Goal: Transaction & Acquisition: Book appointment/travel/reservation

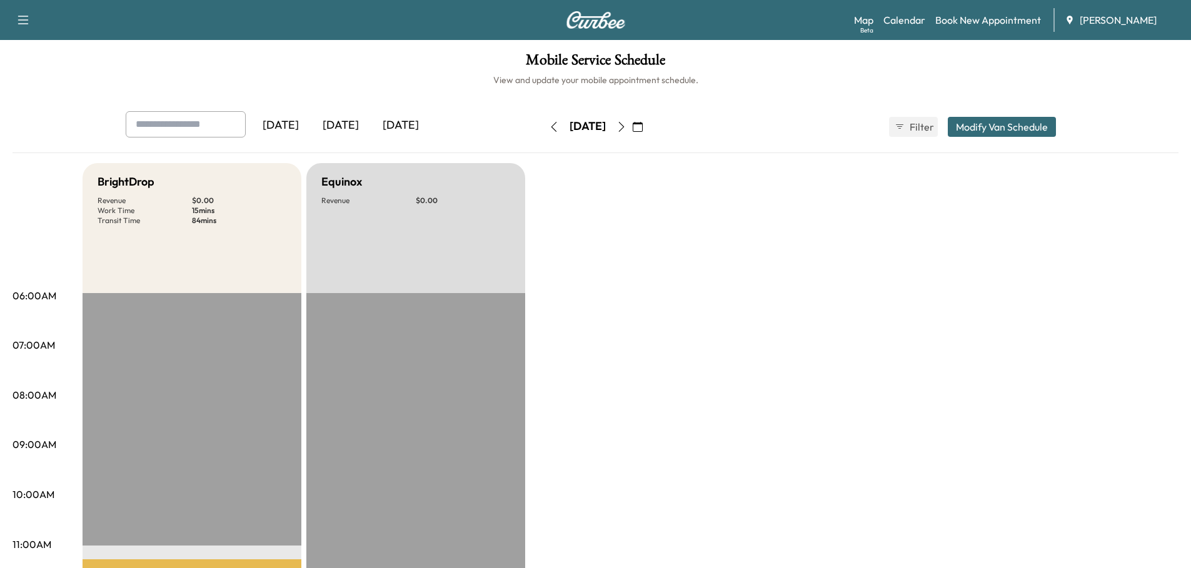
click at [347, 124] on div "[DATE]" at bounding box center [341, 125] width 60 height 29
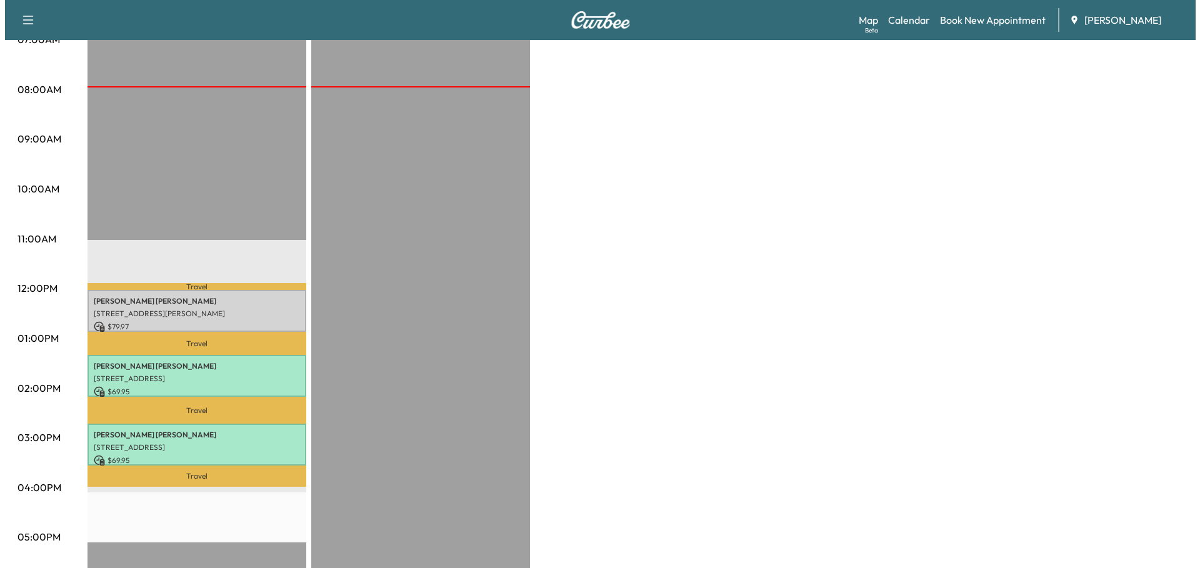
scroll to position [313, 0]
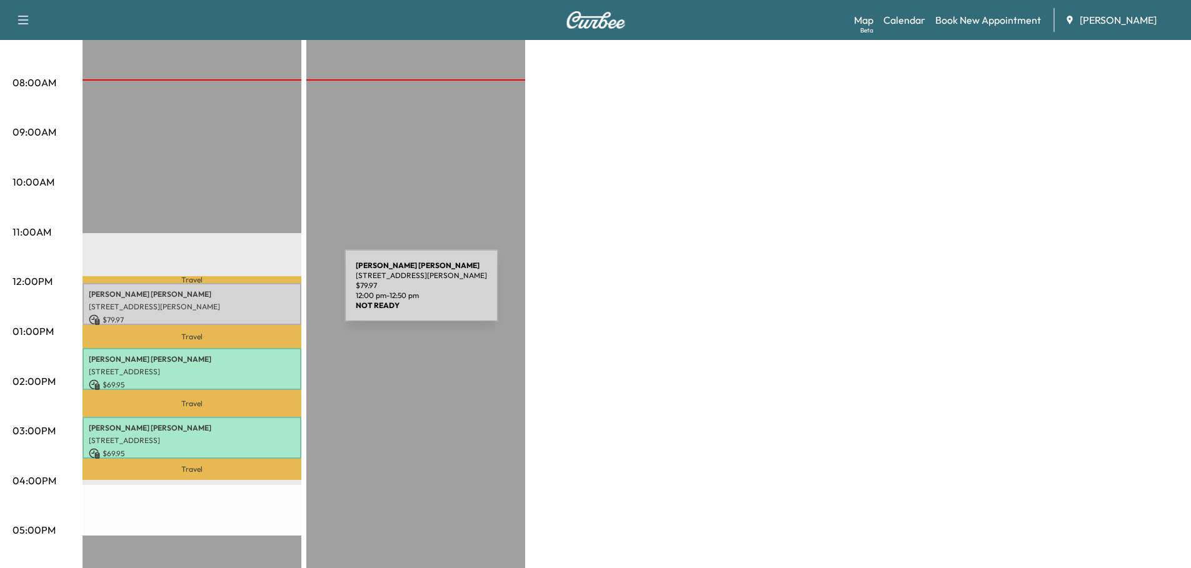
click at [251, 293] on p "[PERSON_NAME]" at bounding box center [192, 294] width 206 height 10
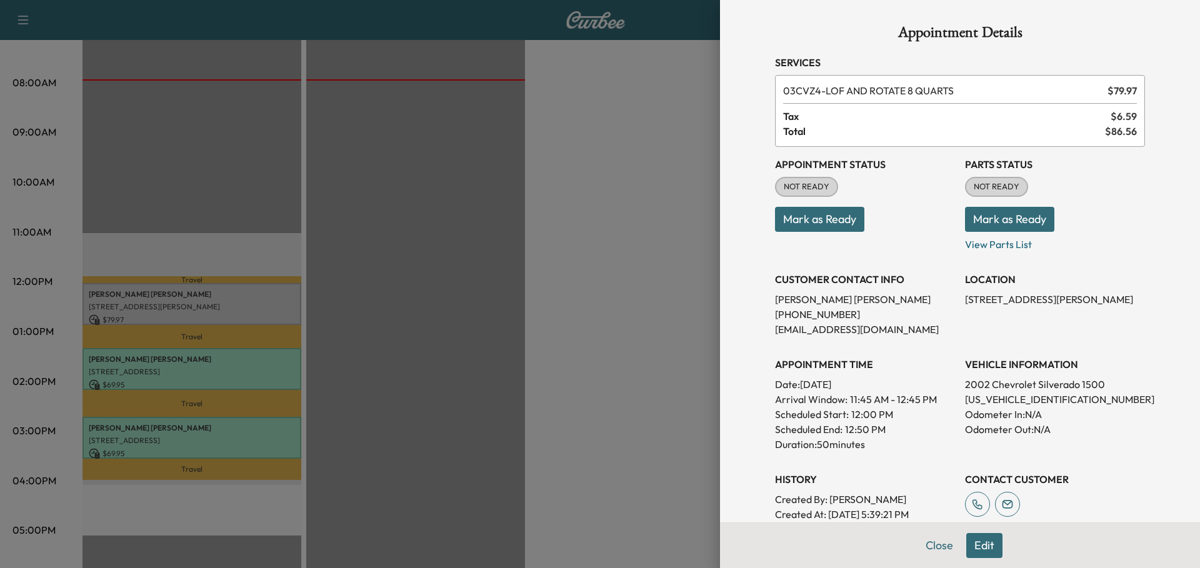
click at [820, 216] on button "Mark as Ready" at bounding box center [819, 219] width 89 height 25
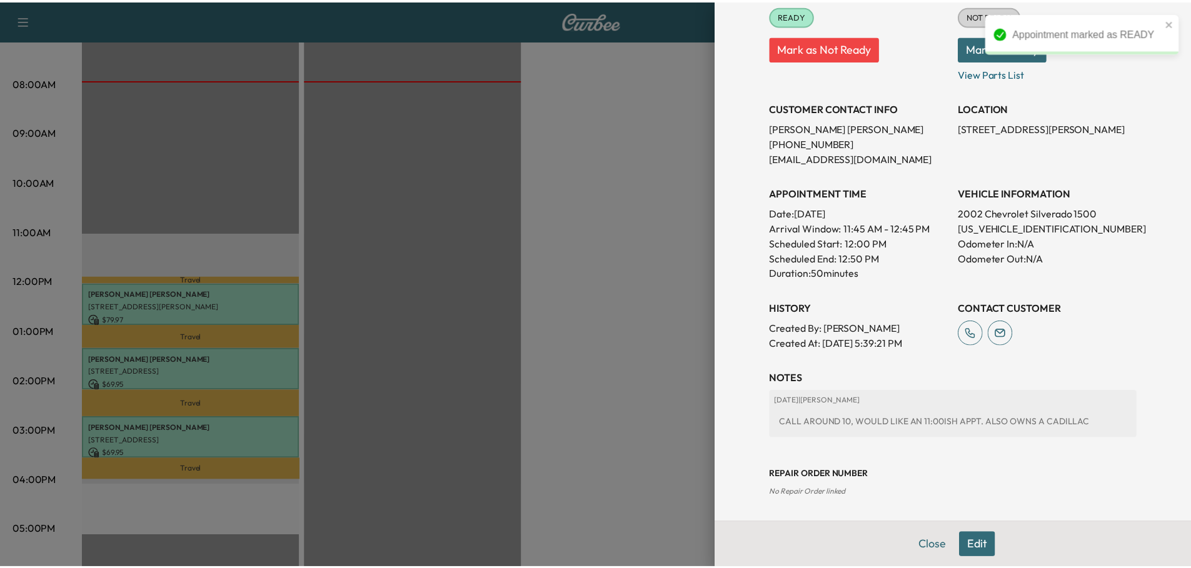
scroll to position [172, 0]
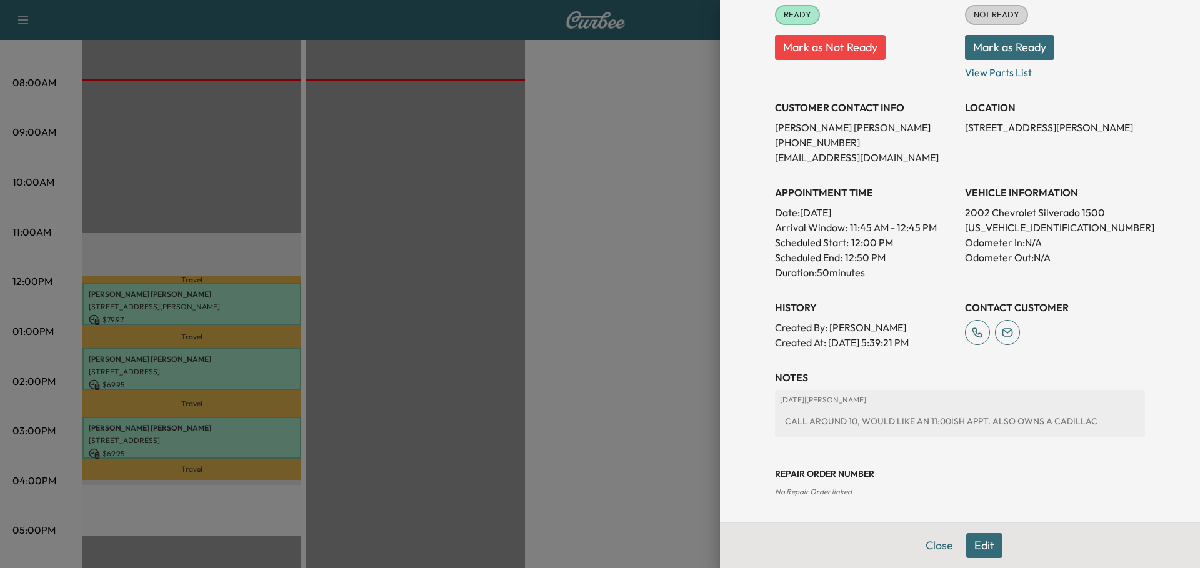
click at [1013, 47] on button "Mark as Ready" at bounding box center [1009, 47] width 89 height 25
click at [932, 545] on button "Close" at bounding box center [940, 545] width 44 height 25
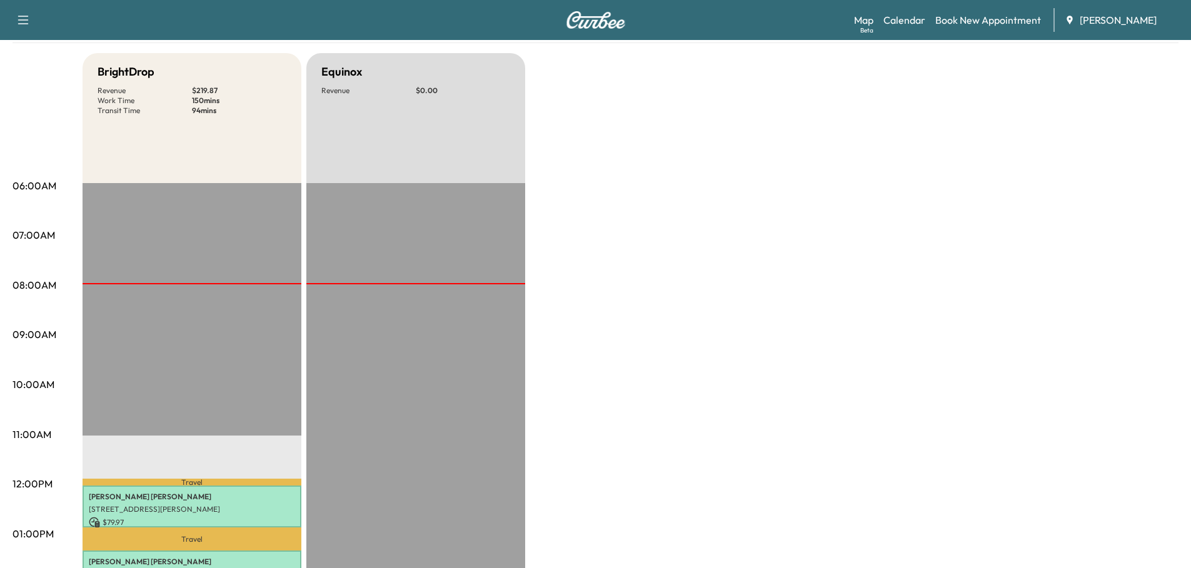
scroll to position [0, 0]
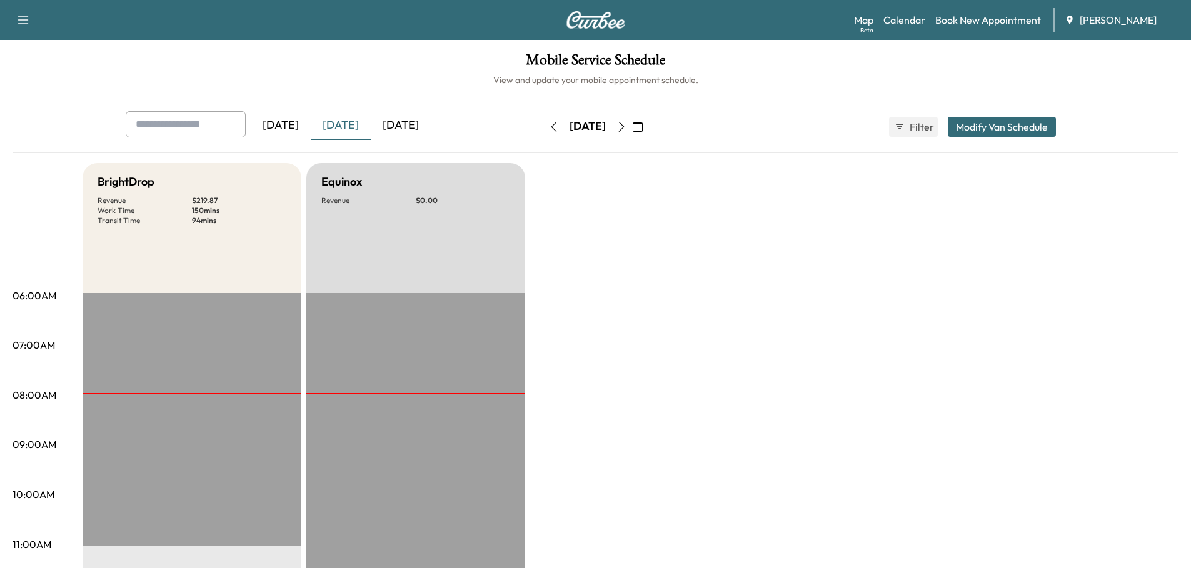
click at [426, 127] on div "[DATE]" at bounding box center [401, 125] width 60 height 29
click at [626, 126] on icon "button" at bounding box center [621, 127] width 10 height 10
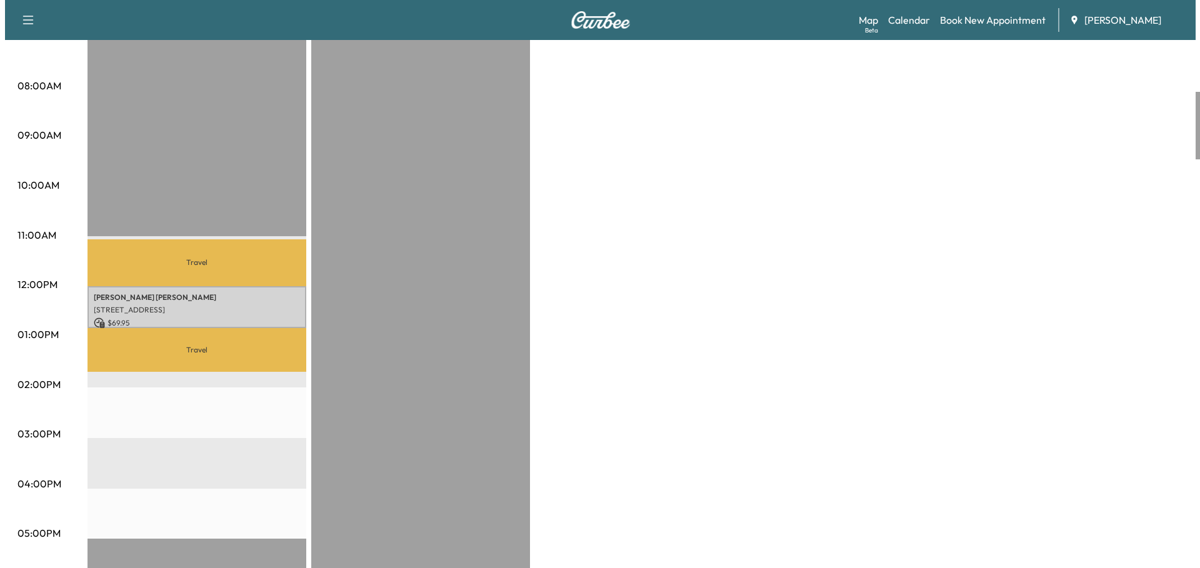
scroll to position [313, 0]
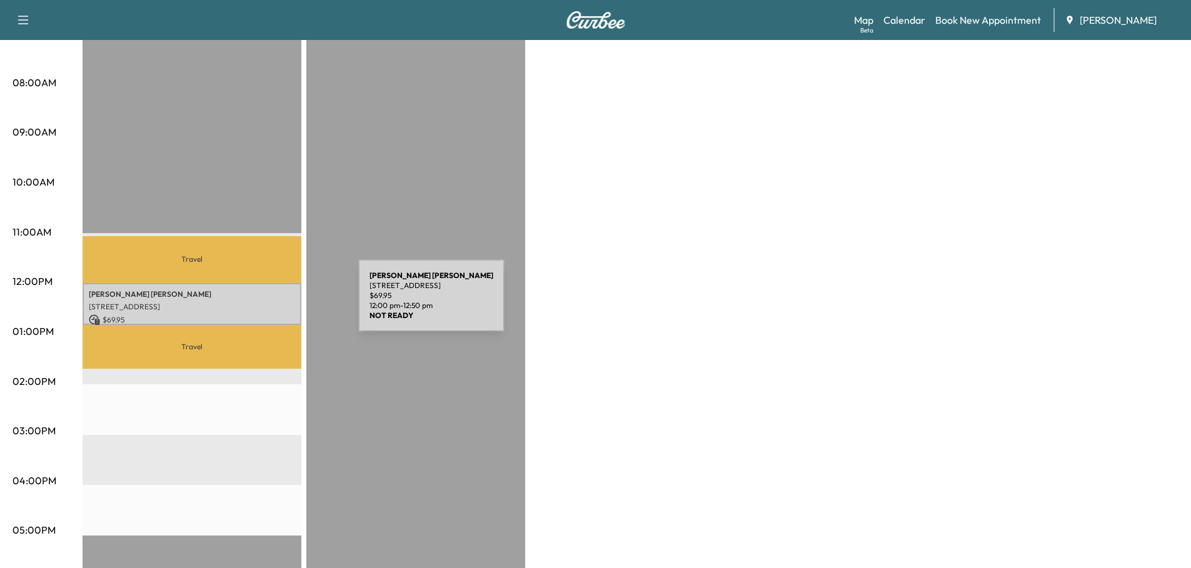
click at [264, 303] on p "[STREET_ADDRESS]" at bounding box center [192, 307] width 206 height 10
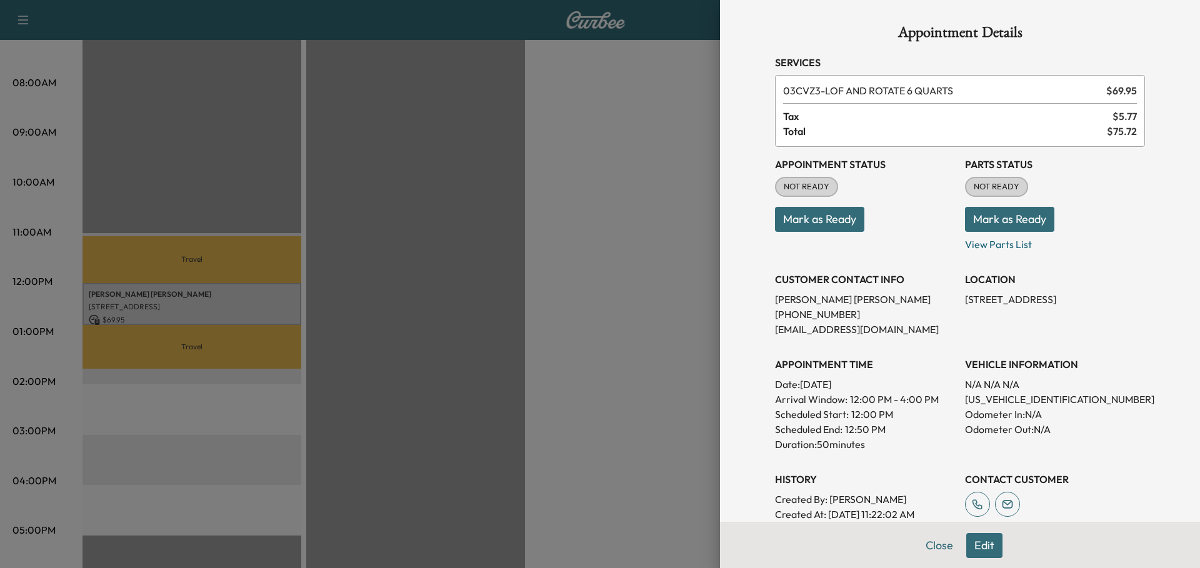
click at [1020, 401] on p "[US_VEHICLE_IDENTIFICATION_NUMBER]" at bounding box center [1055, 399] width 180 height 15
copy p "[US_VEHICLE_IDENTIFICATION_NUMBER]"
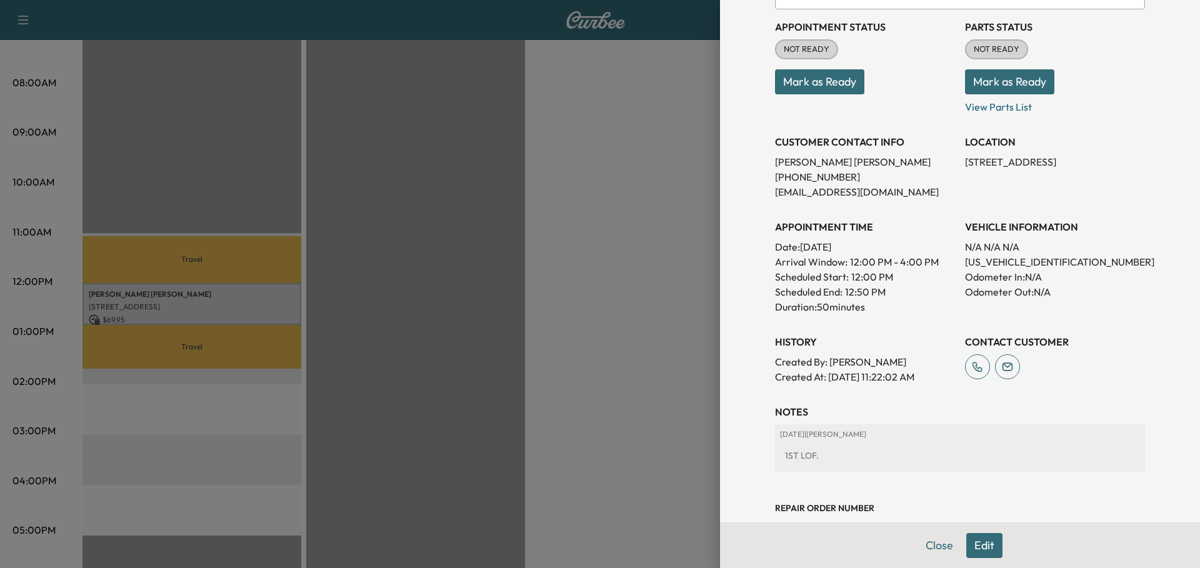
scroll to position [172, 0]
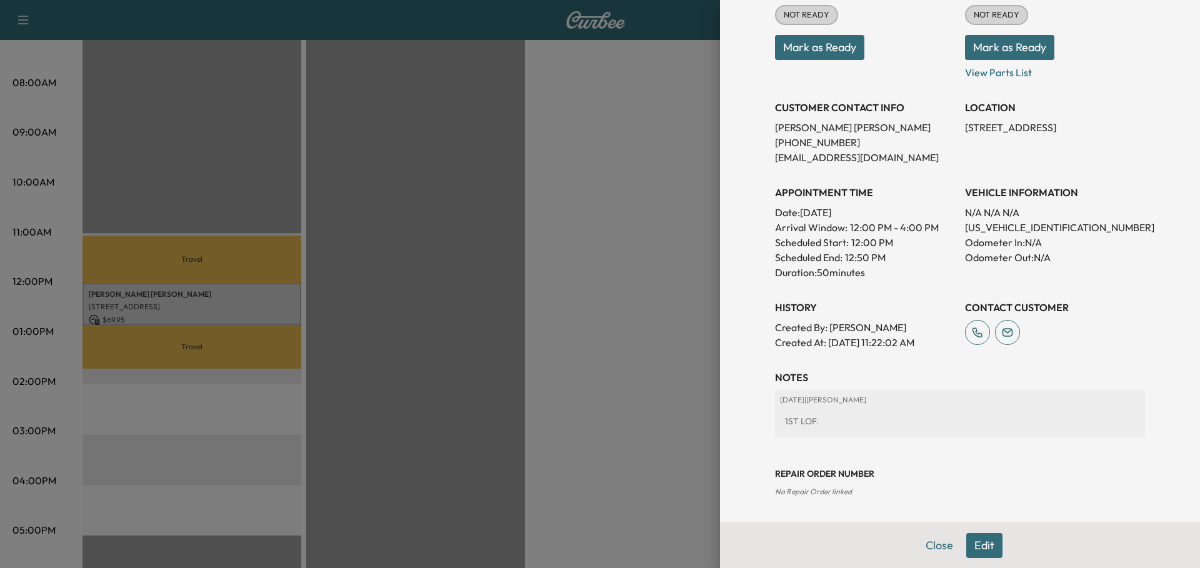
click at [979, 545] on button "Edit" at bounding box center [985, 545] width 36 height 25
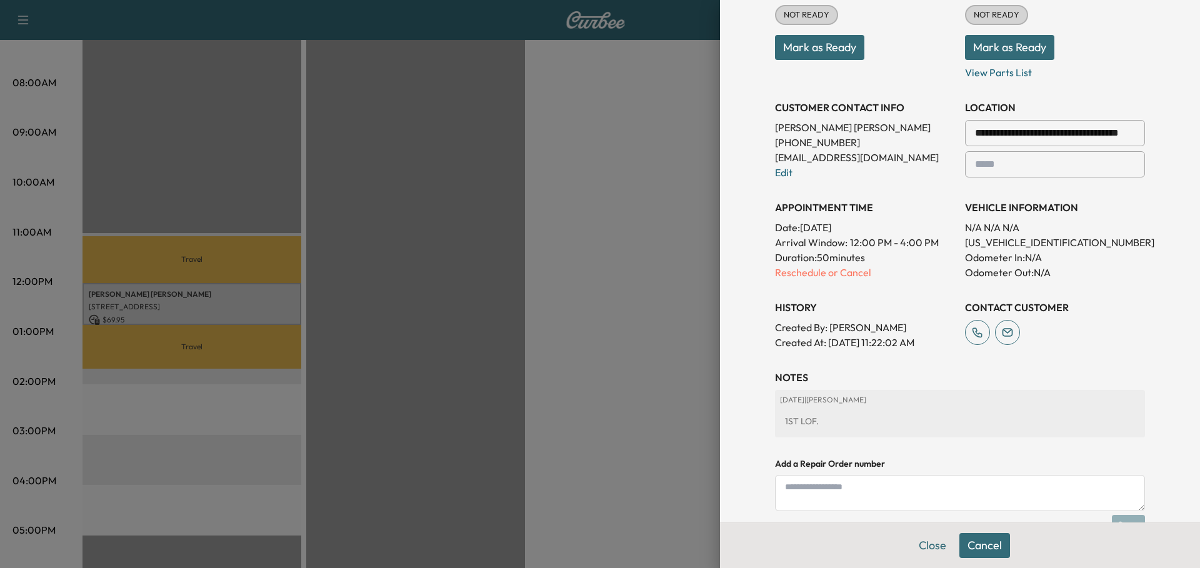
click at [820, 483] on textarea at bounding box center [960, 493] width 370 height 36
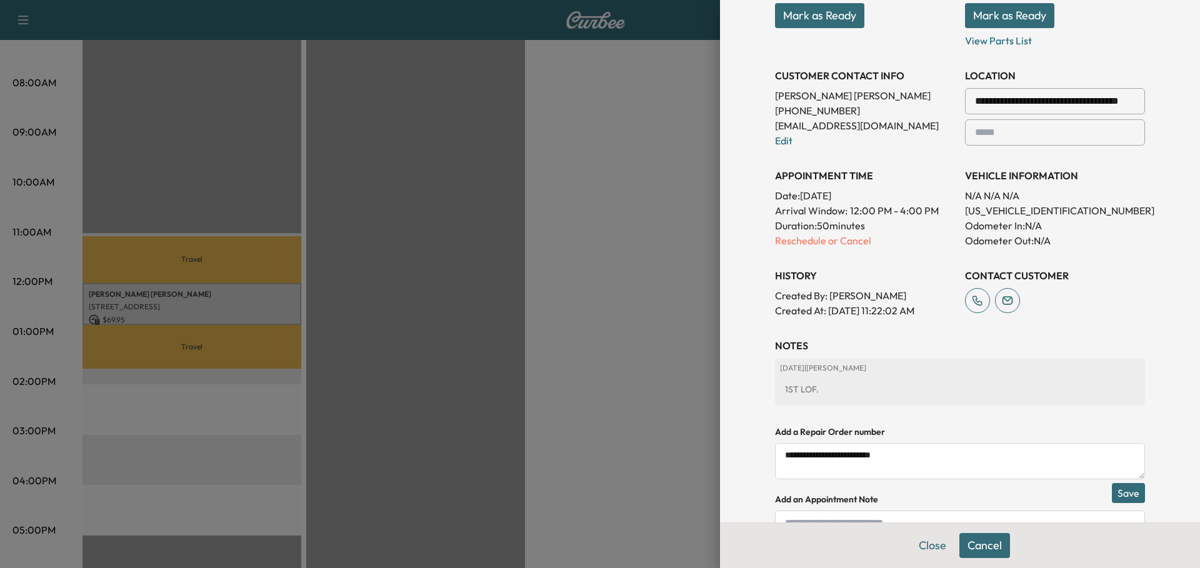
scroll to position [303, 0]
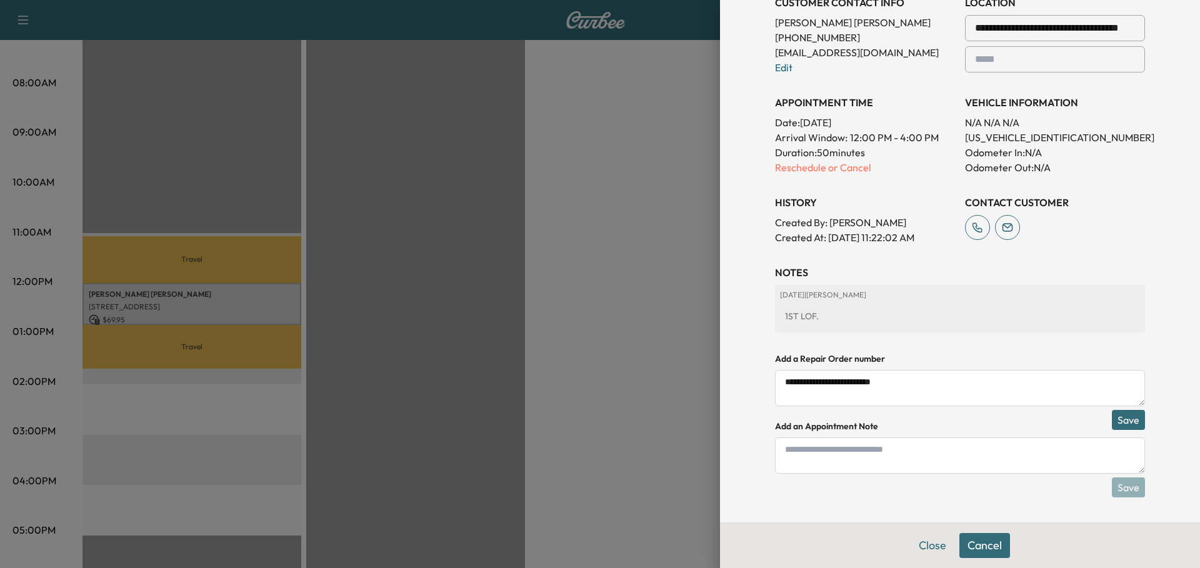
type textarea "**********"
click at [1127, 420] on button "Save" at bounding box center [1128, 420] width 33 height 20
click at [987, 547] on button "Save & Close" at bounding box center [985, 545] width 80 height 25
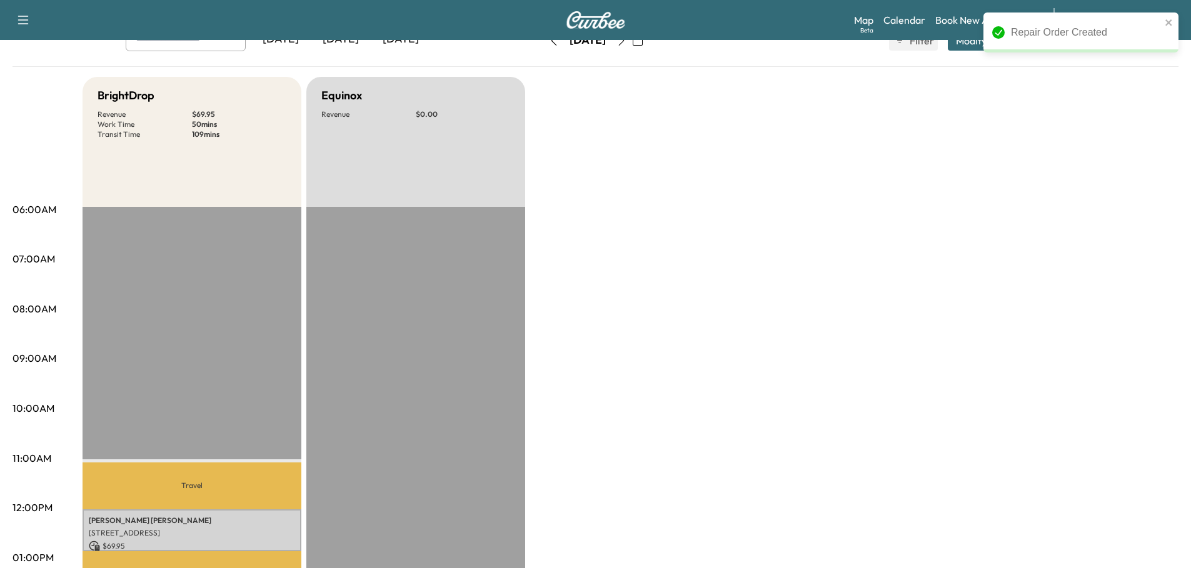
scroll to position [63, 0]
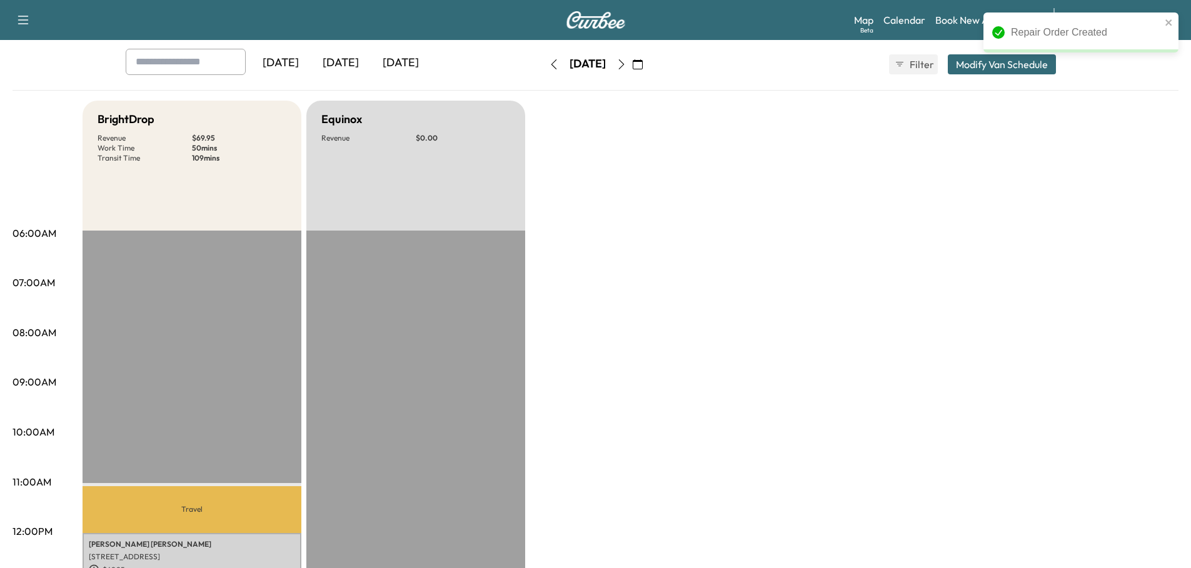
click at [626, 65] on icon "button" at bounding box center [621, 64] width 10 height 10
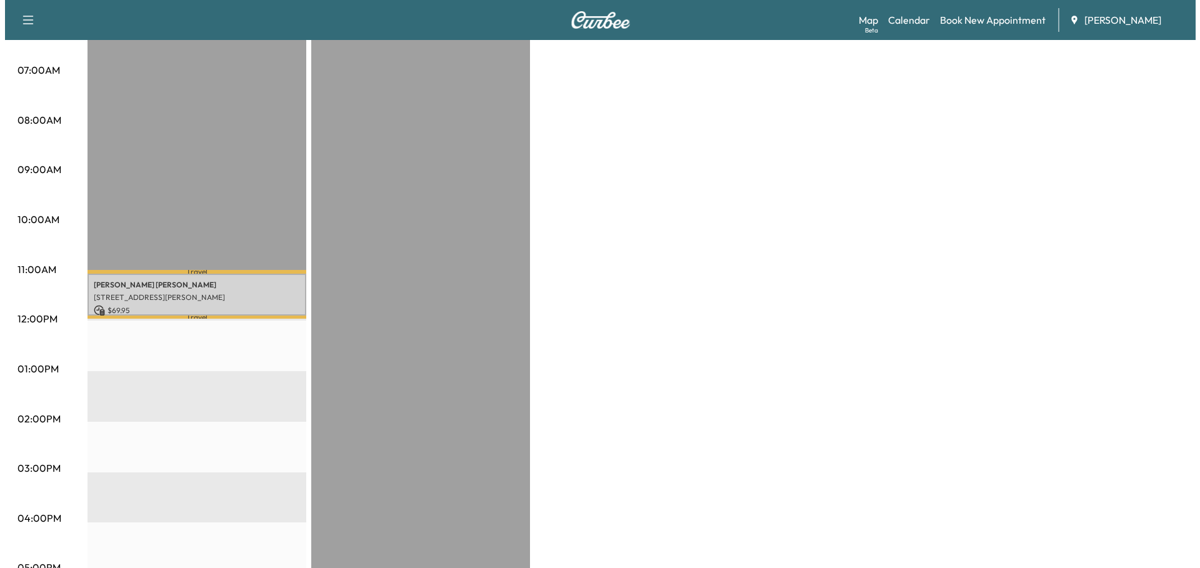
scroll to position [313, 0]
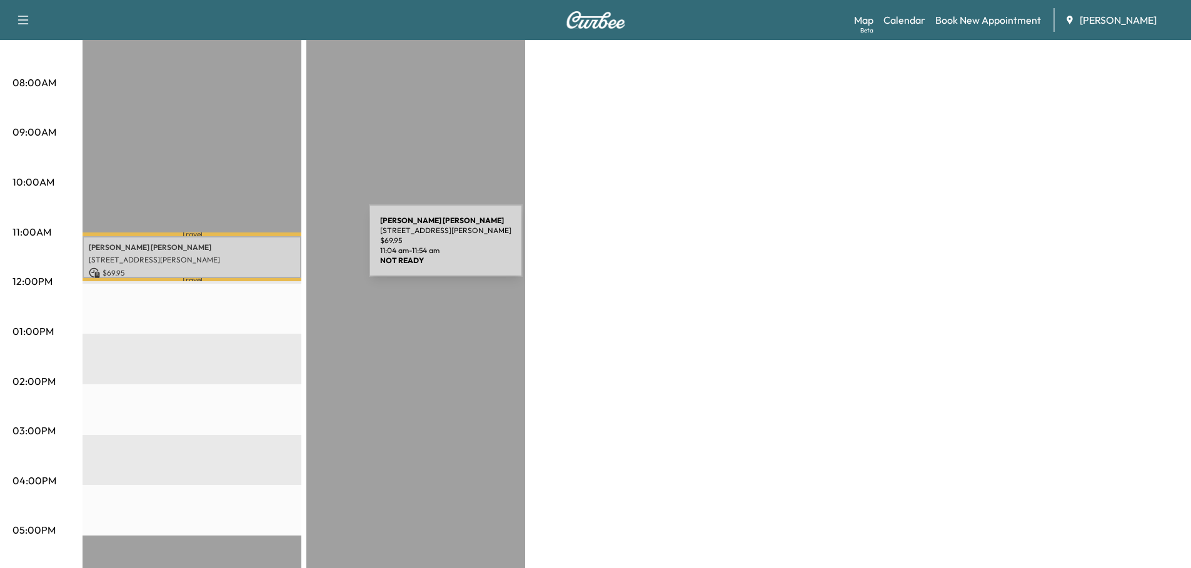
click at [276, 248] on p "[PERSON_NAME] [PERSON_NAME]" at bounding box center [192, 248] width 206 height 10
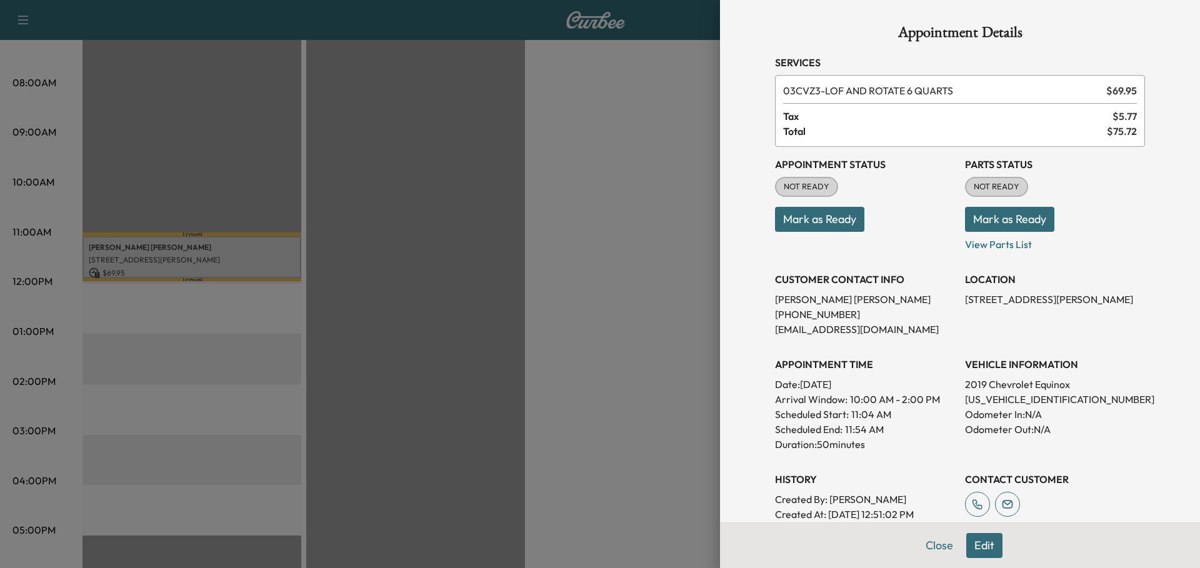
click at [1022, 401] on p "[US_VEHICLE_IDENTIFICATION_NUMBER]" at bounding box center [1055, 399] width 180 height 15
click at [1022, 400] on p "[US_VEHICLE_IDENTIFICATION_NUMBER]" at bounding box center [1055, 399] width 180 height 15
copy p "[US_VEHICLE_IDENTIFICATION_NUMBER]"
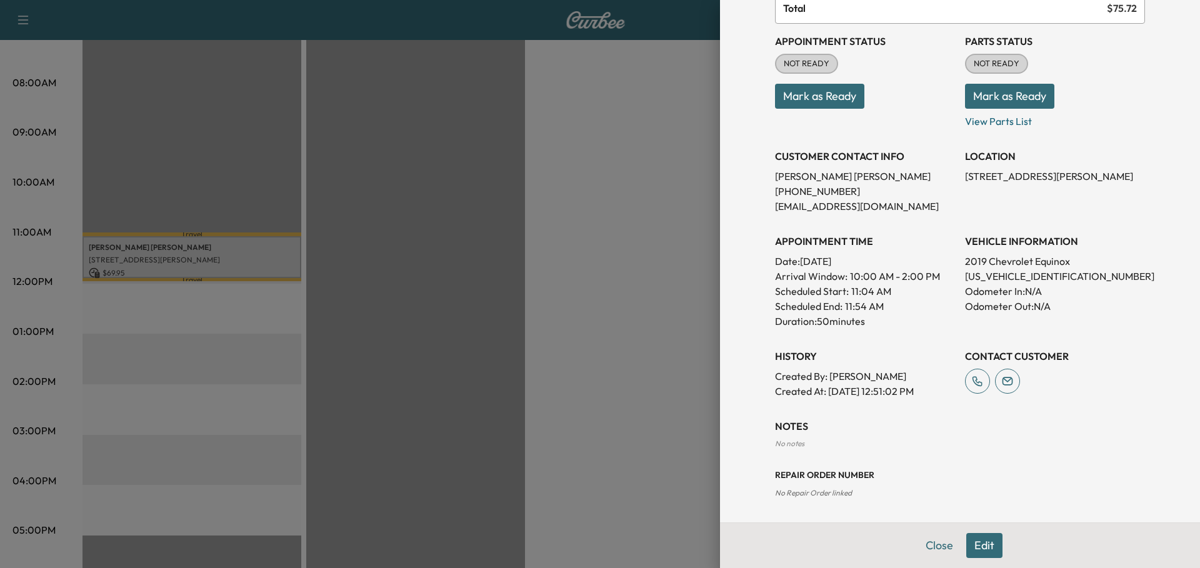
scroll to position [124, 0]
click at [985, 542] on button "Edit" at bounding box center [985, 545] width 36 height 25
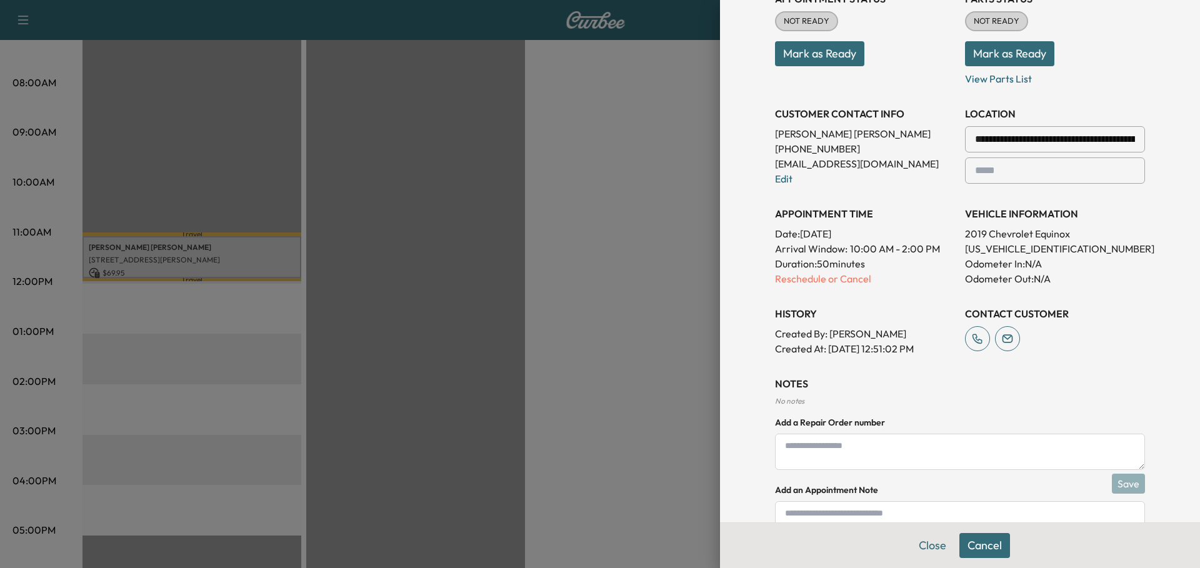
scroll to position [256, 0]
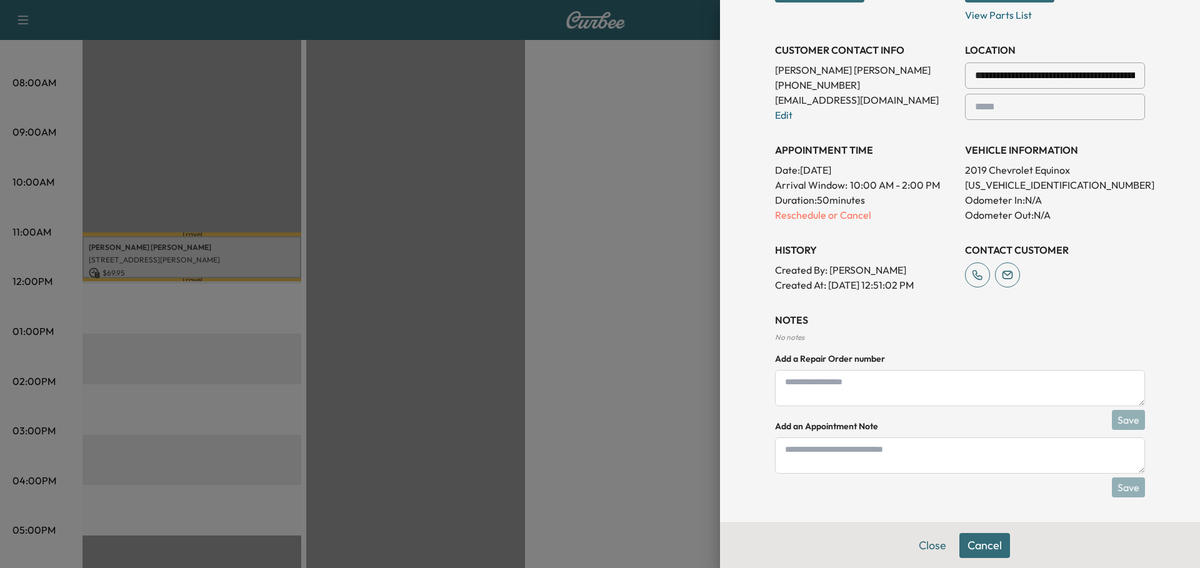
click at [816, 451] on textarea at bounding box center [960, 456] width 370 height 36
type textarea "**********"
click at [1134, 490] on button "Save" at bounding box center [1128, 488] width 33 height 20
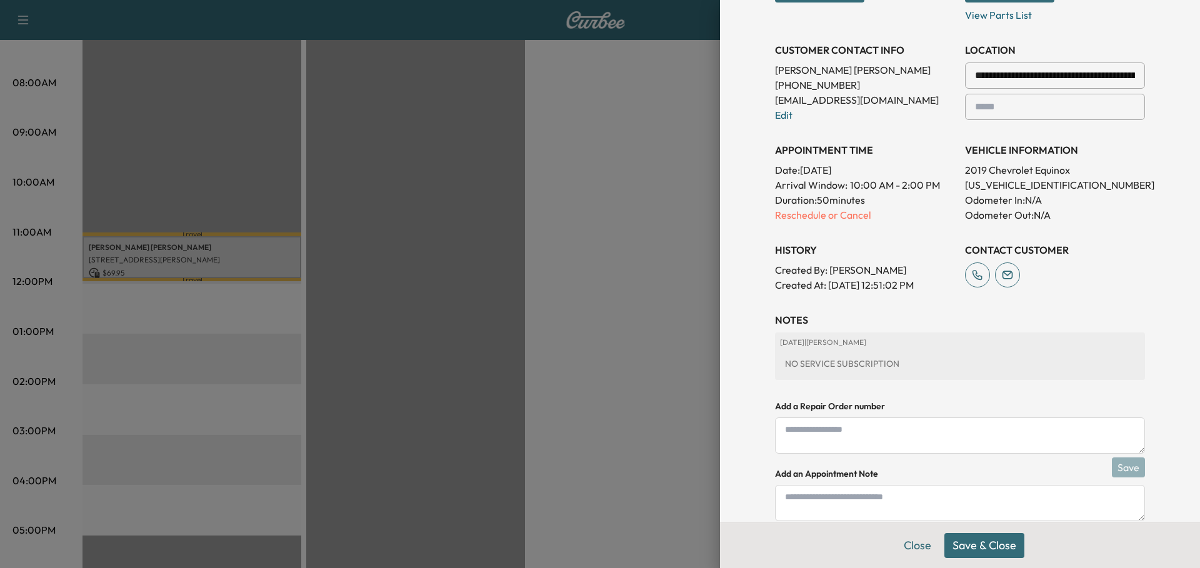
click at [1000, 545] on button "Save & Close" at bounding box center [985, 545] width 80 height 25
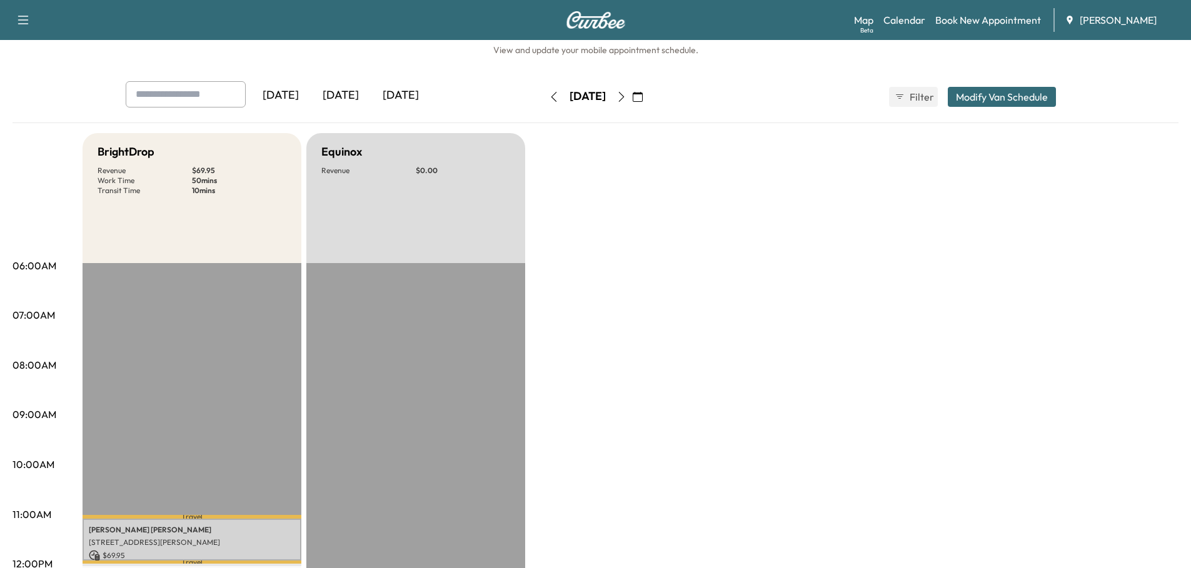
scroll to position [0, 0]
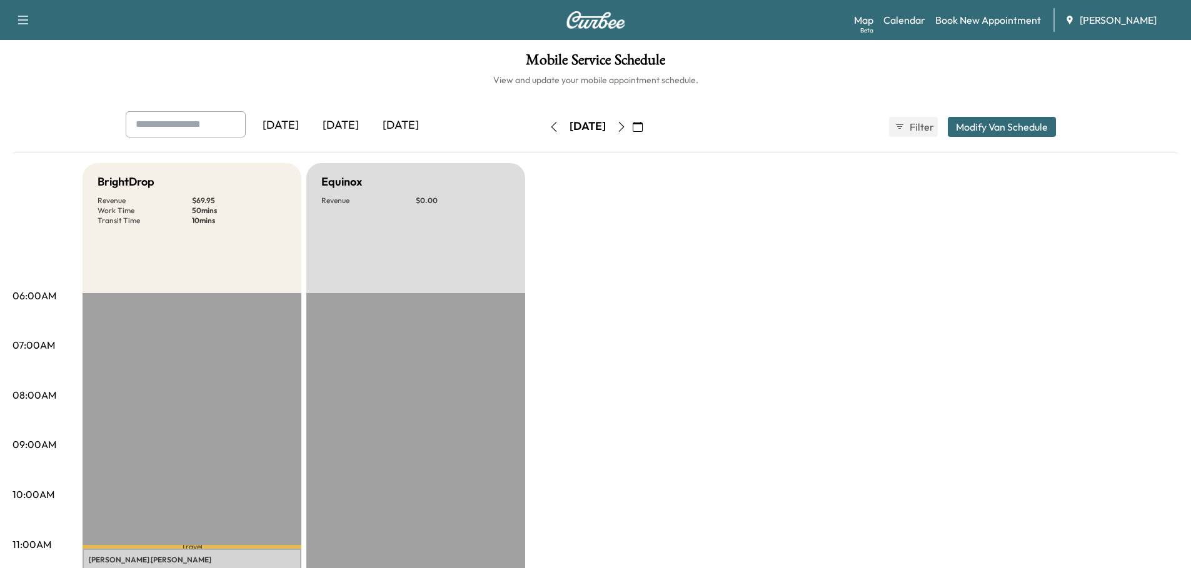
click at [626, 129] on icon "button" at bounding box center [621, 127] width 10 height 10
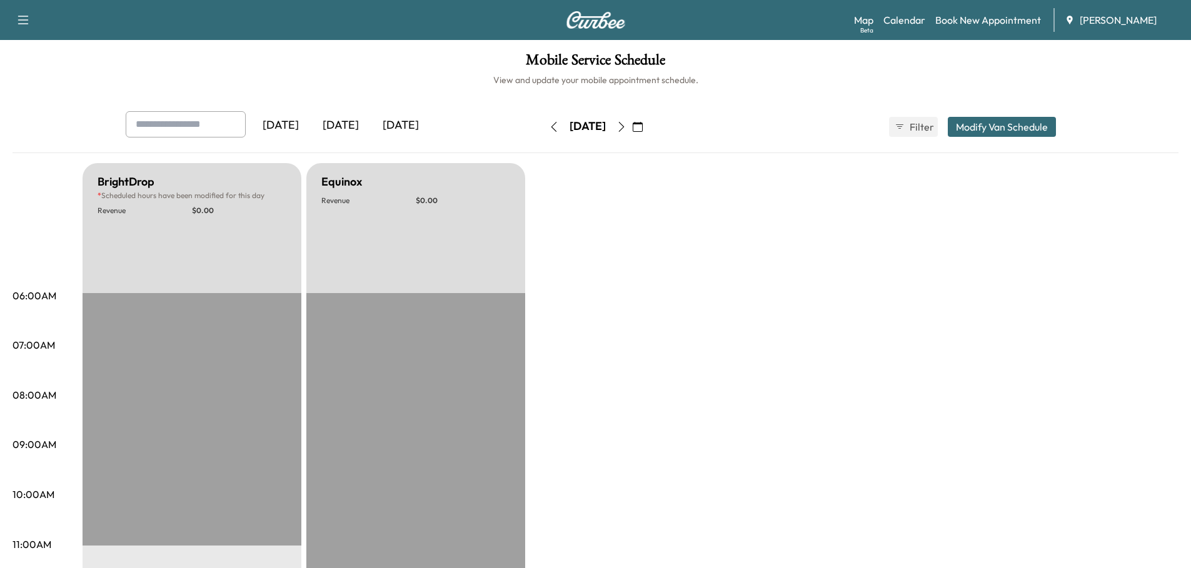
click at [1015, 128] on button "Modify Van Schedule" at bounding box center [1002, 127] width 108 height 20
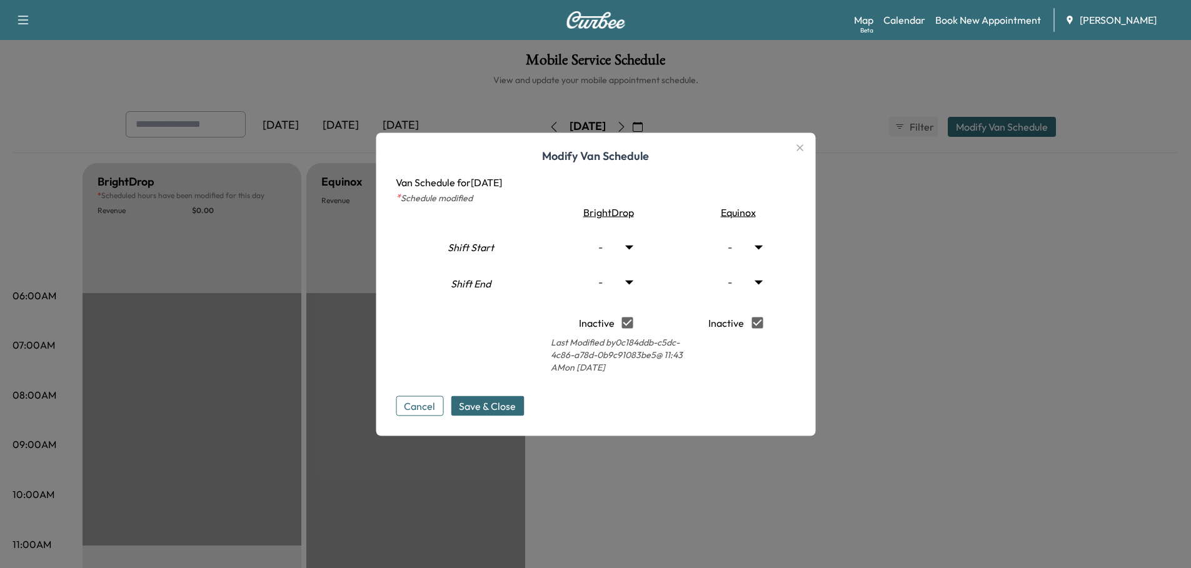
click at [430, 409] on button "Cancel" at bounding box center [420, 406] width 48 height 20
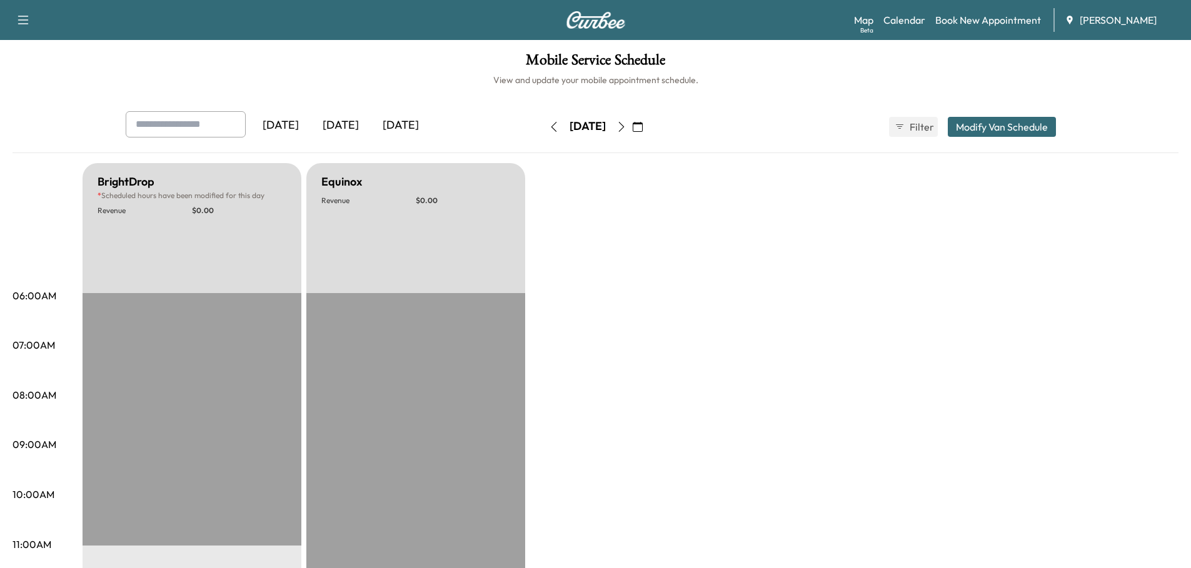
click at [643, 129] on icon "button" at bounding box center [638, 127] width 10 height 10
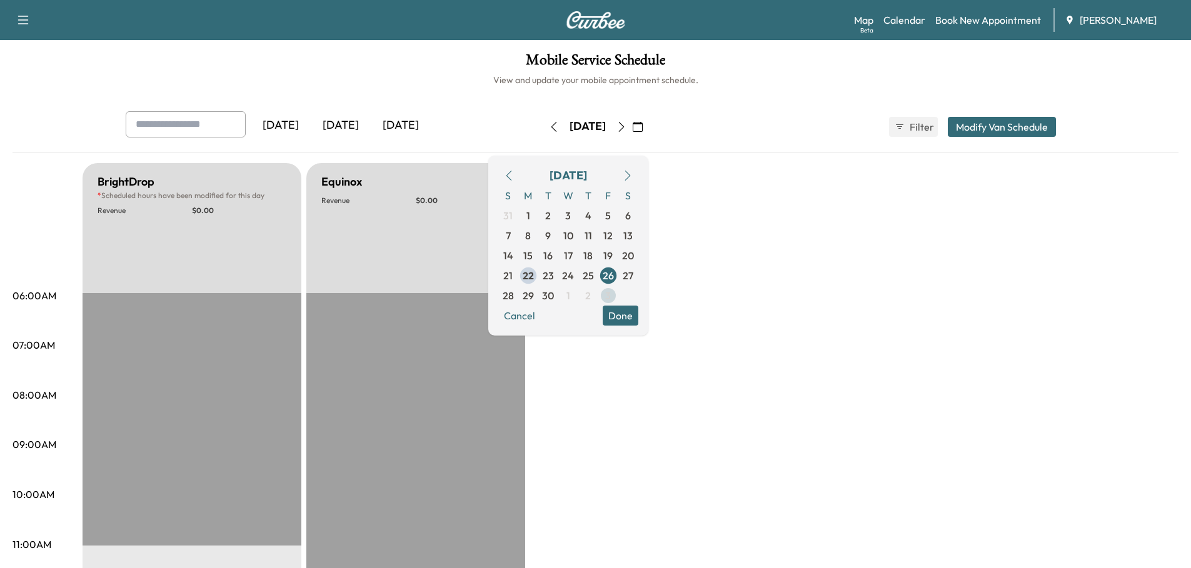
click at [611, 293] on span "3" at bounding box center [608, 295] width 6 height 15
click at [1003, 126] on button "Modify Van Schedule" at bounding box center [1002, 127] width 108 height 20
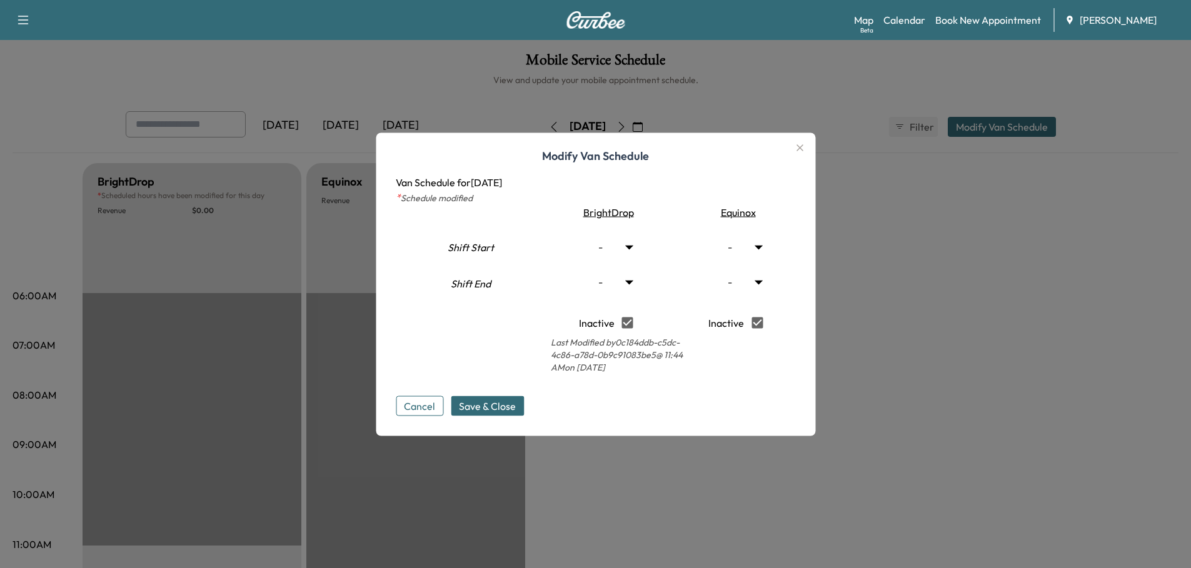
click at [916, 246] on div at bounding box center [595, 284] width 1191 height 568
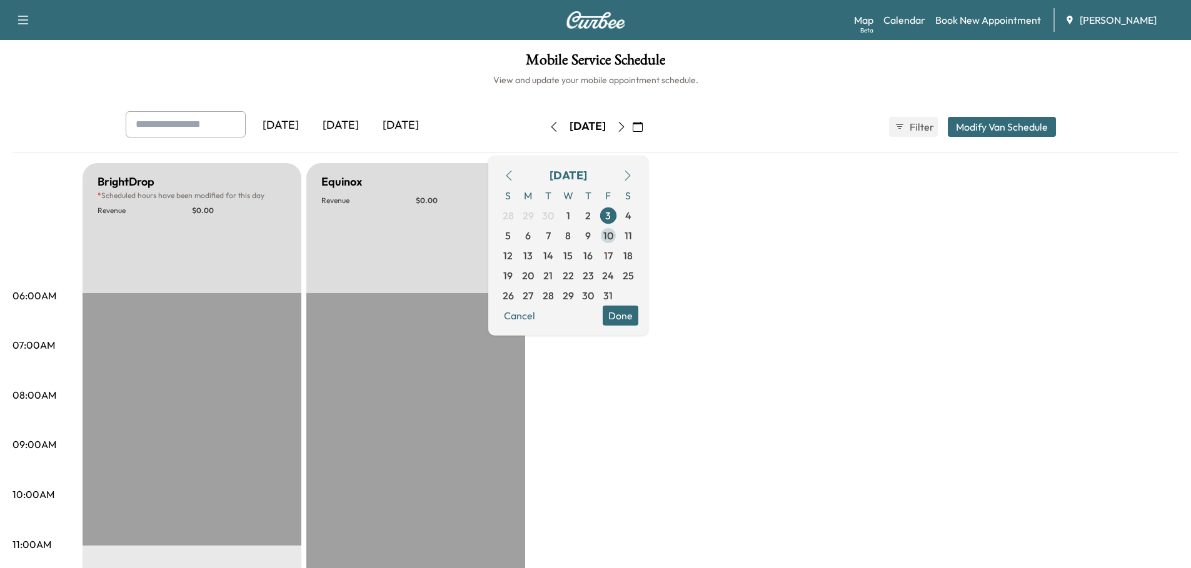
click at [613, 238] on span "10" at bounding box center [608, 235] width 10 height 15
click at [993, 123] on button "Modify Van Schedule" at bounding box center [1002, 127] width 108 height 20
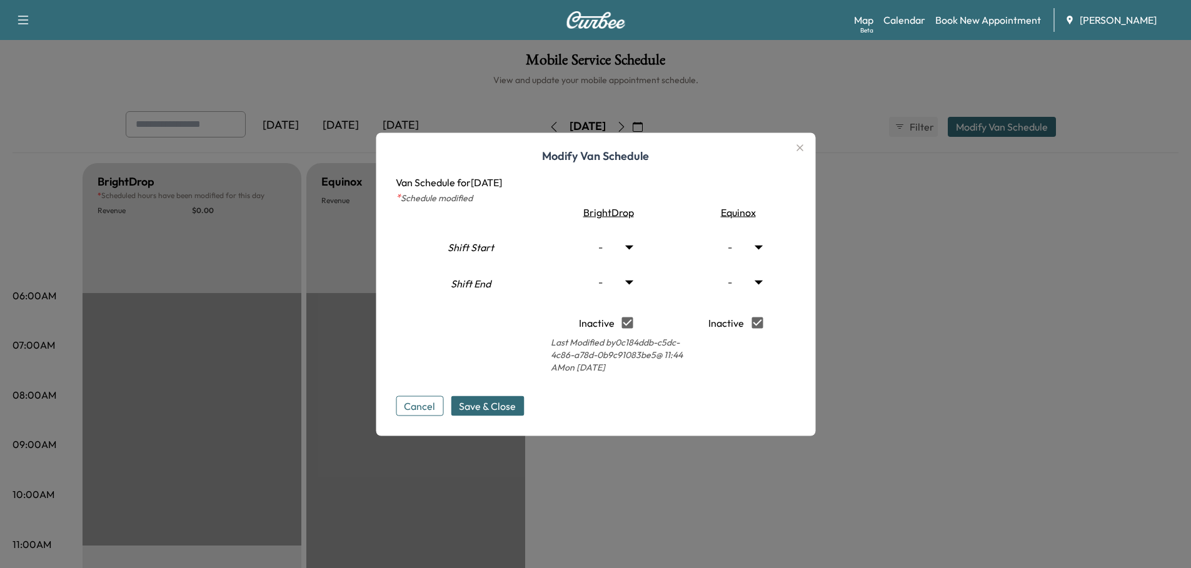
click at [807, 146] on icon "button" at bounding box center [799, 147] width 15 height 15
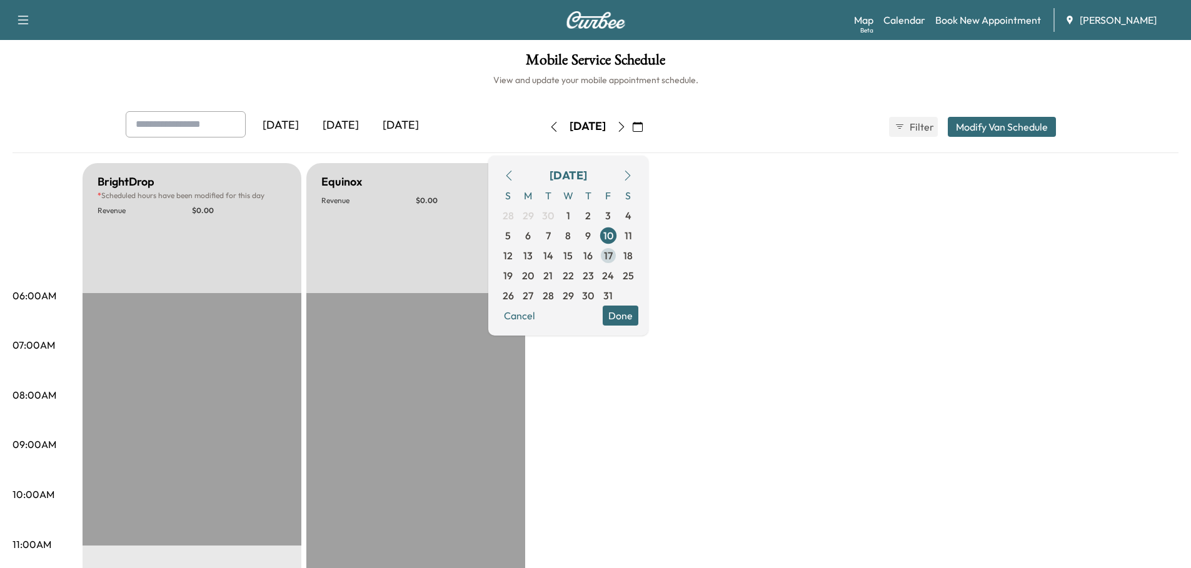
click at [613, 254] on span "17" at bounding box center [608, 255] width 9 height 15
type input "**"
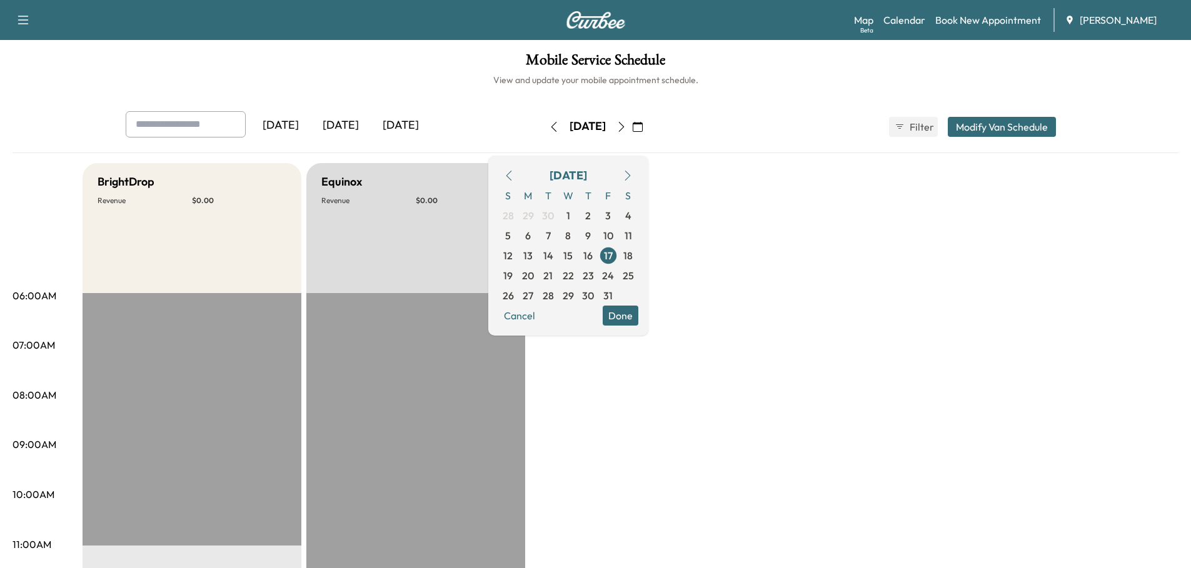
click at [979, 128] on button "Modify Van Schedule" at bounding box center [1002, 127] width 108 height 20
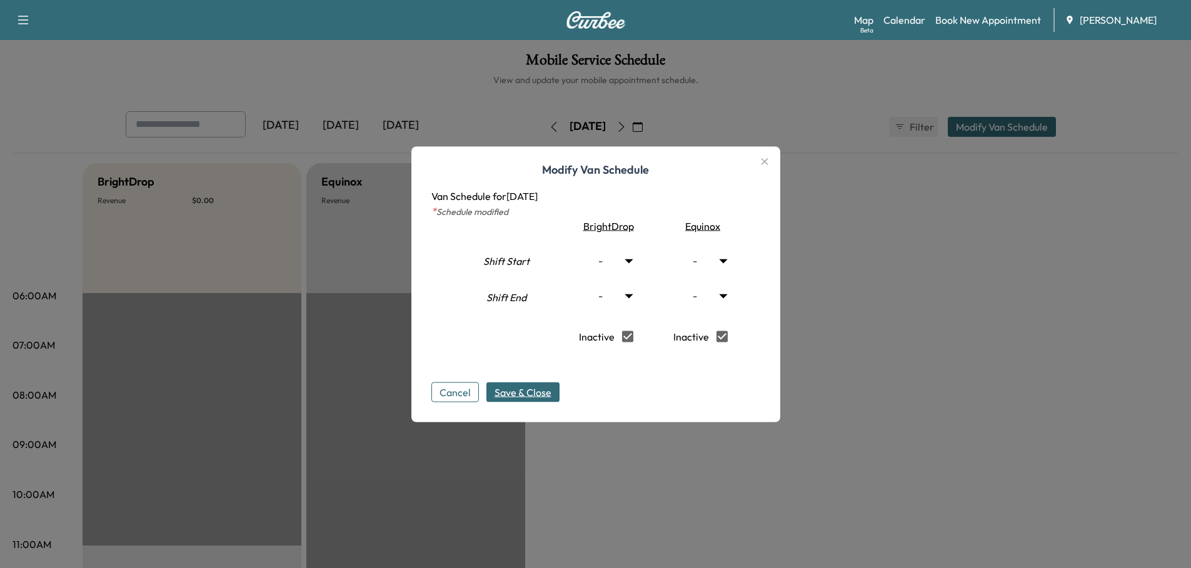
click at [526, 391] on span "Save & Close" at bounding box center [523, 392] width 57 height 15
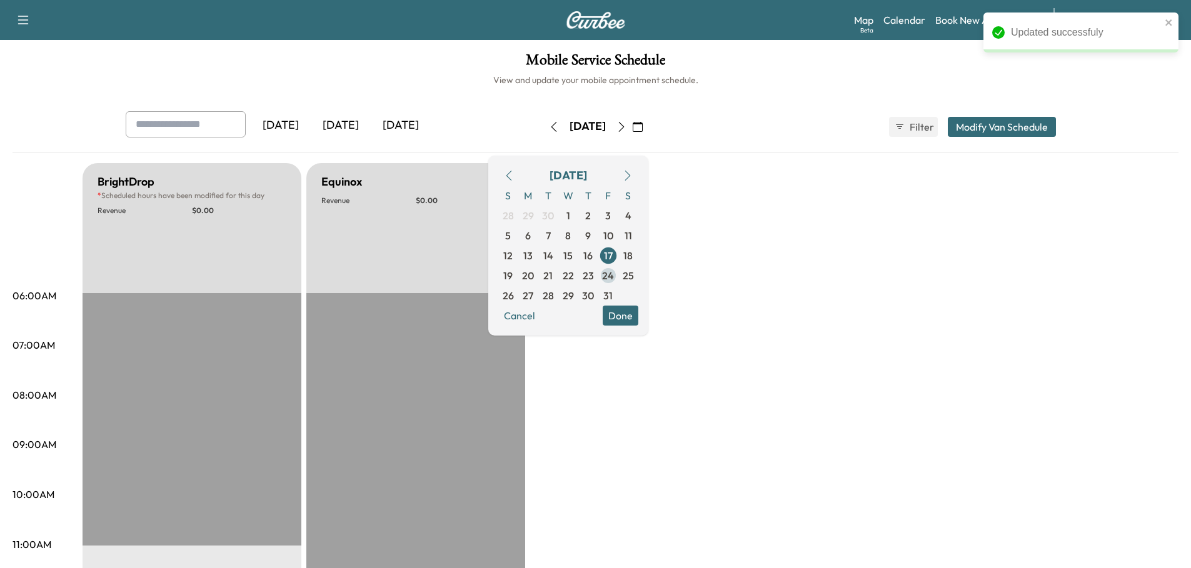
click at [614, 277] on span "24" at bounding box center [608, 275] width 12 height 15
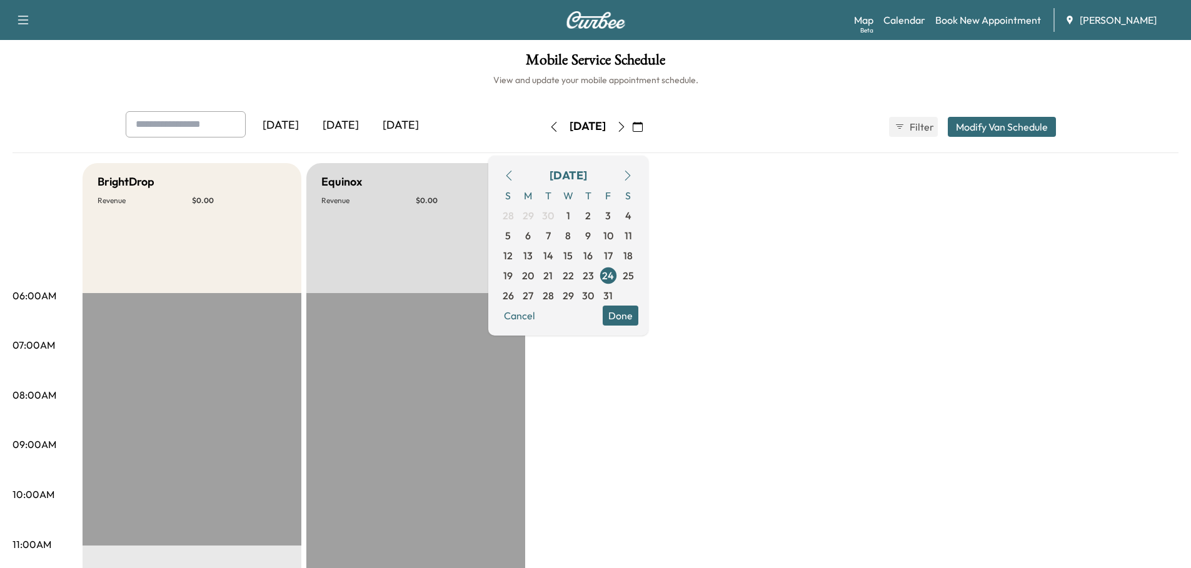
click at [999, 122] on button "Modify Van Schedule" at bounding box center [1002, 127] width 108 height 20
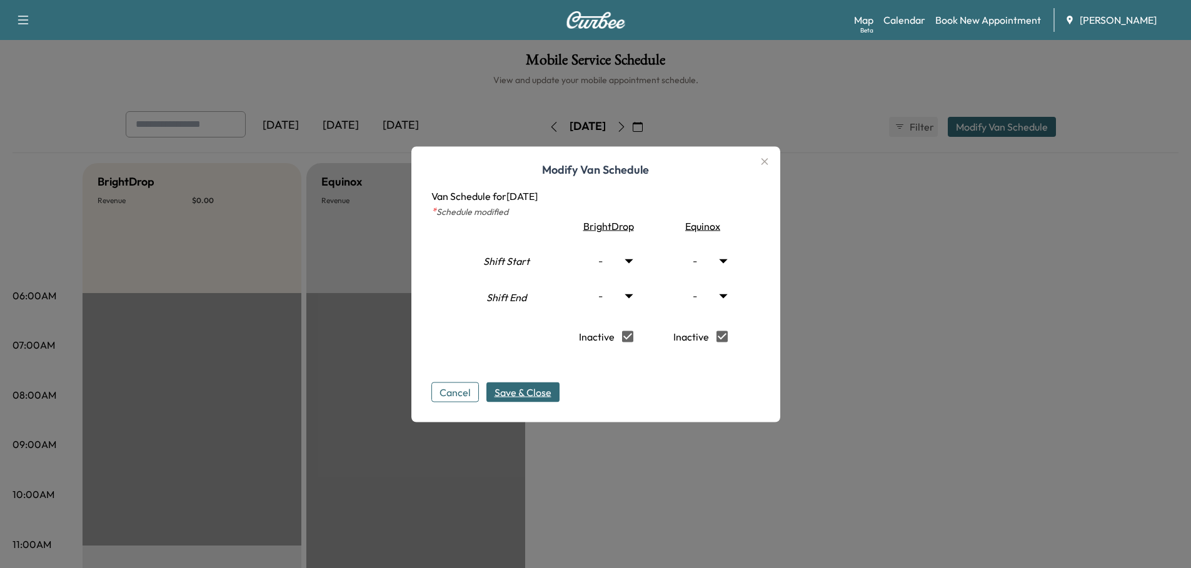
click at [528, 393] on span "Save & Close" at bounding box center [523, 392] width 57 height 15
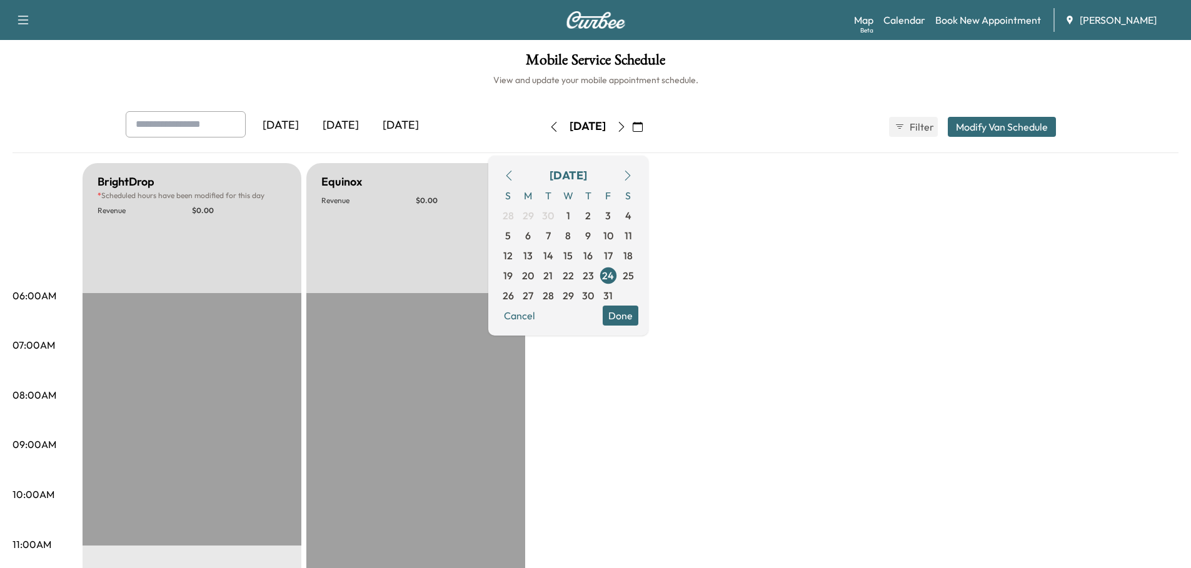
click at [1025, 123] on button "Modify Van Schedule" at bounding box center [1002, 127] width 108 height 20
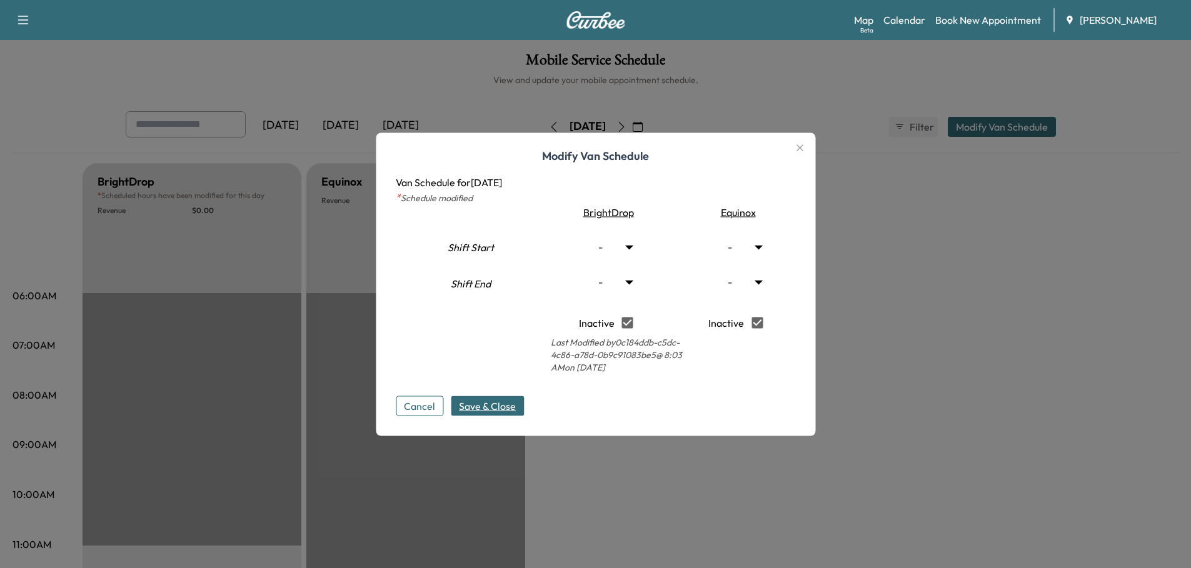
click at [920, 223] on div at bounding box center [595, 284] width 1191 height 568
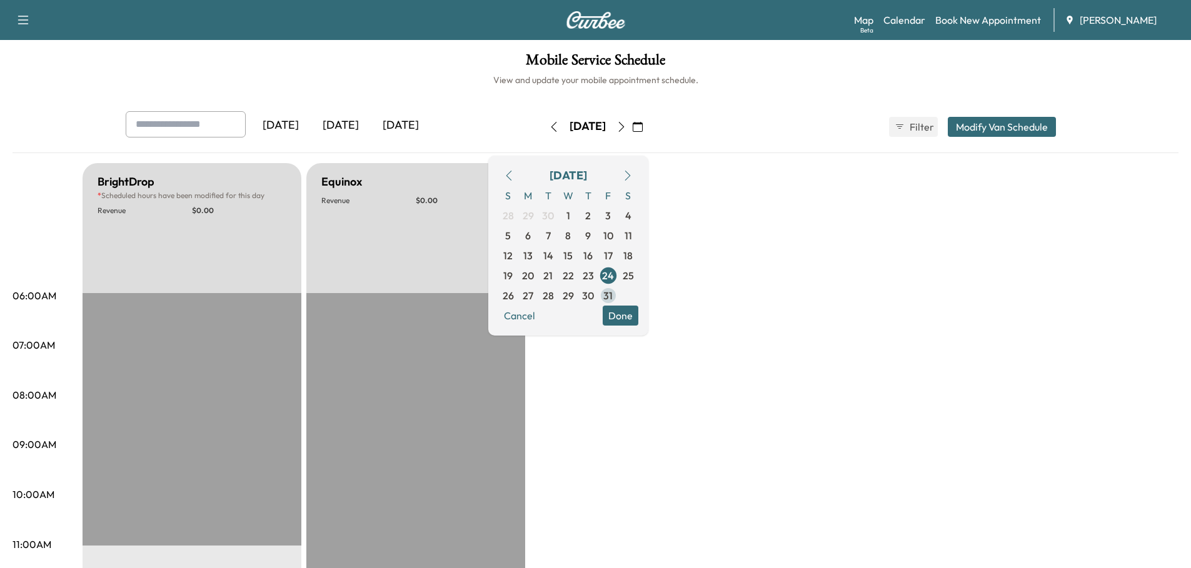
click at [613, 293] on span "31" at bounding box center [607, 295] width 9 height 15
type input "**"
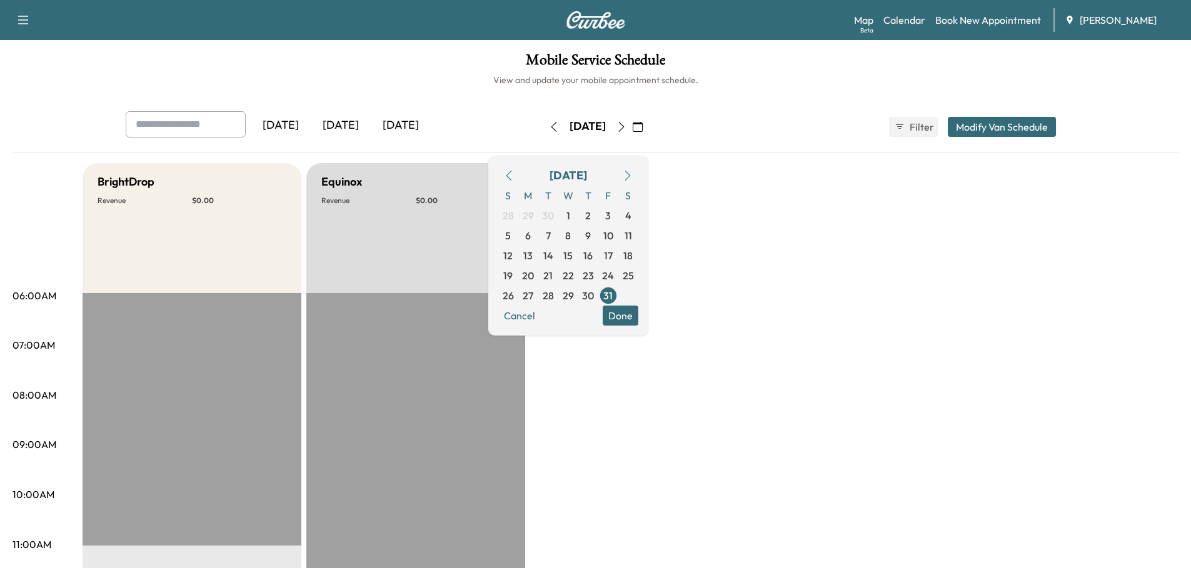
click at [995, 128] on button "Modify Van Schedule" at bounding box center [1002, 127] width 108 height 20
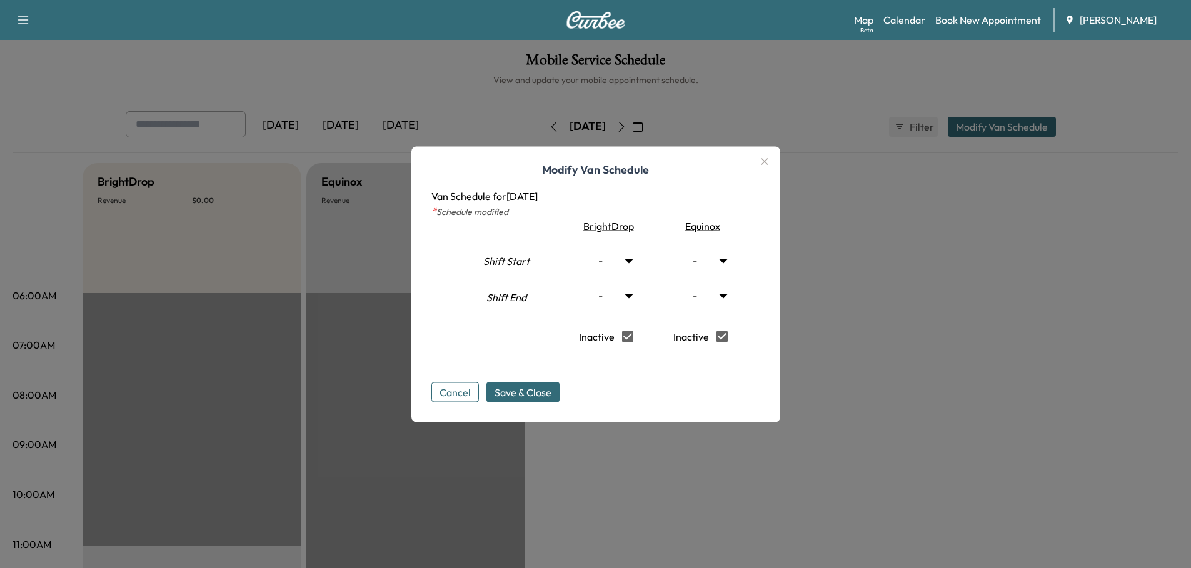
click at [526, 387] on span "Save & Close" at bounding box center [523, 392] width 57 height 15
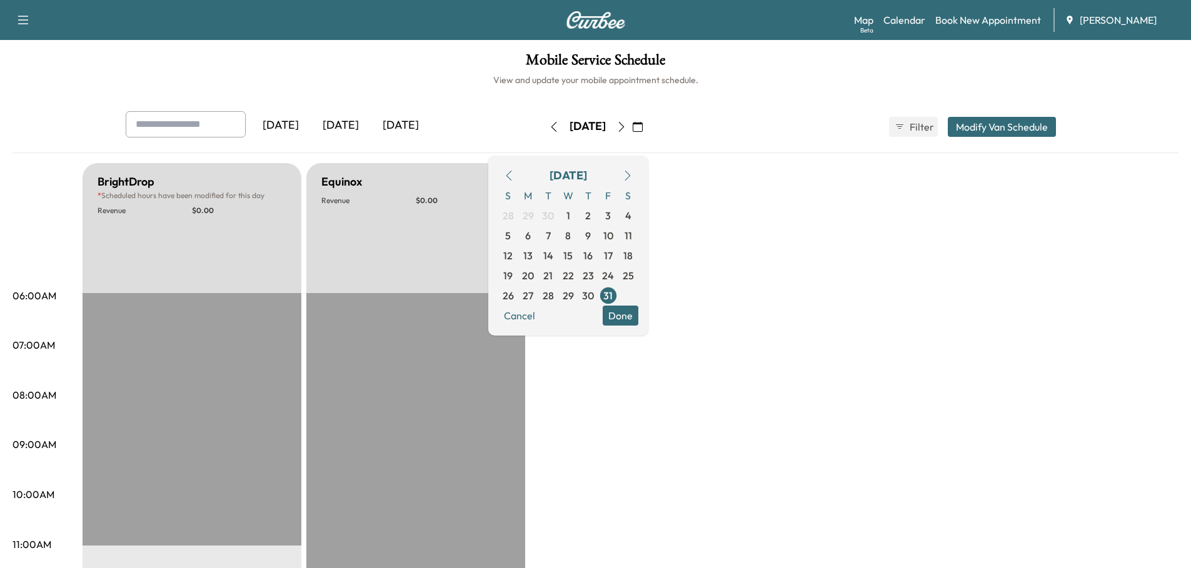
click at [344, 123] on div "[DATE]" at bounding box center [341, 125] width 60 height 29
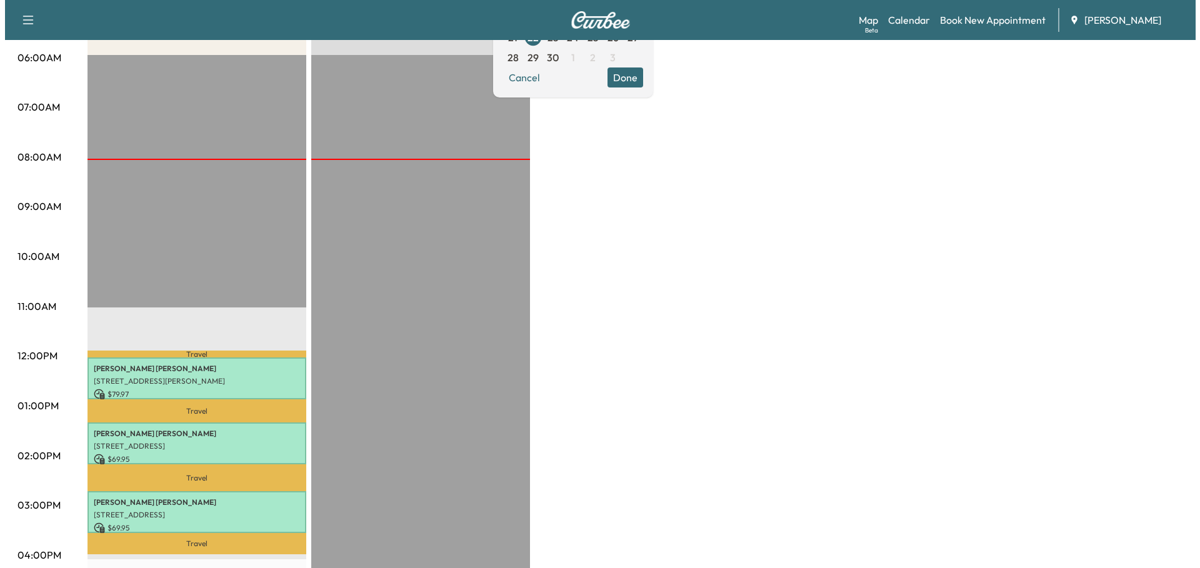
scroll to position [375, 0]
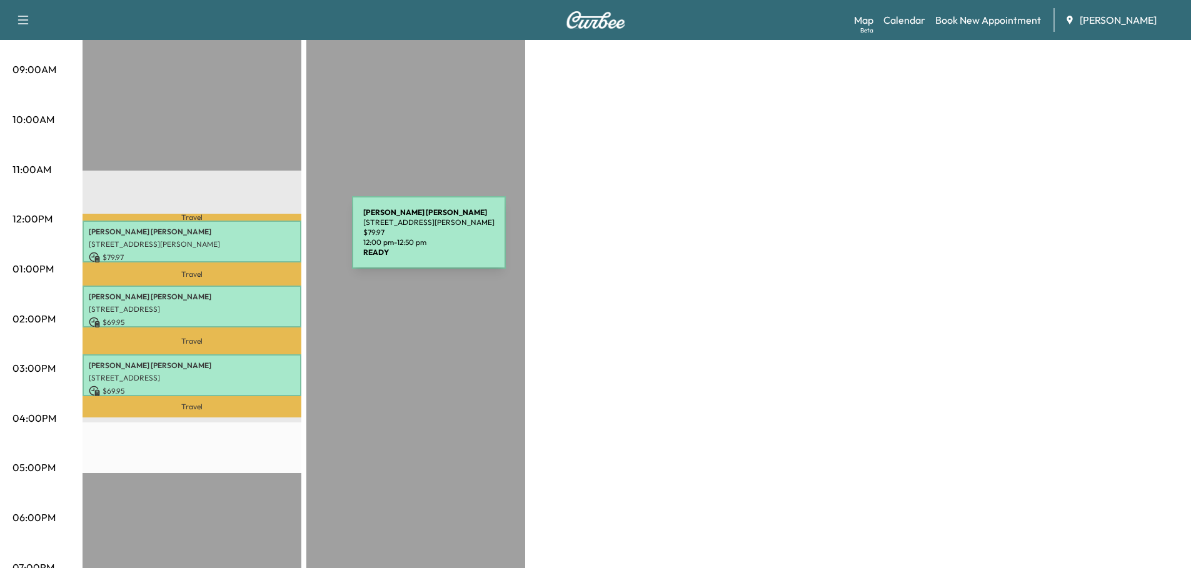
click at [258, 240] on p "[STREET_ADDRESS][PERSON_NAME]" at bounding box center [192, 244] width 206 height 10
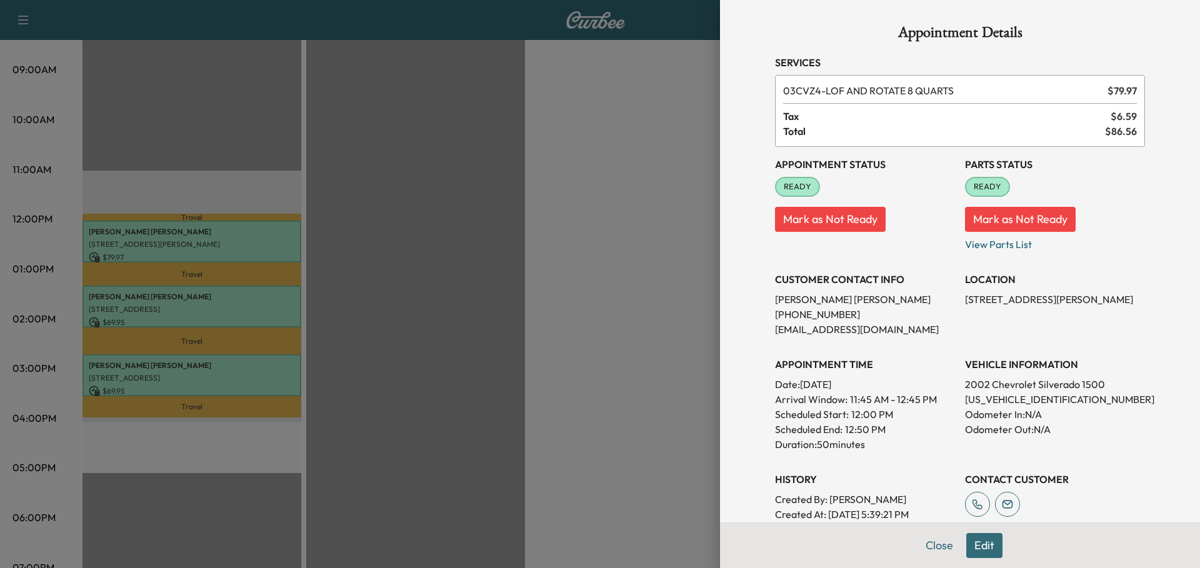
click at [1009, 401] on p "[US_VEHICLE_IDENTIFICATION_NUMBER]" at bounding box center [1055, 399] width 180 height 15
copy p "[US_VEHICLE_IDENTIFICATION_NUMBER]"
click at [923, 544] on button "Close" at bounding box center [940, 545] width 44 height 25
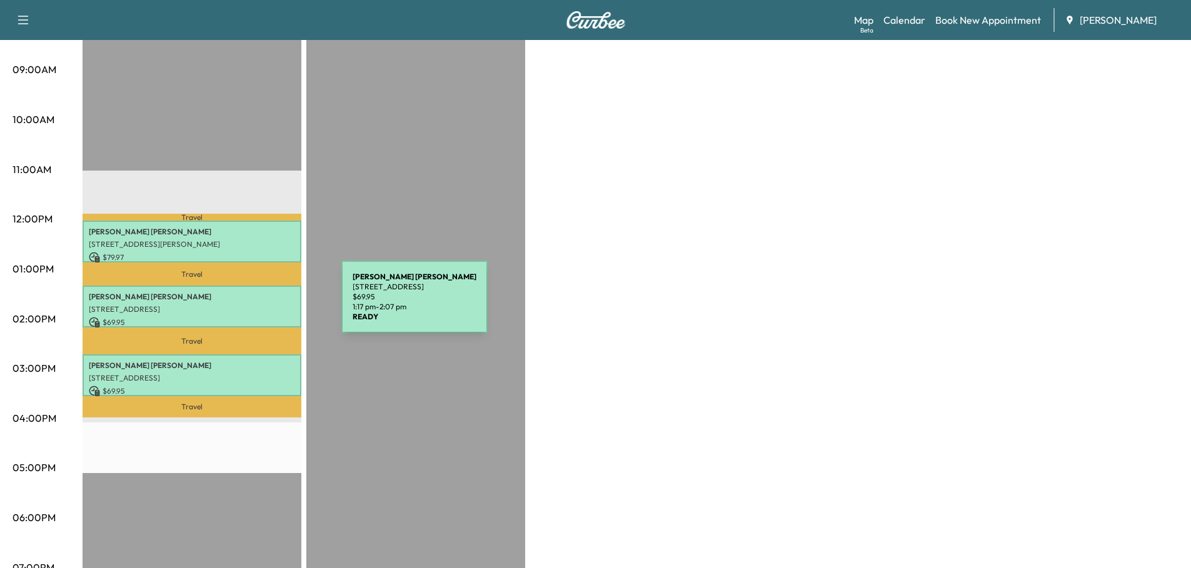
click at [248, 304] on p "[STREET_ADDRESS]" at bounding box center [192, 309] width 206 height 10
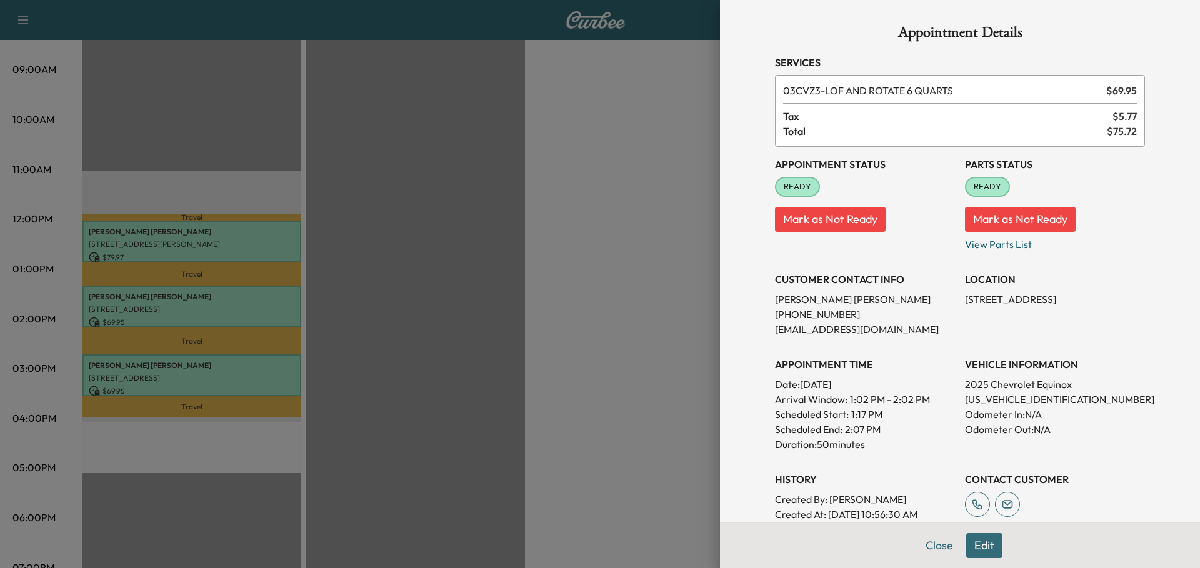
click at [1036, 401] on p "[US_VEHICLE_IDENTIFICATION_NUMBER]" at bounding box center [1055, 399] width 180 height 15
copy p "[US_VEHICLE_IDENTIFICATION_NUMBER]"
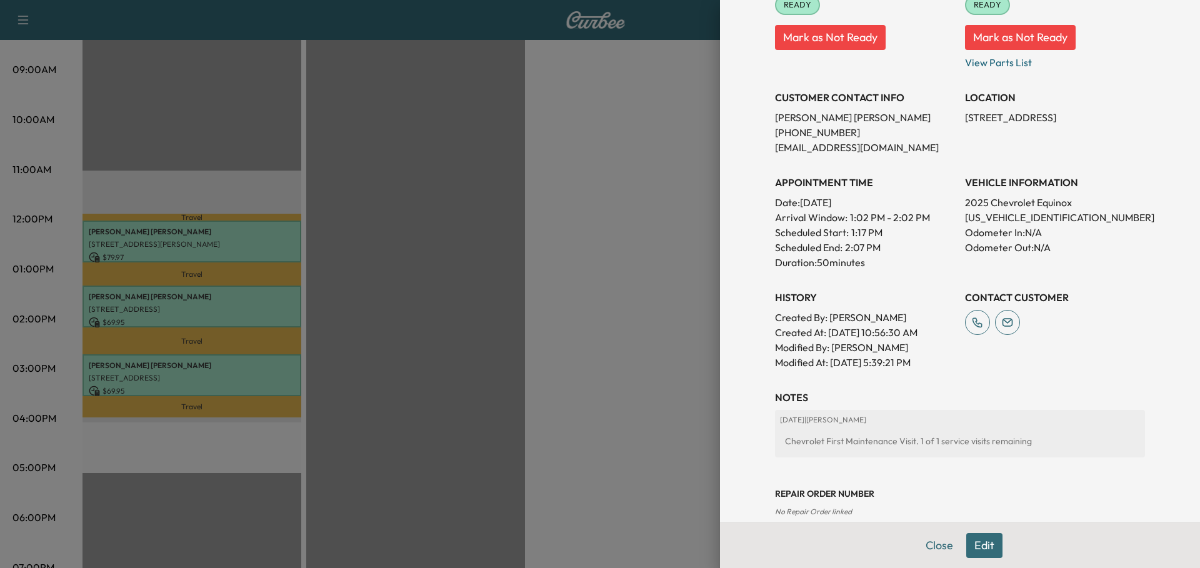
scroll to position [202, 0]
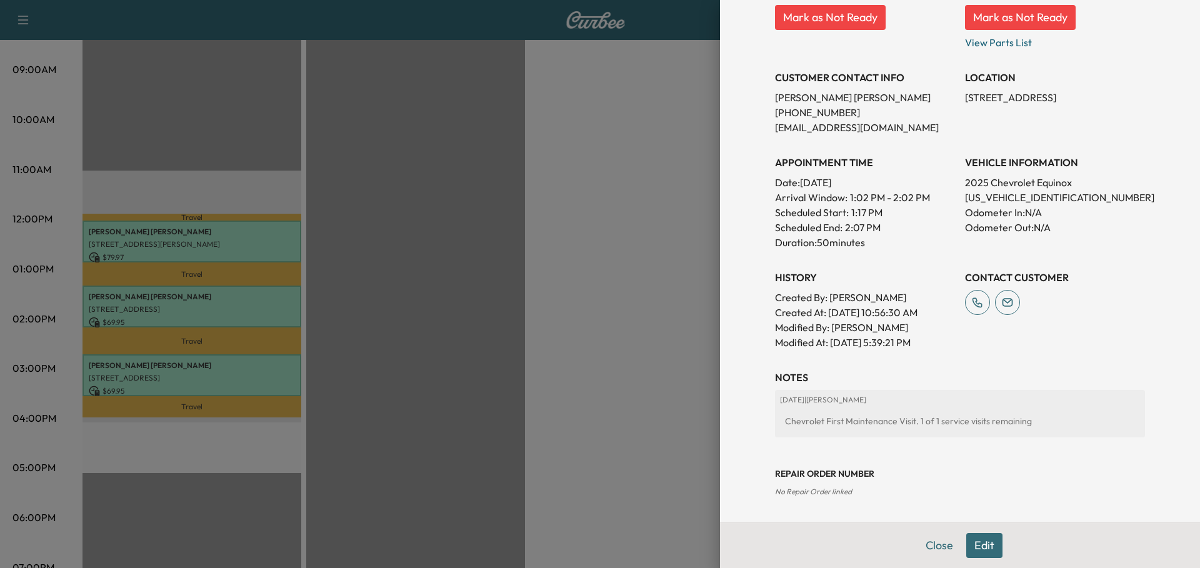
click at [973, 541] on button "Edit" at bounding box center [985, 545] width 36 height 25
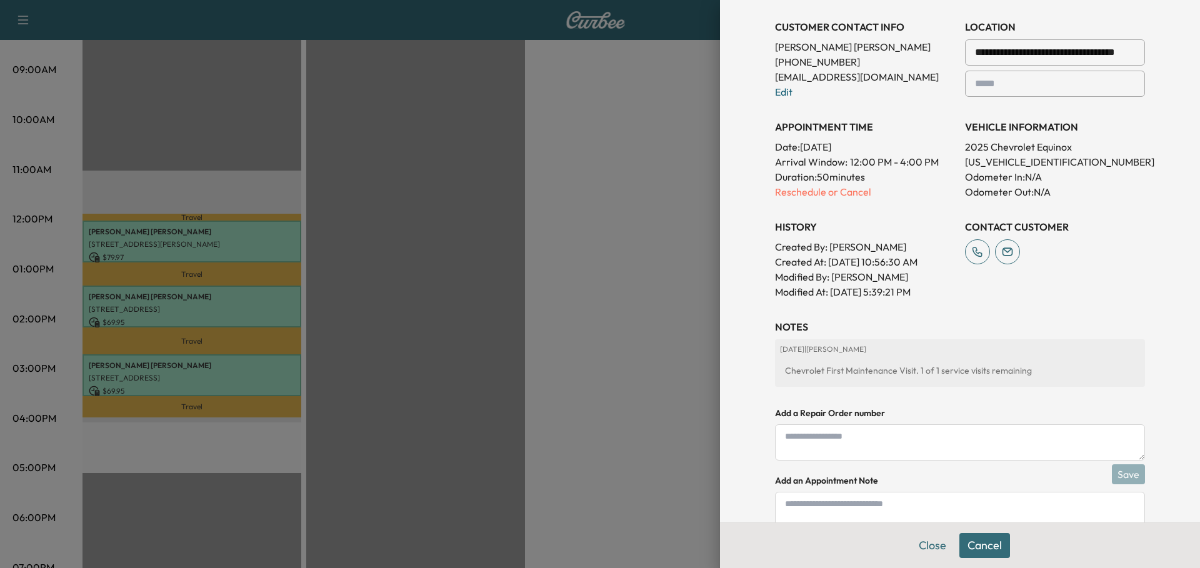
scroll to position [333, 0]
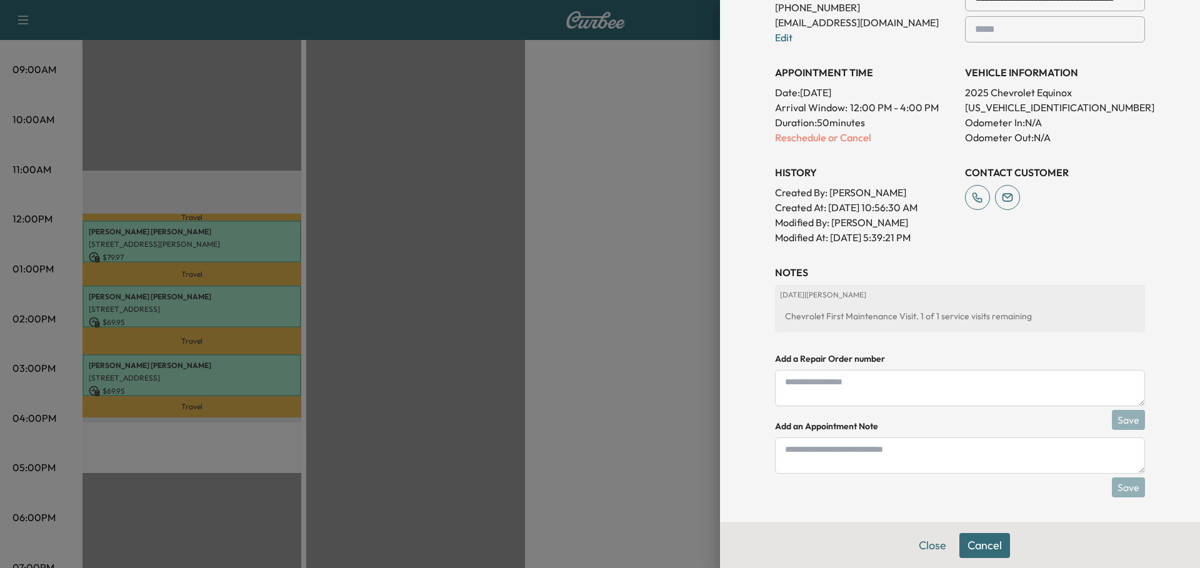
click at [885, 455] on textarea at bounding box center [960, 456] width 370 height 36
type textarea "**********"
click at [1125, 485] on button "Save" at bounding box center [1128, 488] width 33 height 20
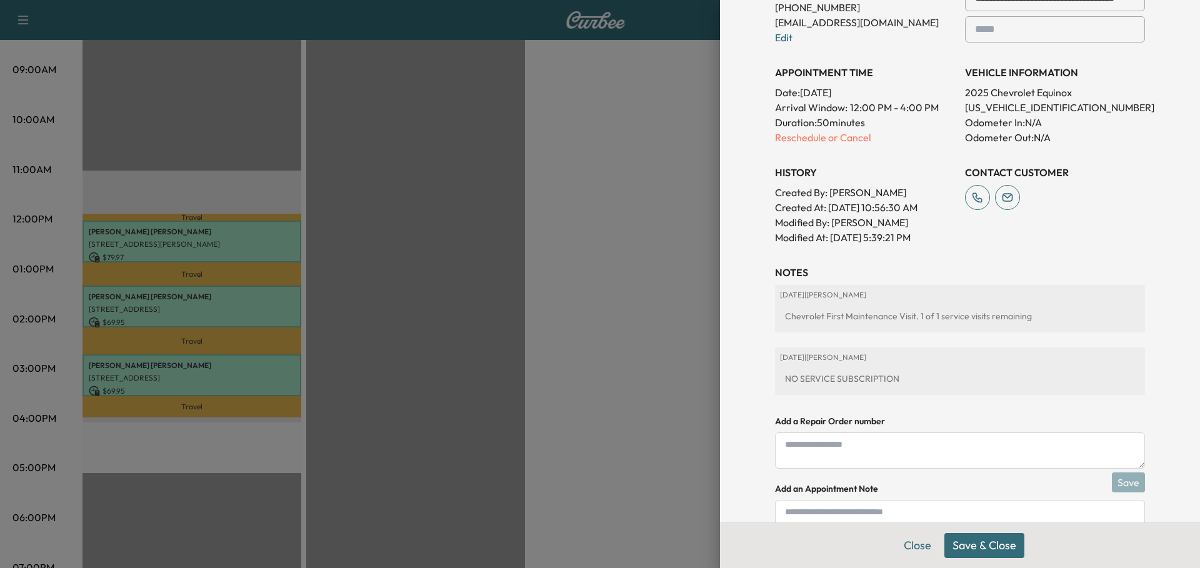
click at [997, 546] on button "Save & Close" at bounding box center [985, 545] width 80 height 25
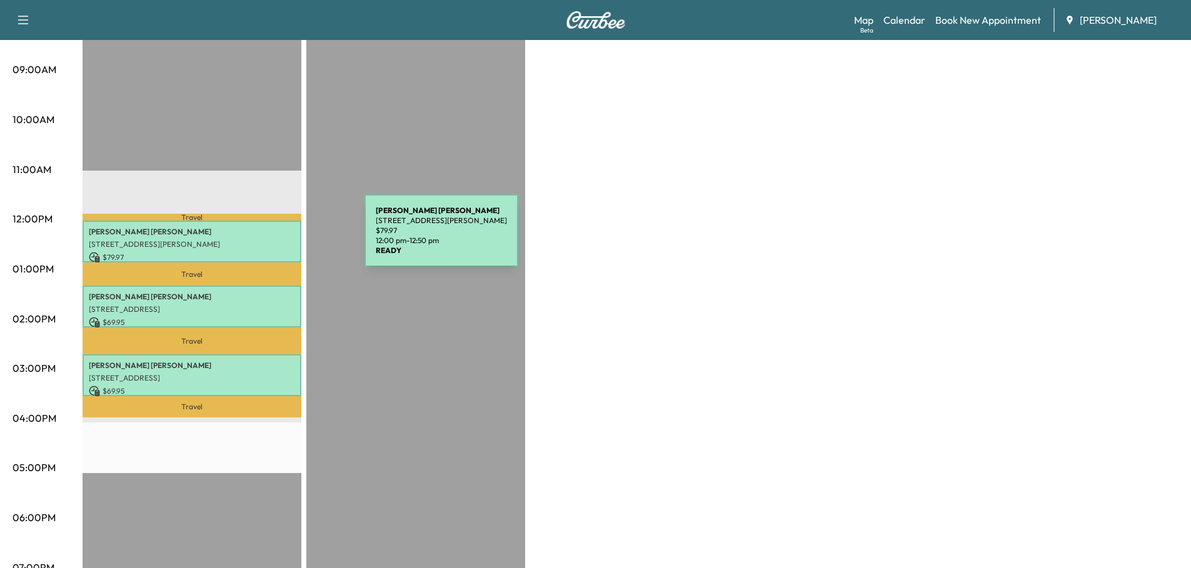
click at [271, 239] on p "[STREET_ADDRESS][PERSON_NAME]" at bounding box center [192, 244] width 206 height 10
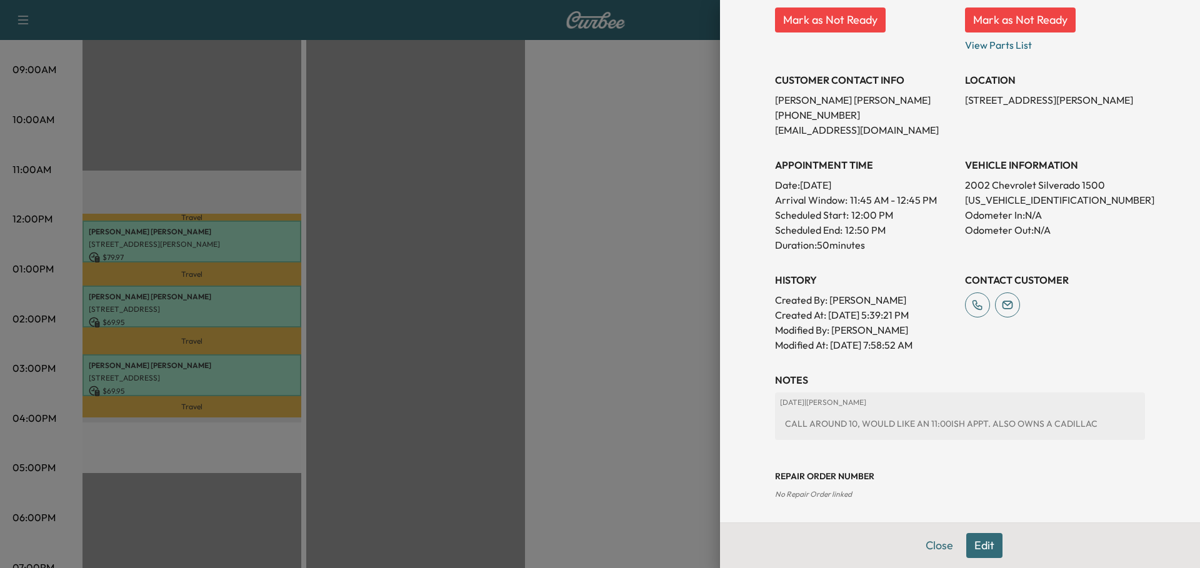
scroll to position [202, 0]
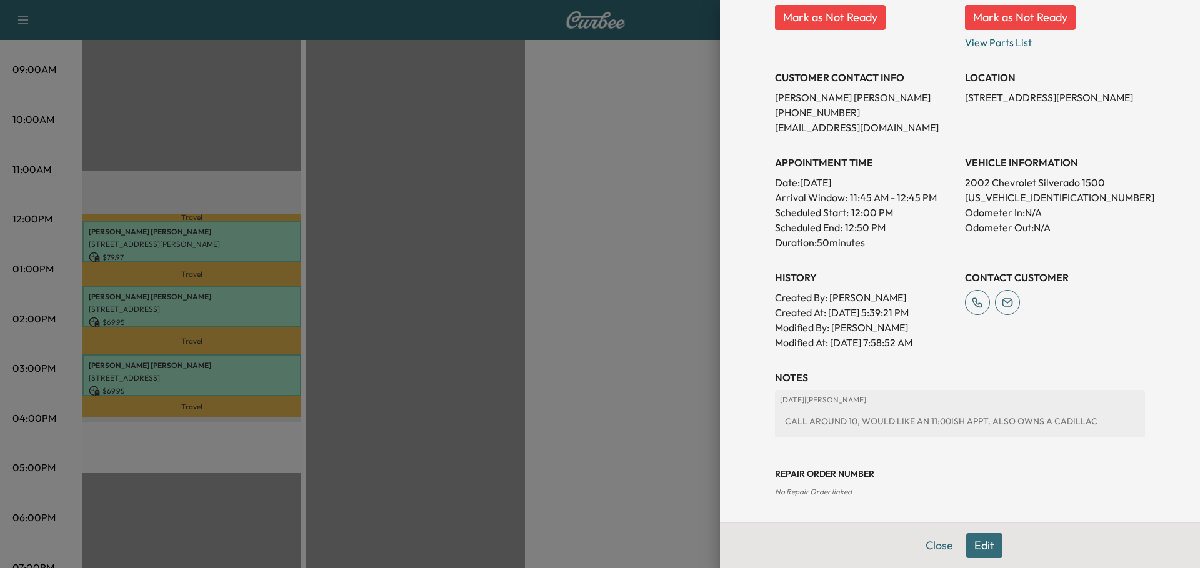
click at [981, 543] on button "Edit" at bounding box center [985, 545] width 36 height 25
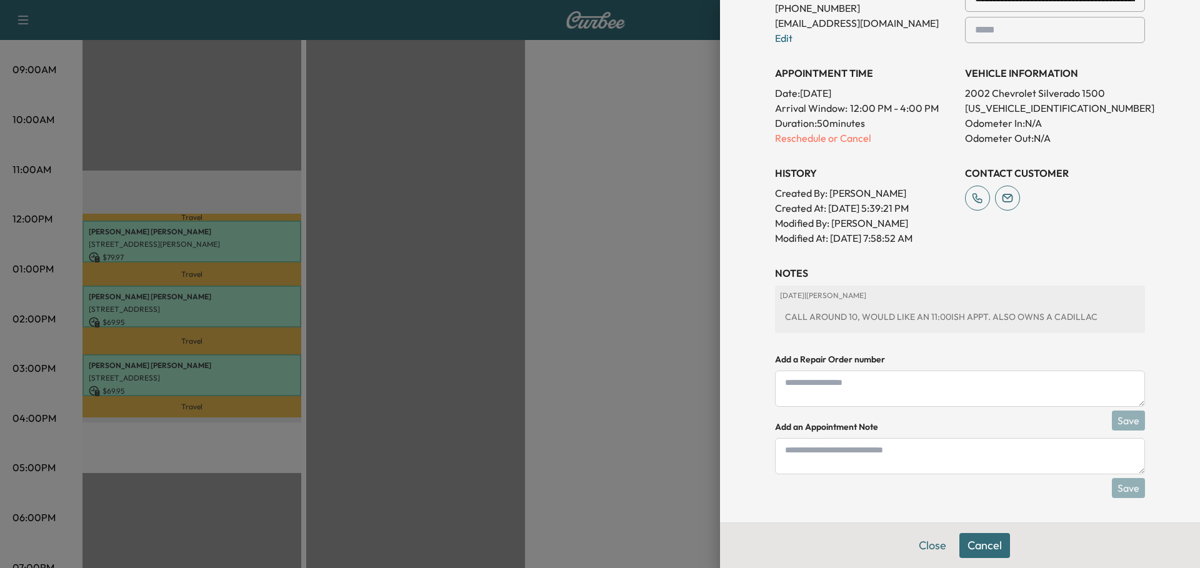
scroll to position [333, 0]
click at [872, 456] on textarea at bounding box center [960, 456] width 370 height 36
type textarea "**********"
click at [1127, 488] on button "Save" at bounding box center [1128, 488] width 33 height 20
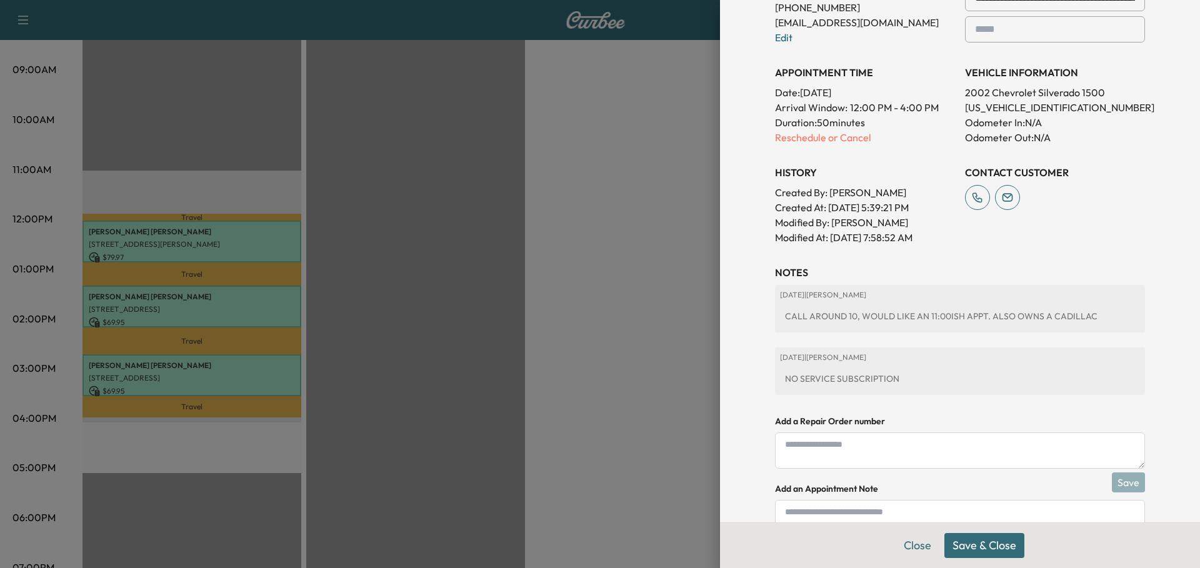
click at [995, 541] on button "Save & Close" at bounding box center [985, 545] width 80 height 25
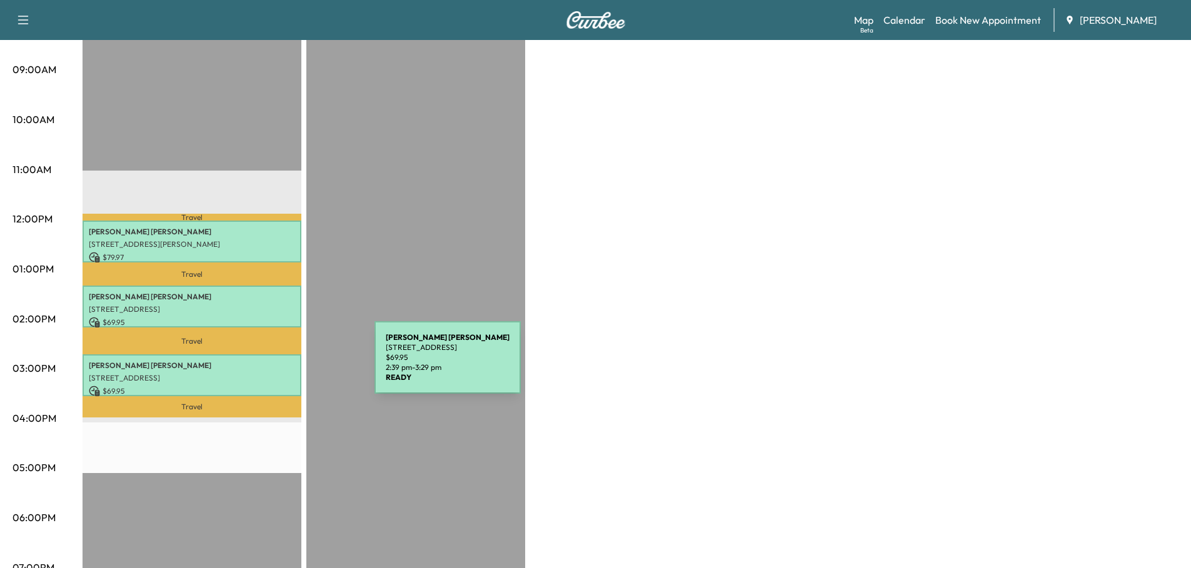
click at [281, 365] on p "[PERSON_NAME]" at bounding box center [192, 366] width 206 height 10
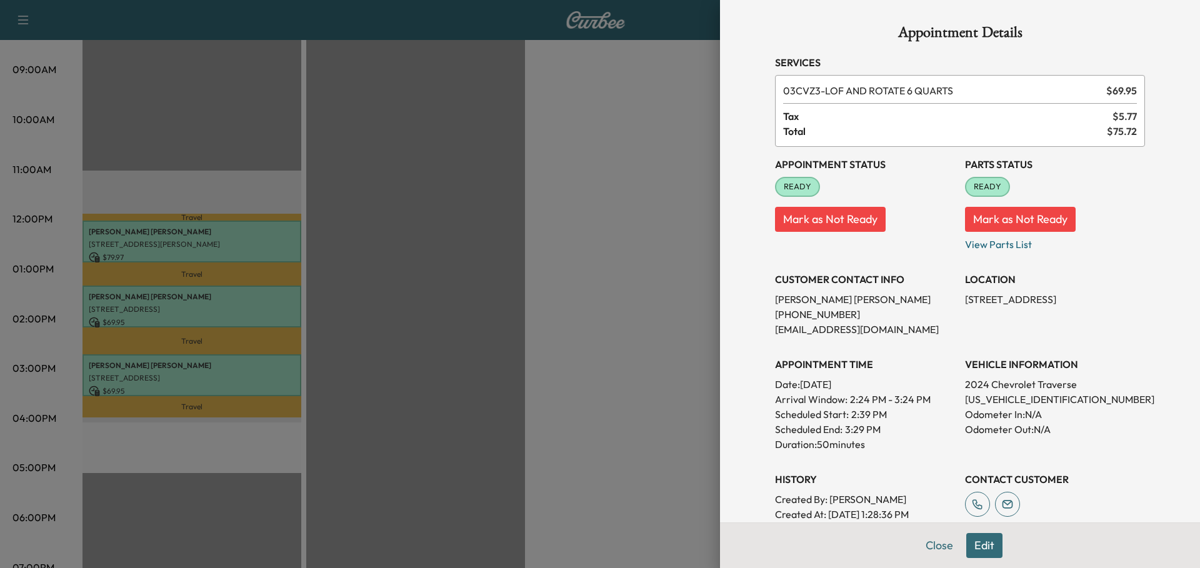
click at [1009, 400] on p "[US_VEHICLE_IDENTIFICATION_NUMBER]" at bounding box center [1055, 399] width 180 height 15
copy p "[US_VEHICLE_IDENTIFICATION_NUMBER]"
click at [986, 540] on button "Edit" at bounding box center [985, 545] width 36 height 25
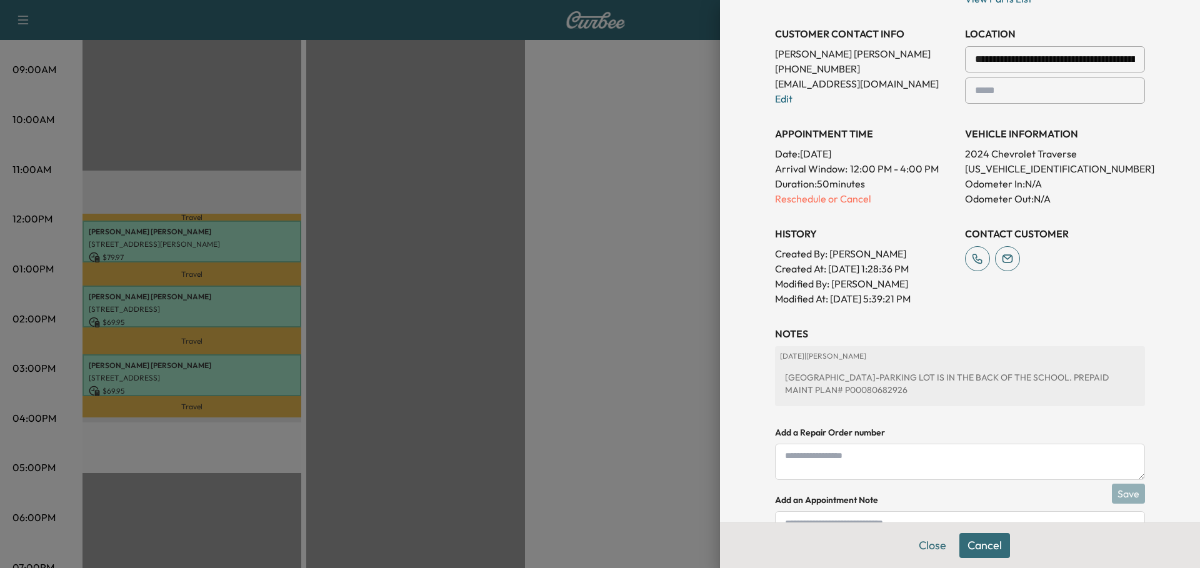
scroll to position [346, 0]
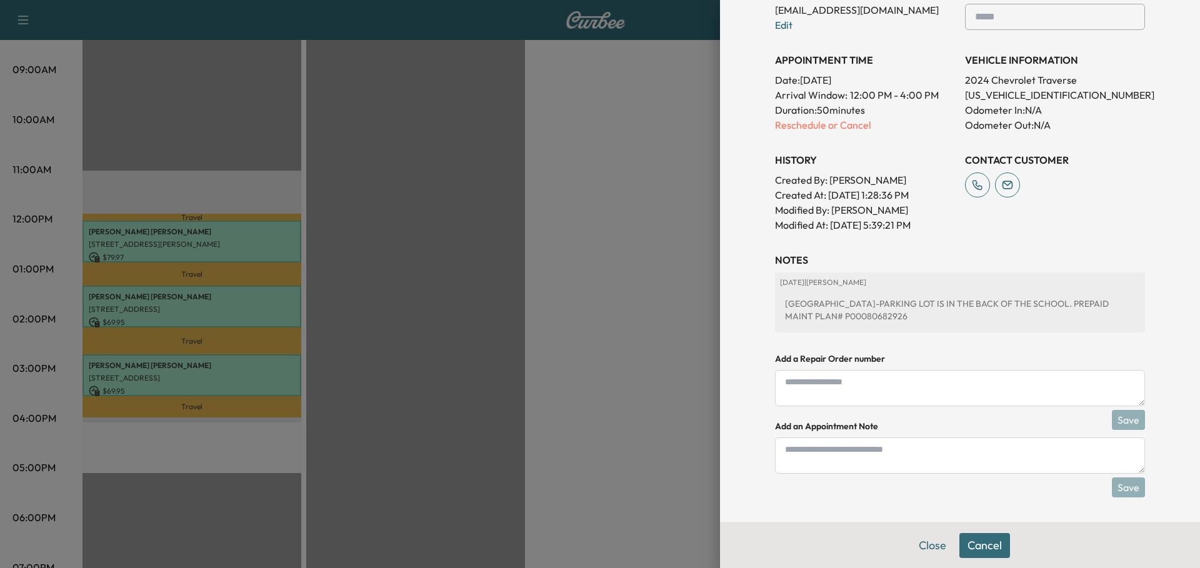
click at [923, 461] on textarea at bounding box center [960, 456] width 370 height 36
type textarea "**********"
drag, startPoint x: 1119, startPoint y: 488, endPoint x: 1090, endPoint y: 498, distance: 31.0
click at [1120, 488] on button "Save" at bounding box center [1128, 488] width 33 height 20
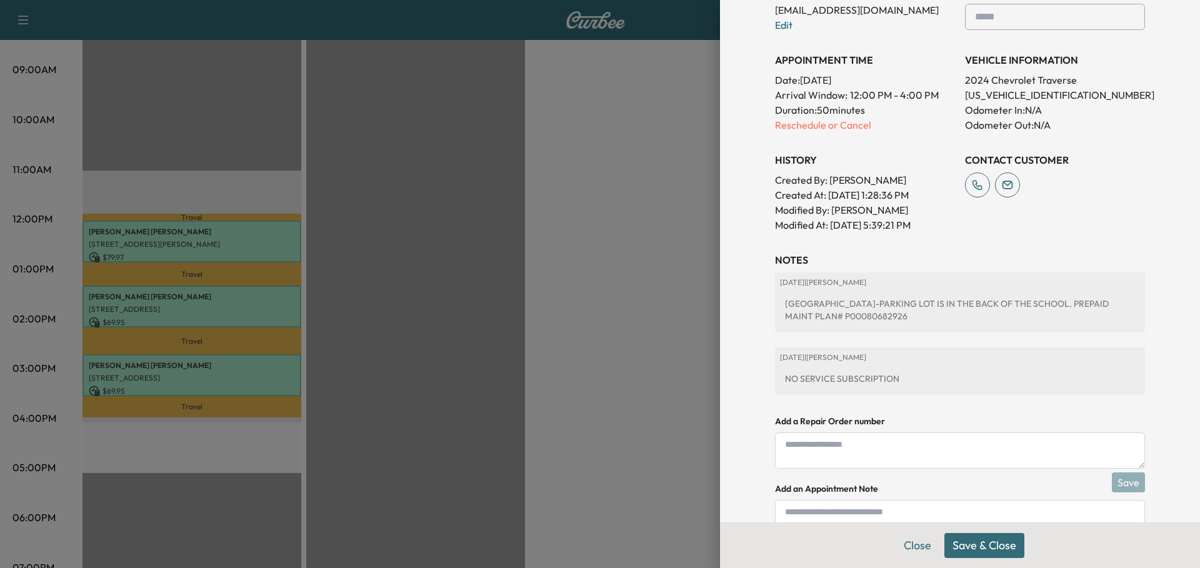
click at [995, 549] on button "Save & Close" at bounding box center [985, 545] width 80 height 25
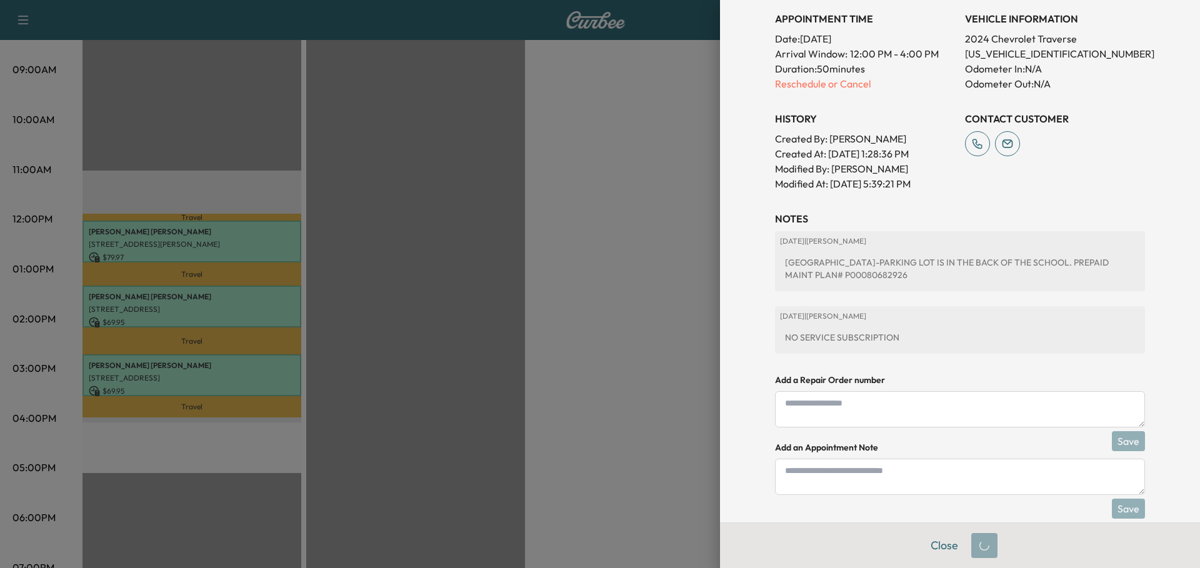
scroll to position [319, 0]
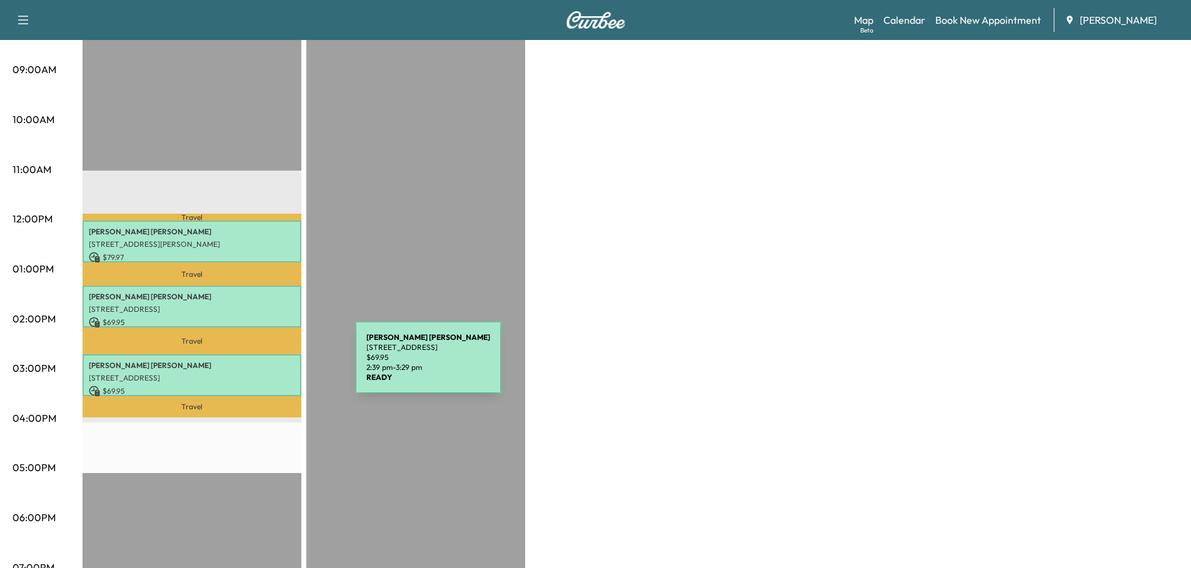
click at [261, 365] on p "[PERSON_NAME]" at bounding box center [192, 366] width 206 height 10
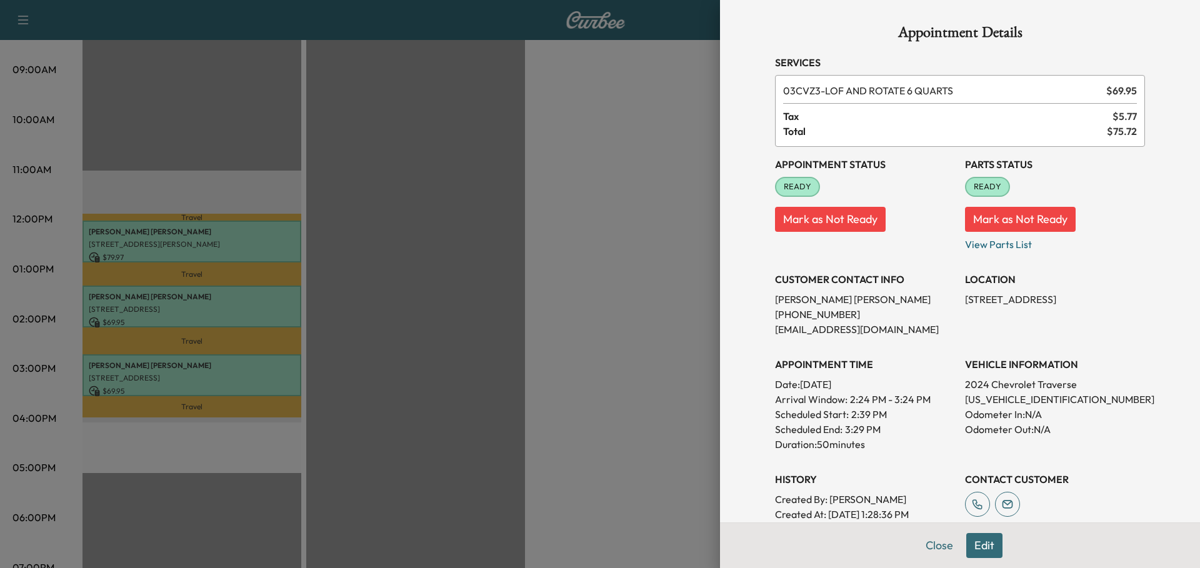
click at [278, 239] on div at bounding box center [600, 284] width 1200 height 568
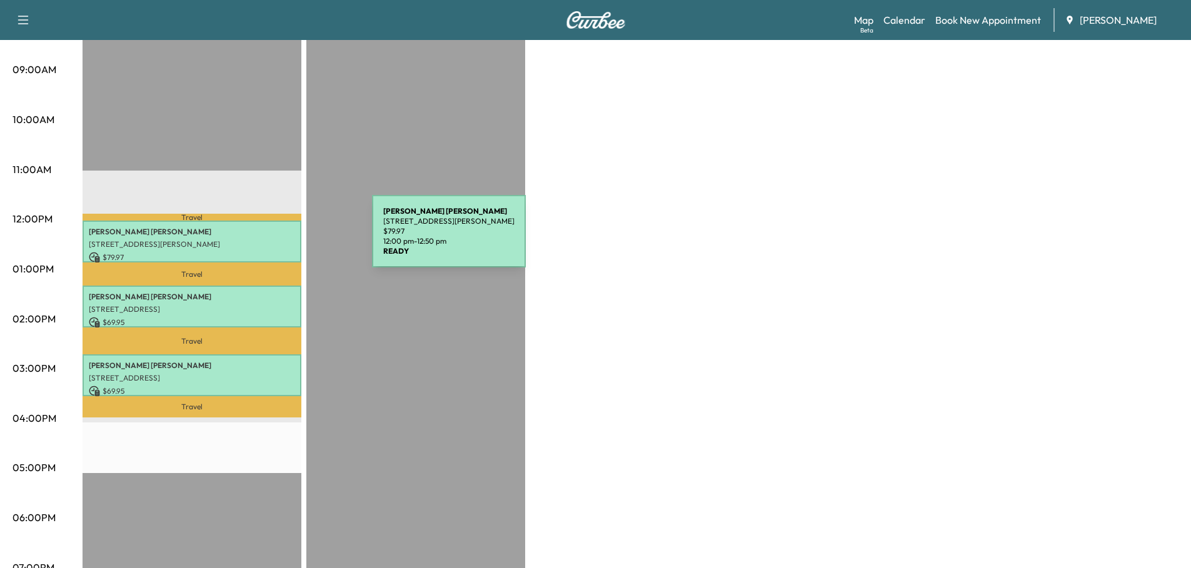
click at [278, 239] on p "[STREET_ADDRESS][PERSON_NAME]" at bounding box center [192, 244] width 206 height 10
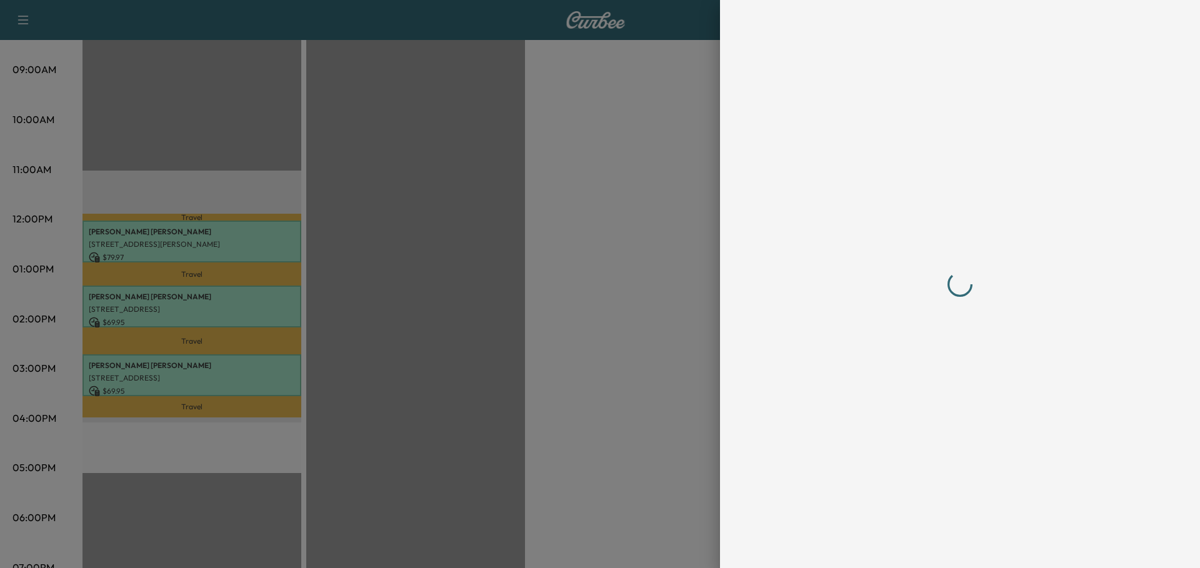
click at [278, 239] on div at bounding box center [600, 284] width 1200 height 568
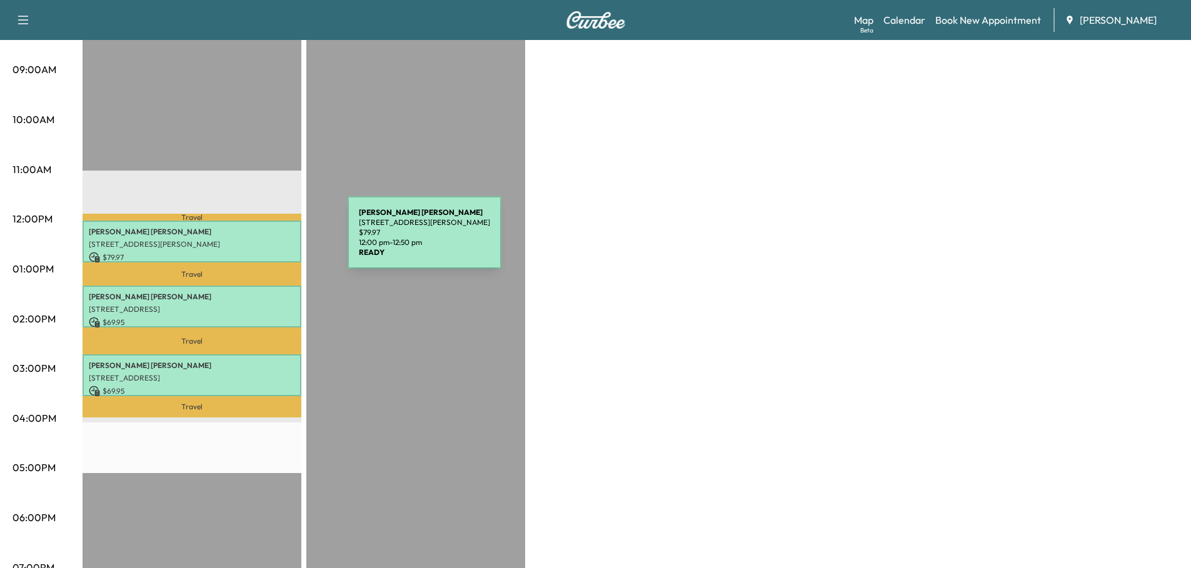
click at [254, 240] on p "[STREET_ADDRESS][PERSON_NAME]" at bounding box center [192, 244] width 206 height 10
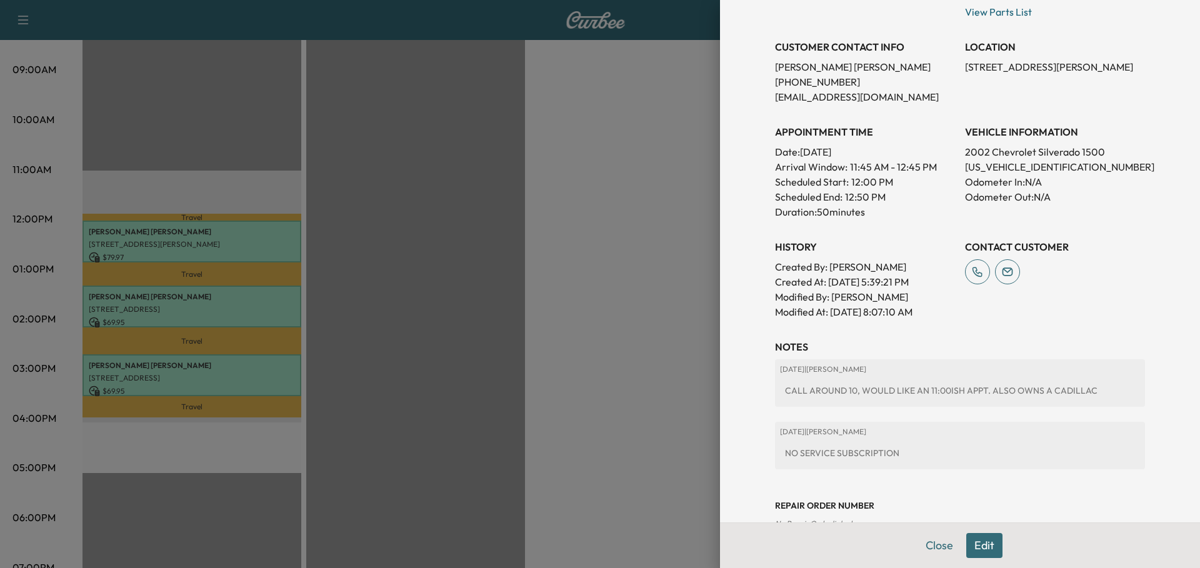
scroll to position [264, 0]
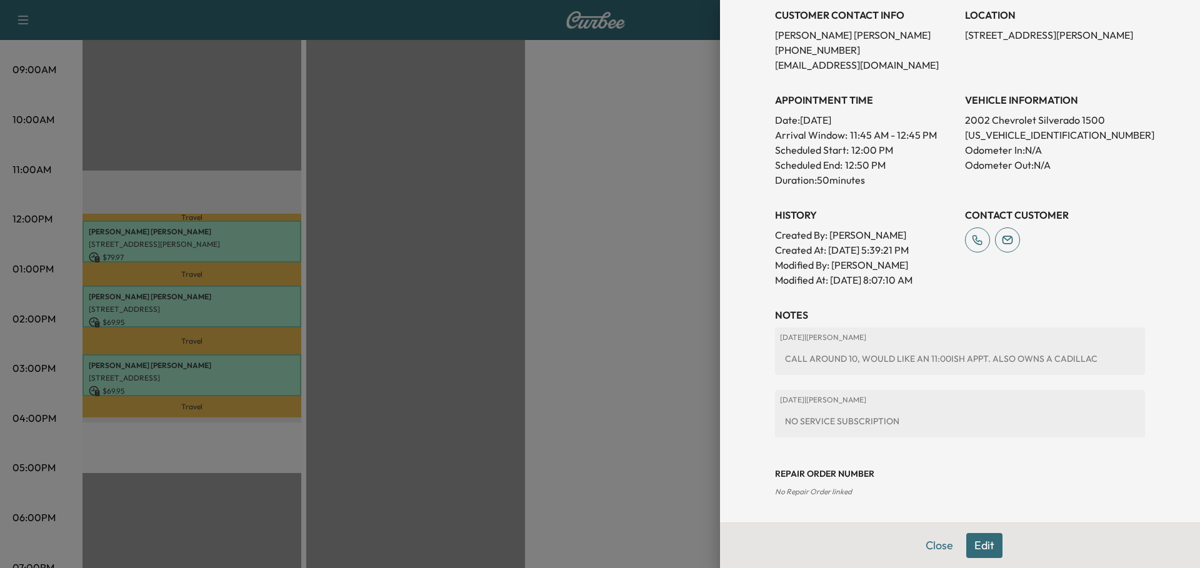
click at [975, 543] on button "Edit" at bounding box center [985, 545] width 36 height 25
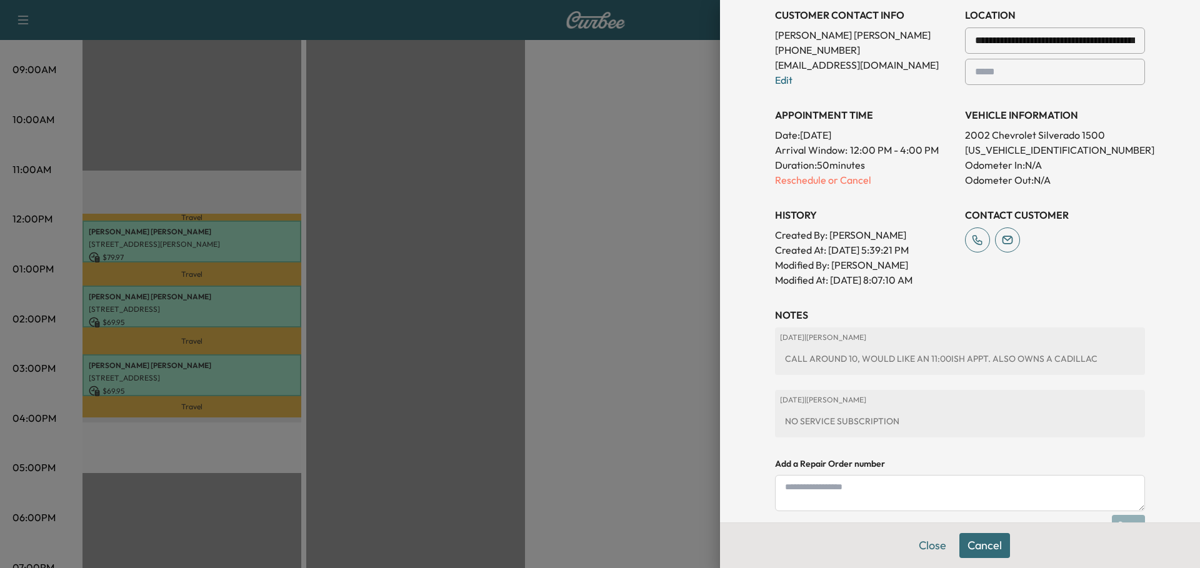
click at [913, 413] on div "NO SERVICE SUBSCRIPTION" at bounding box center [960, 421] width 360 height 23
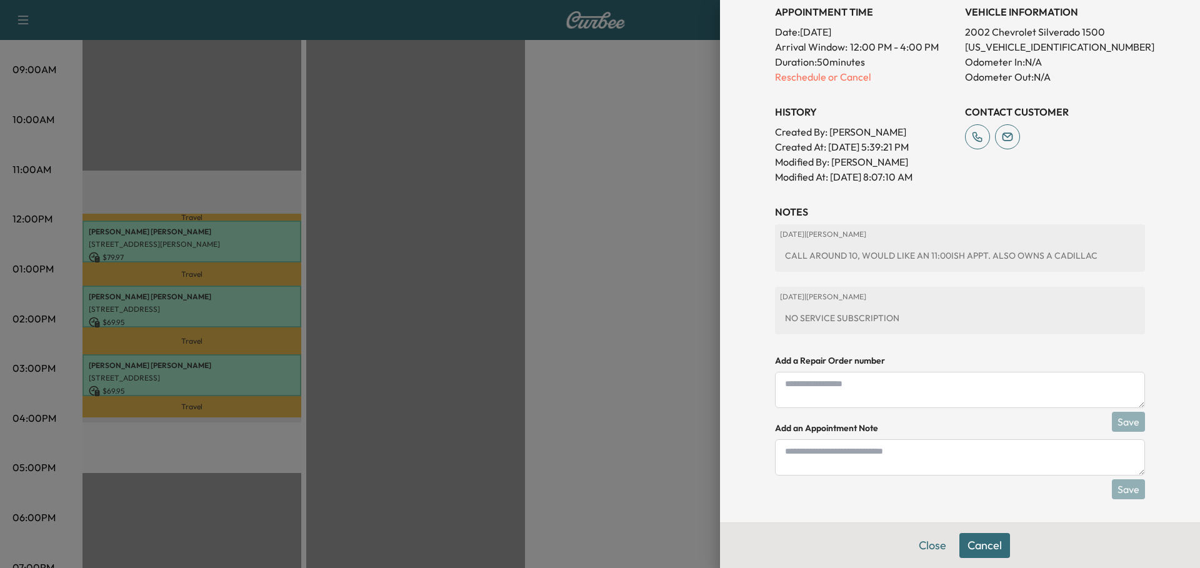
scroll to position [396, 0]
click at [872, 456] on textarea at bounding box center [960, 456] width 370 height 36
type textarea "**********"
click at [1112, 485] on button "Save" at bounding box center [1128, 488] width 33 height 20
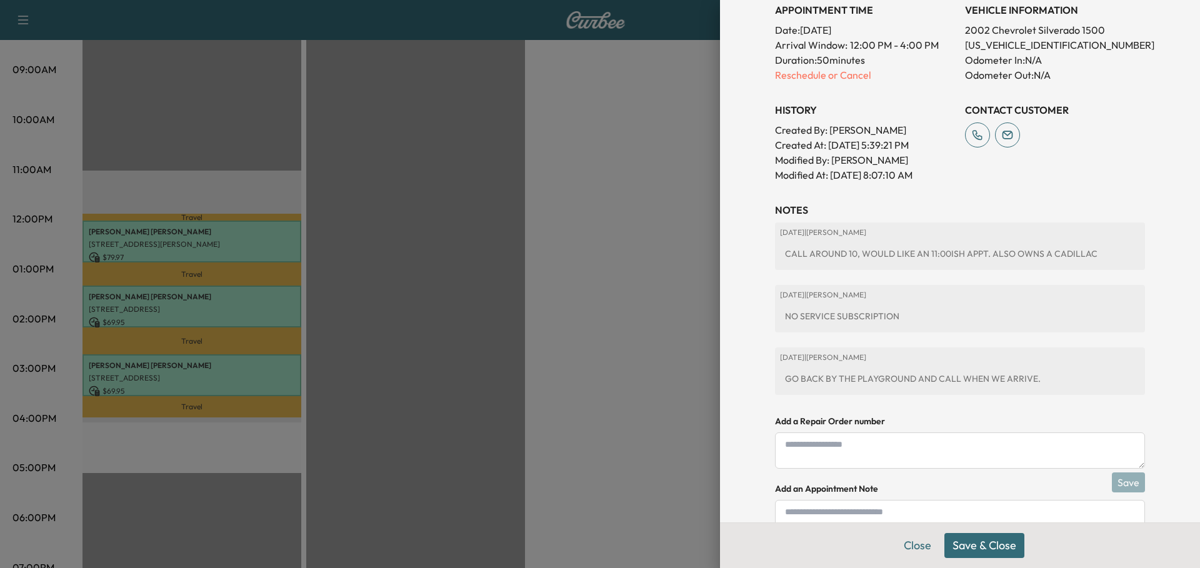
click at [259, 304] on div at bounding box center [600, 284] width 1200 height 568
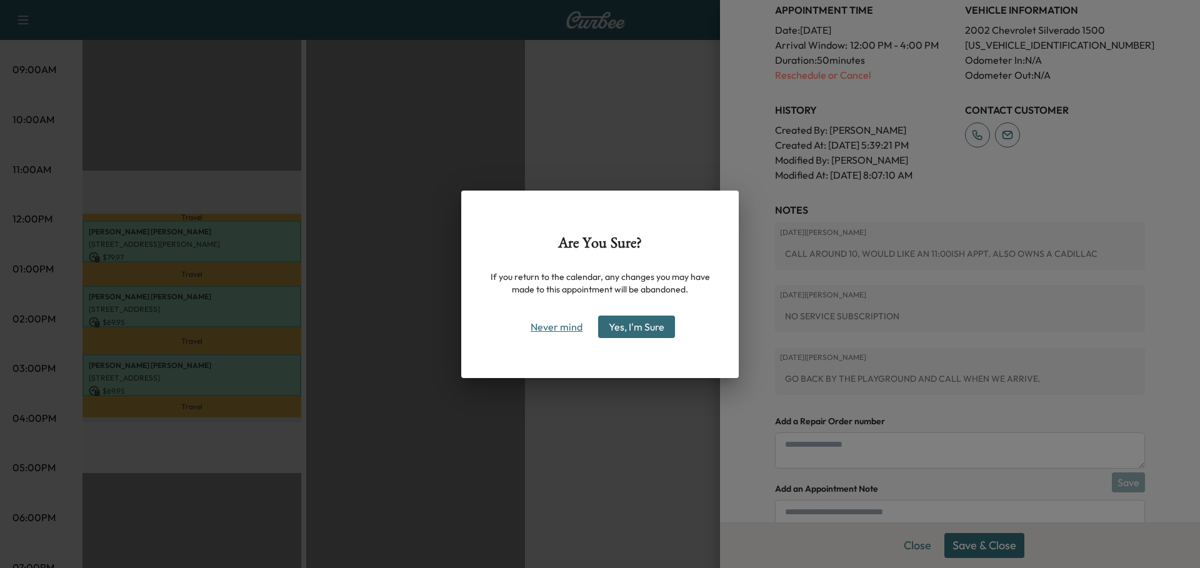
click at [554, 328] on button "Never mind" at bounding box center [556, 327] width 63 height 20
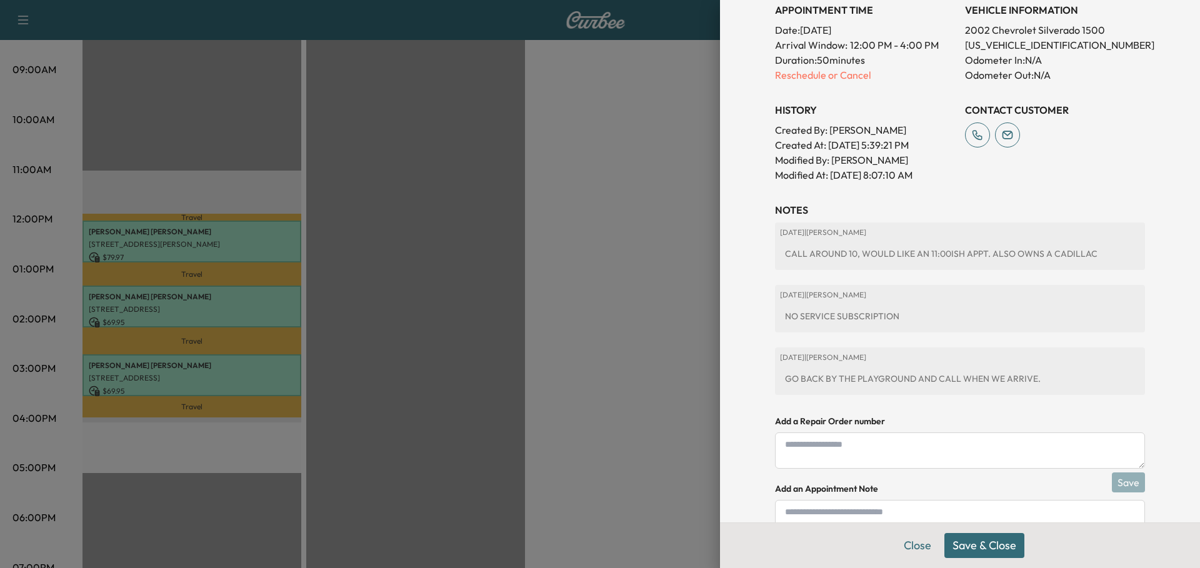
click at [968, 544] on button "Save & Close" at bounding box center [985, 545] width 80 height 25
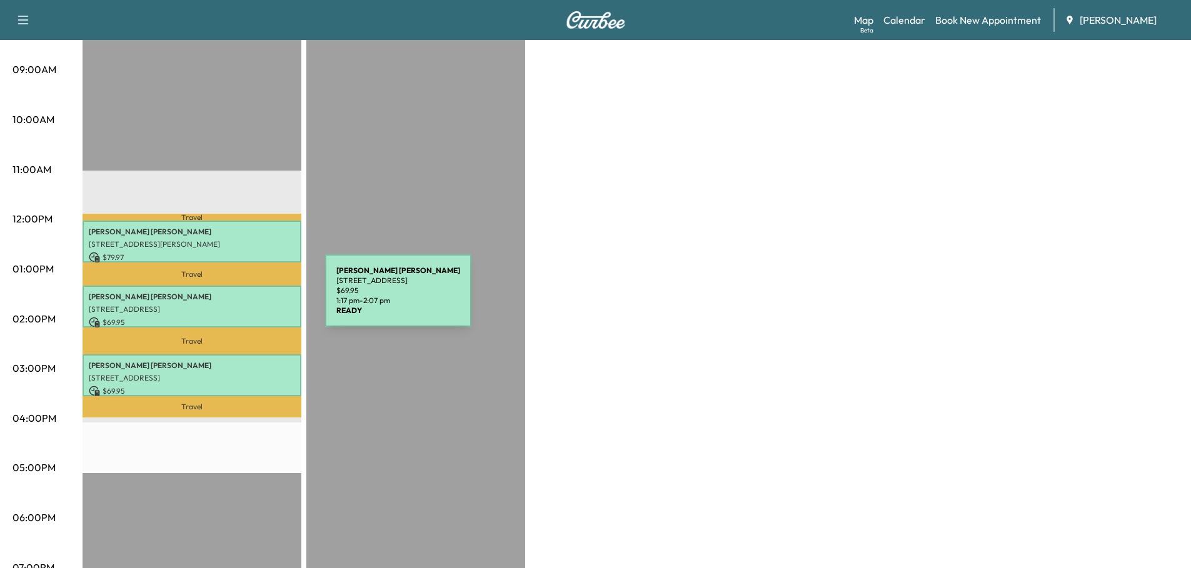
click at [231, 298] on div "[PERSON_NAME] [STREET_ADDRESS][PERSON_NAME] $ 69.95 1:17 pm - 2:07 pm" at bounding box center [192, 307] width 219 height 42
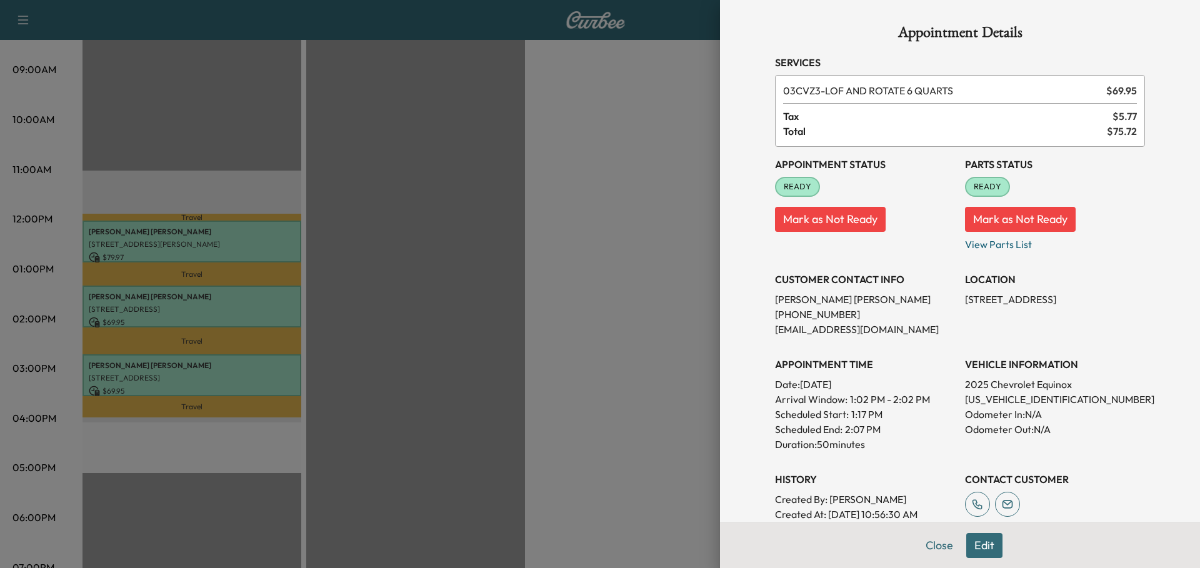
click at [376, 264] on div at bounding box center [600, 284] width 1200 height 568
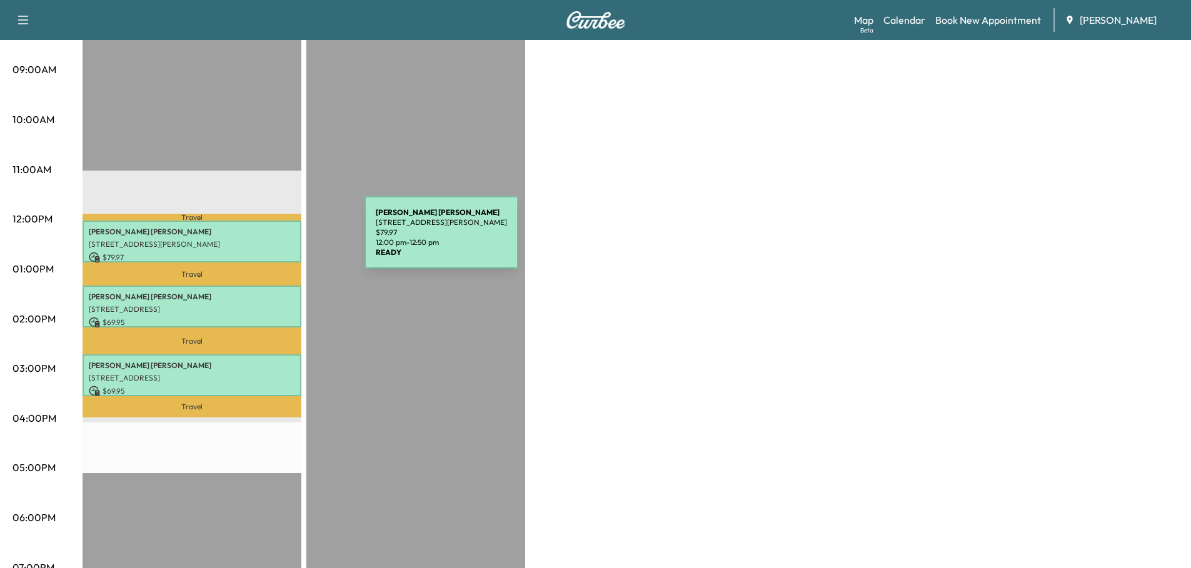
click at [271, 240] on p "[STREET_ADDRESS][PERSON_NAME]" at bounding box center [192, 244] width 206 height 10
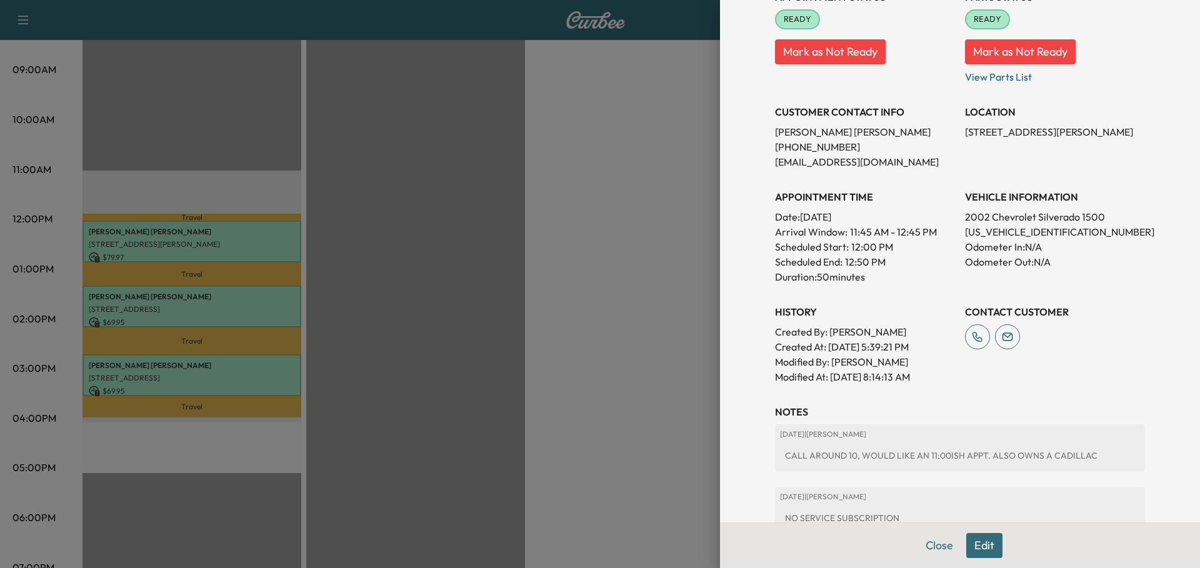
scroll to position [250, 0]
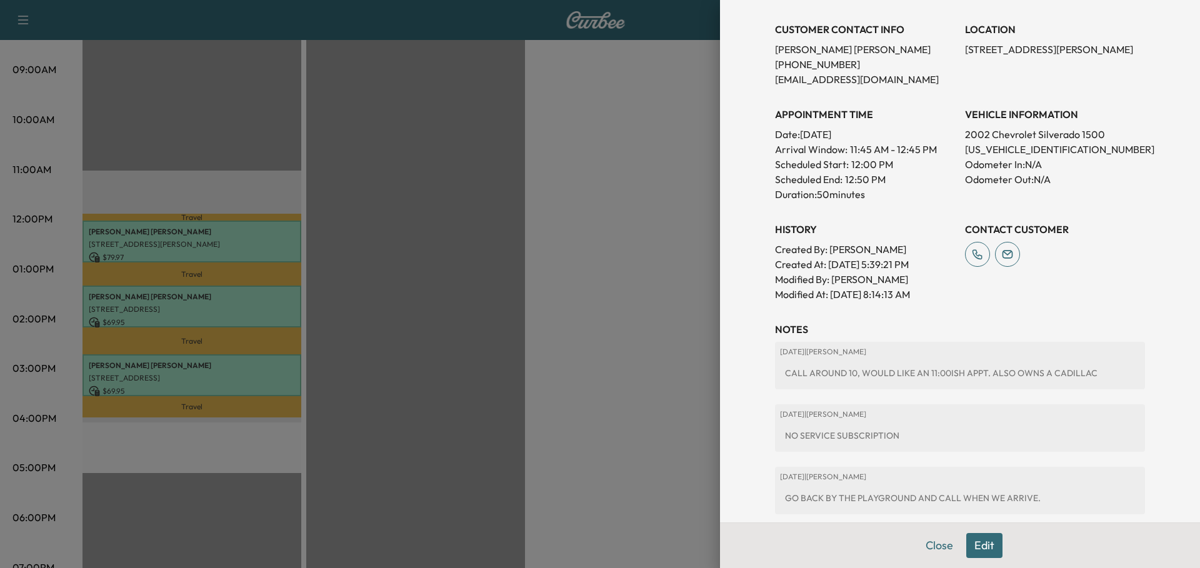
click at [475, 267] on div at bounding box center [600, 284] width 1200 height 568
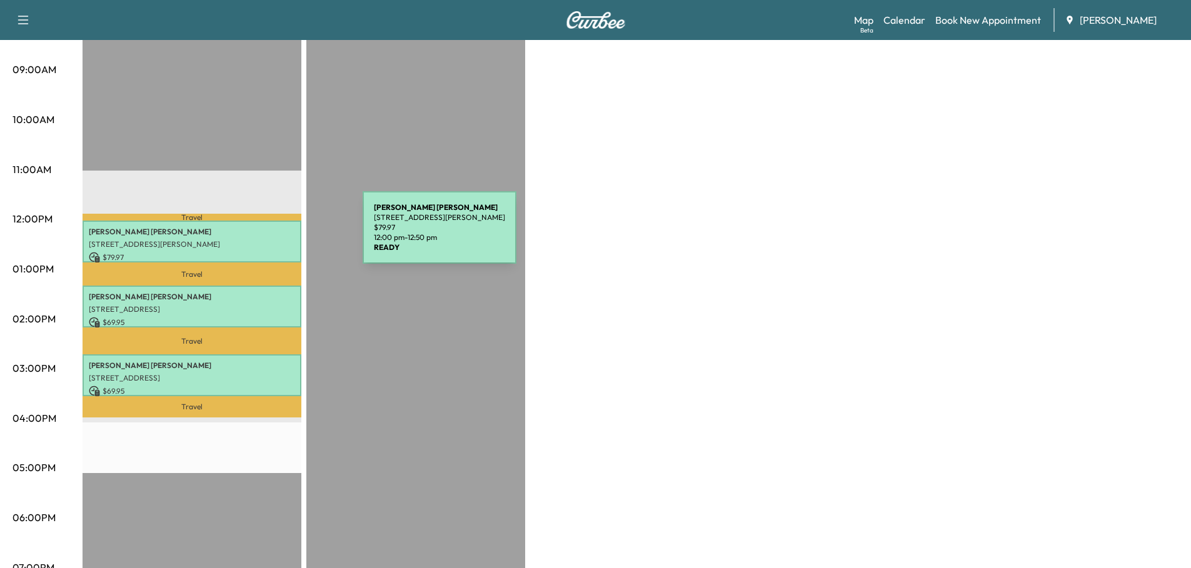
click at [269, 235] on div "[PERSON_NAME] [STREET_ADDRESS][PERSON_NAME] $ 79.97 12:00 pm - 12:50 pm" at bounding box center [192, 242] width 219 height 42
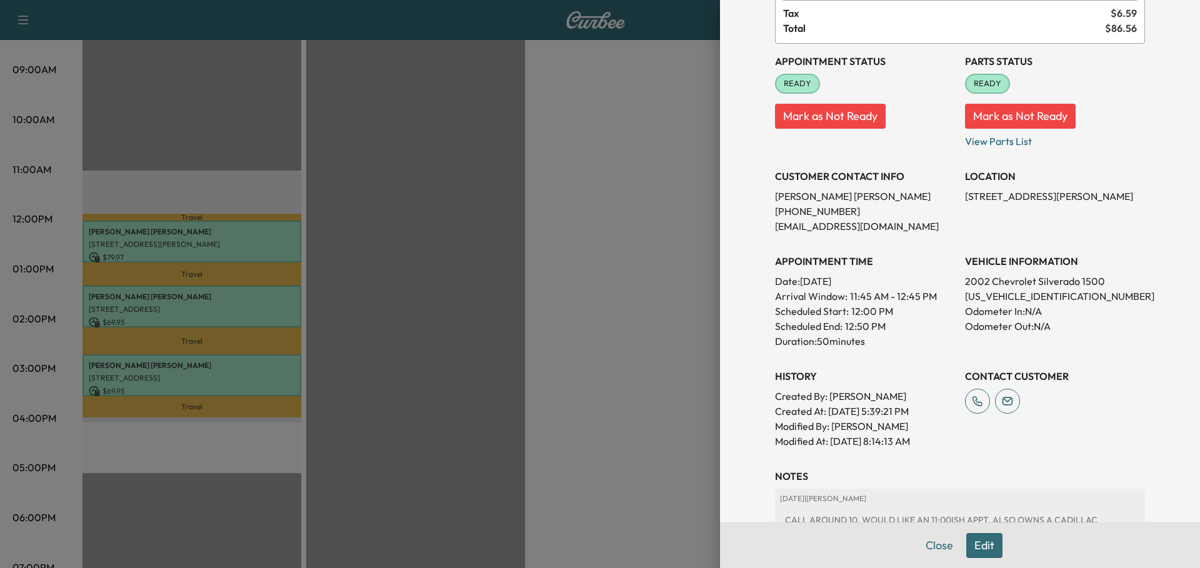
scroll to position [125, 0]
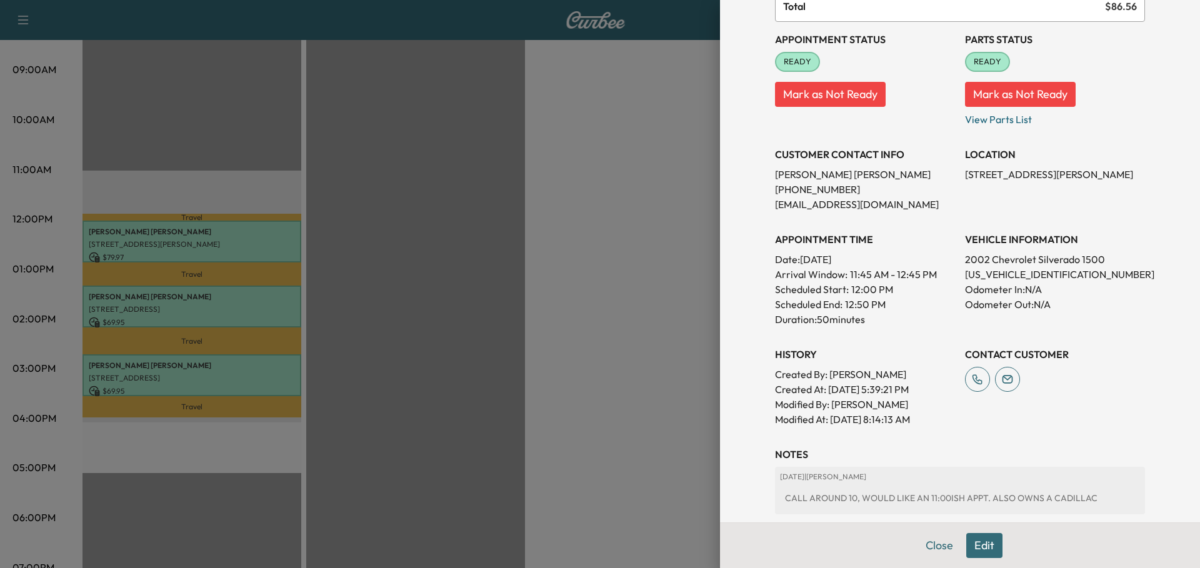
click at [975, 545] on button "Edit" at bounding box center [985, 545] width 36 height 25
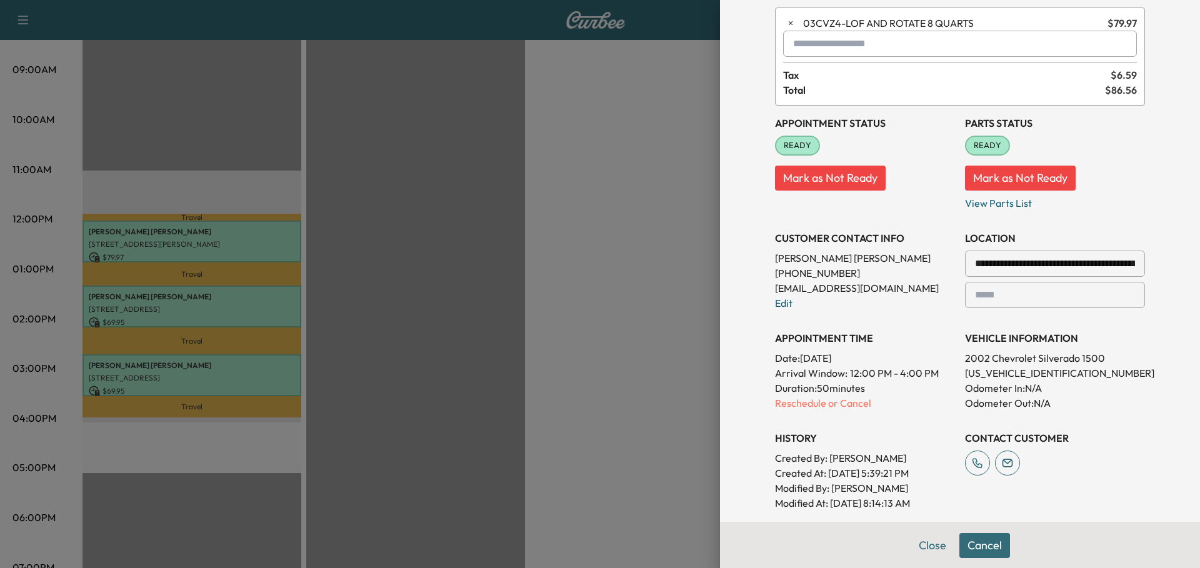
scroll to position [89, 0]
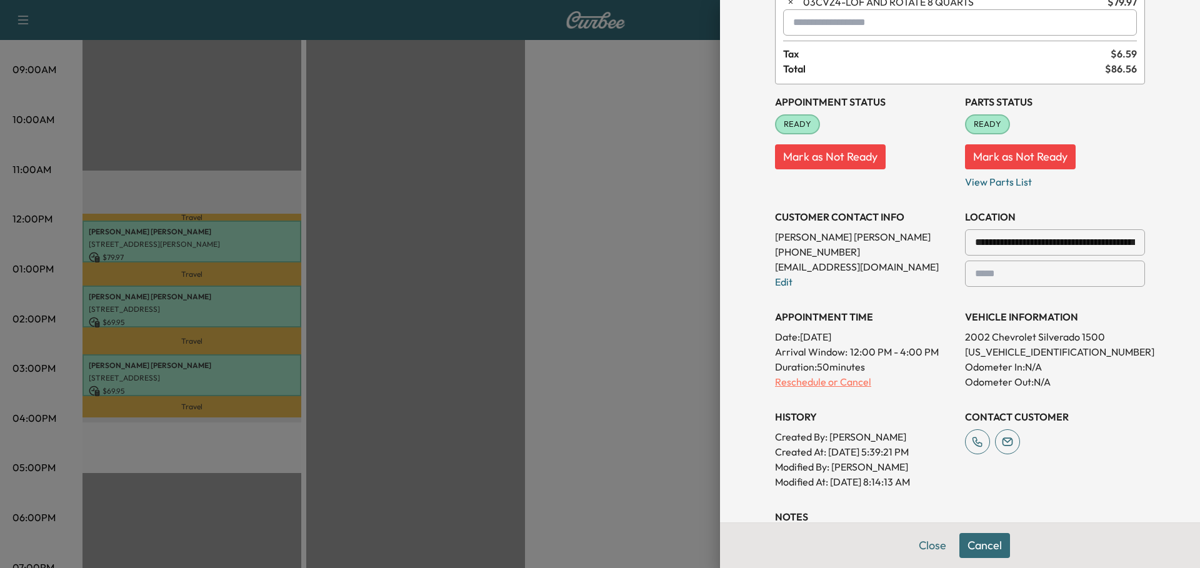
click at [795, 382] on p "Reschedule or Cancel" at bounding box center [865, 382] width 180 height 15
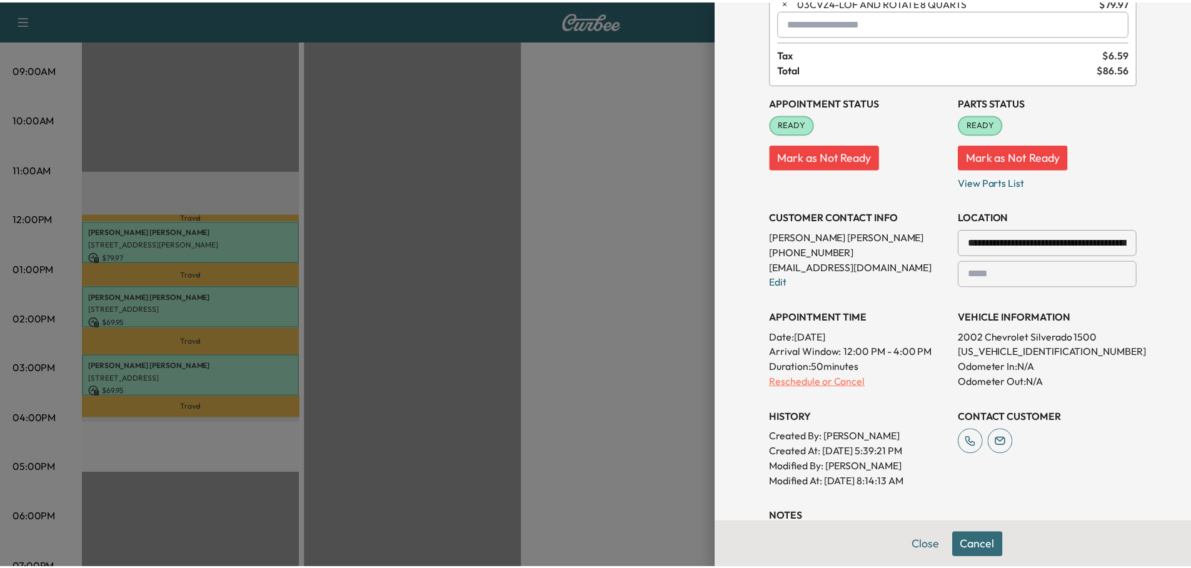
scroll to position [0, 0]
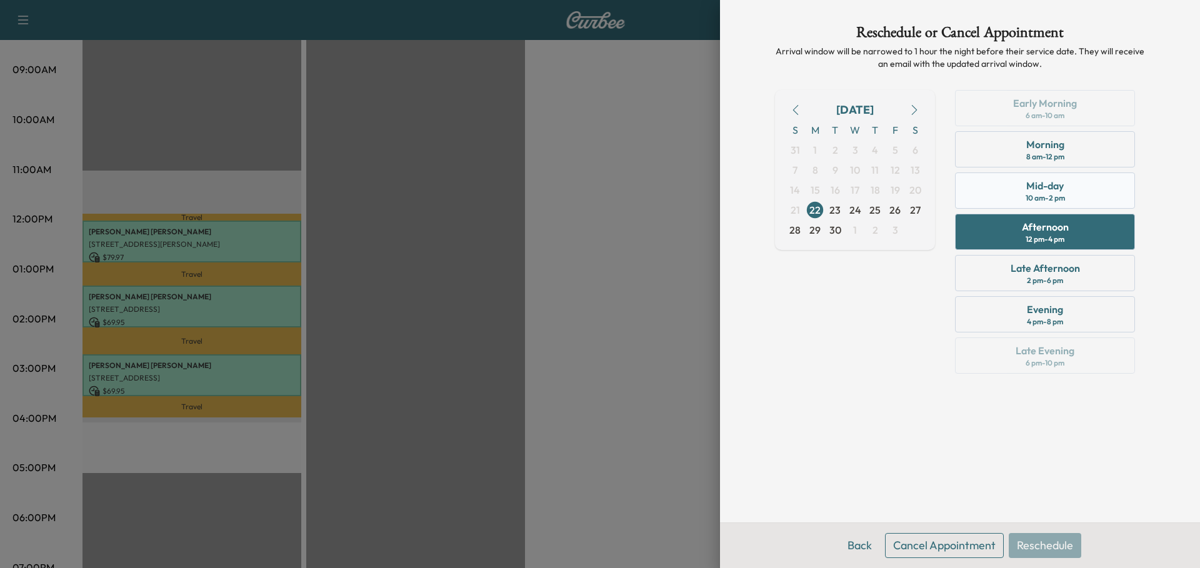
click at [1087, 192] on div "Mid-day 10 am - 2 pm" at bounding box center [1045, 191] width 180 height 36
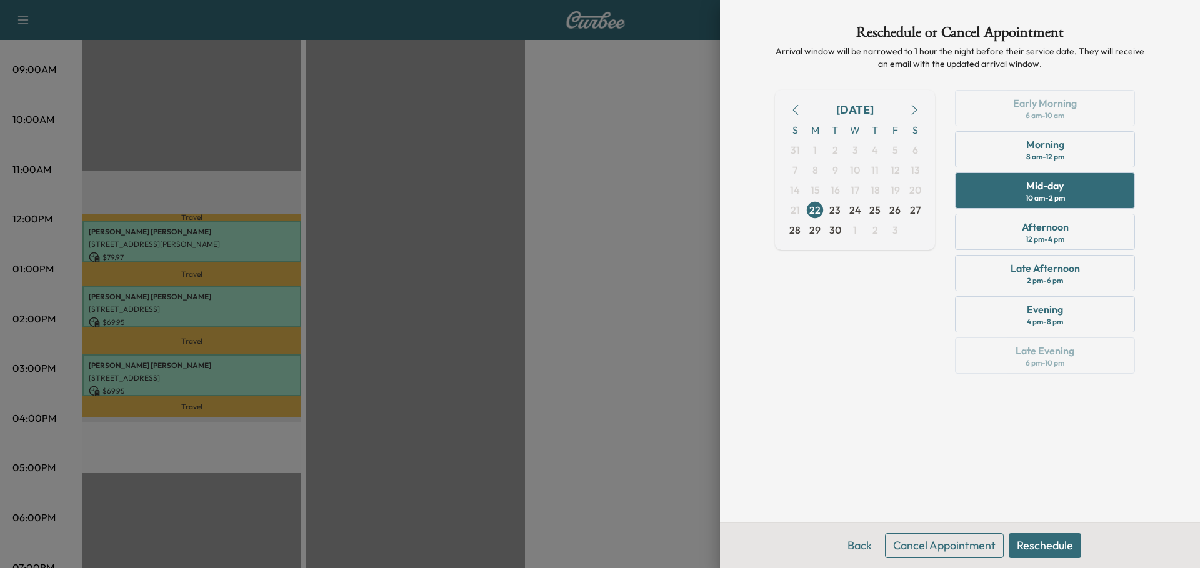
click at [585, 359] on div at bounding box center [600, 284] width 1200 height 568
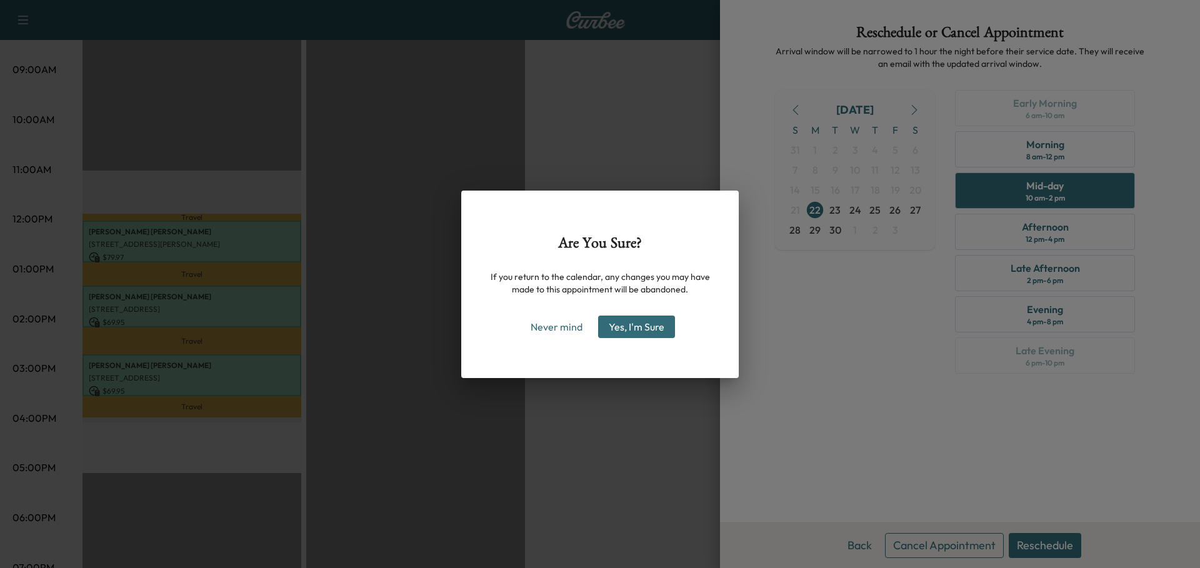
click at [637, 327] on button "Yes, I'm Sure" at bounding box center [636, 327] width 77 height 23
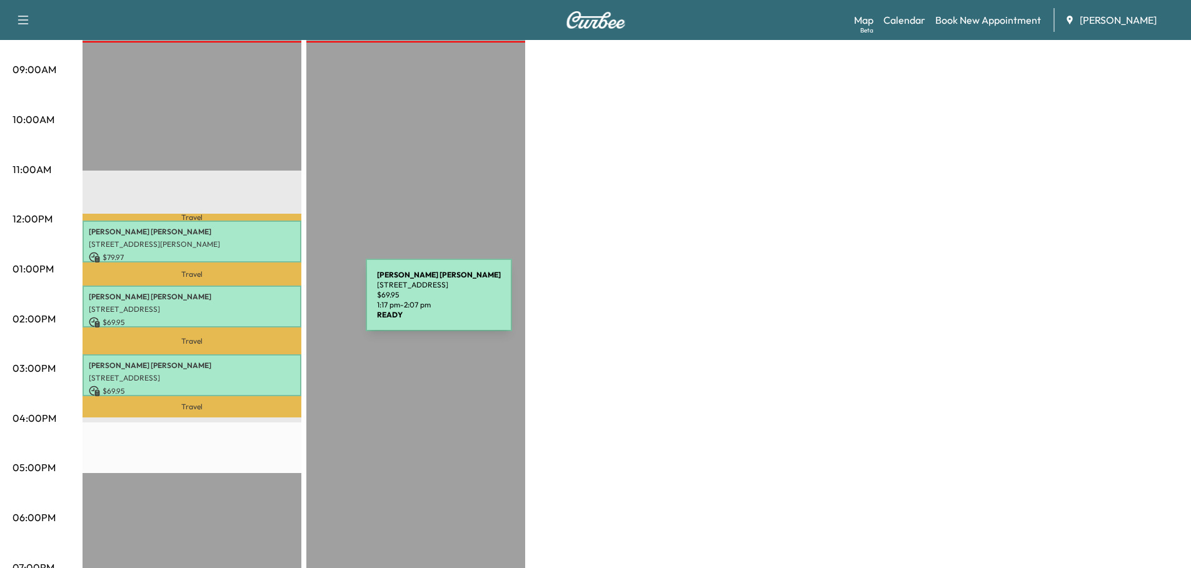
click at [272, 304] on p "[STREET_ADDRESS]" at bounding box center [192, 309] width 206 height 10
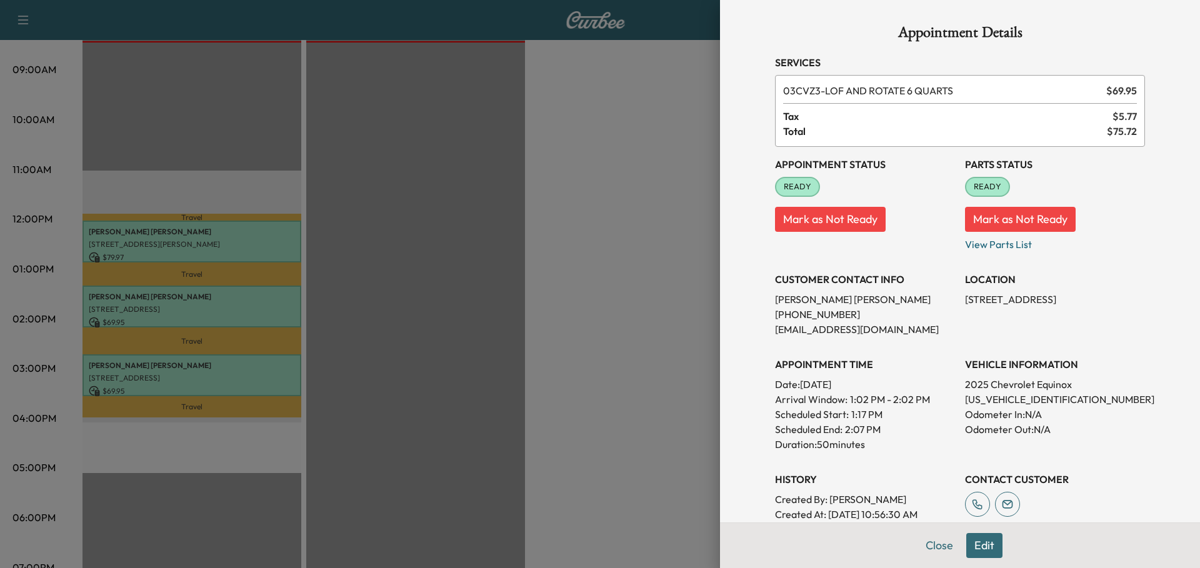
click at [983, 541] on button "Edit" at bounding box center [985, 545] width 36 height 25
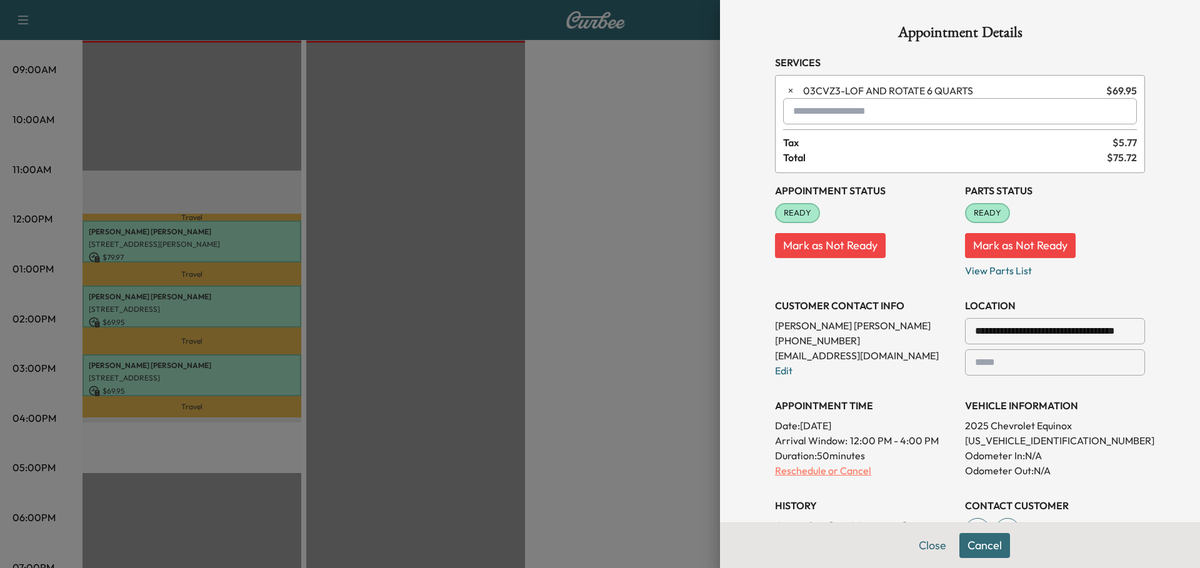
click at [818, 472] on p "Reschedule or Cancel" at bounding box center [865, 470] width 180 height 15
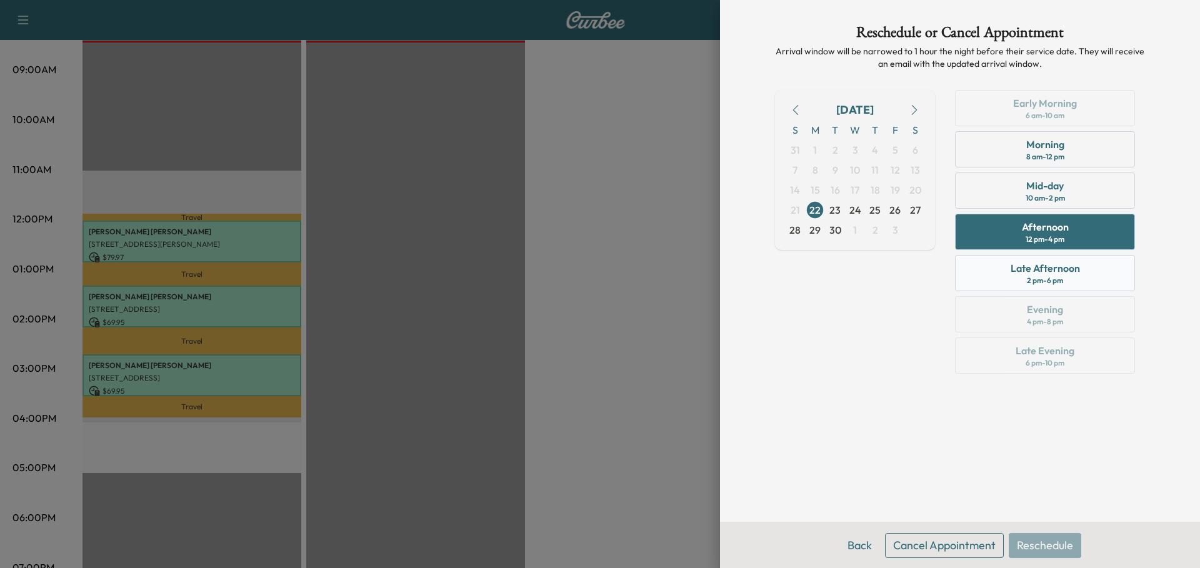
click at [1057, 266] on div "Late Afternoon" at bounding box center [1045, 268] width 69 height 15
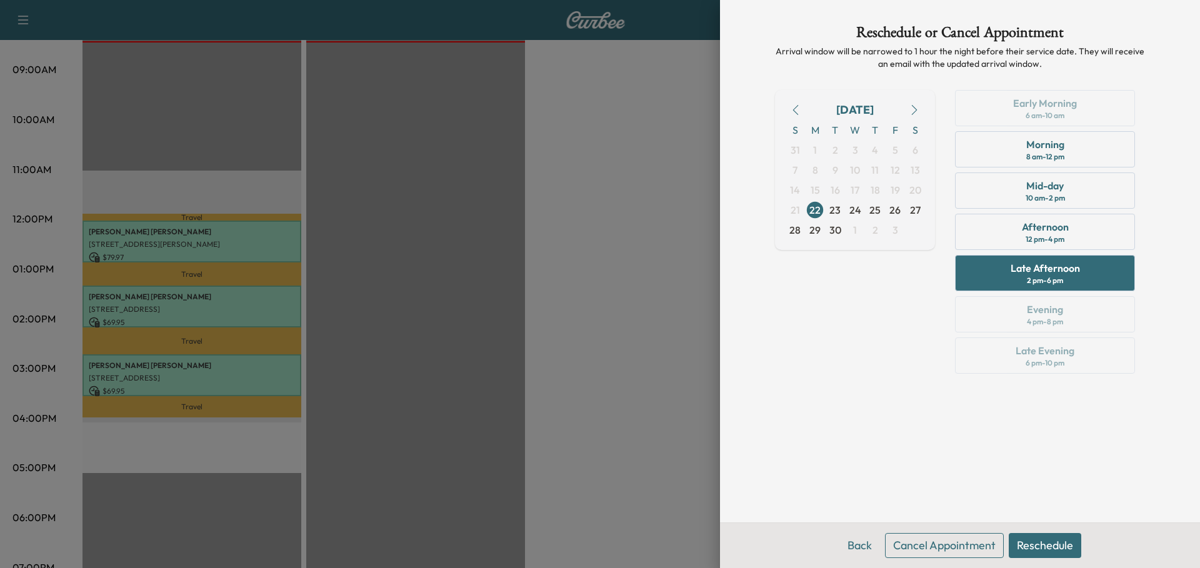
click at [1046, 541] on button "Reschedule" at bounding box center [1045, 545] width 73 height 25
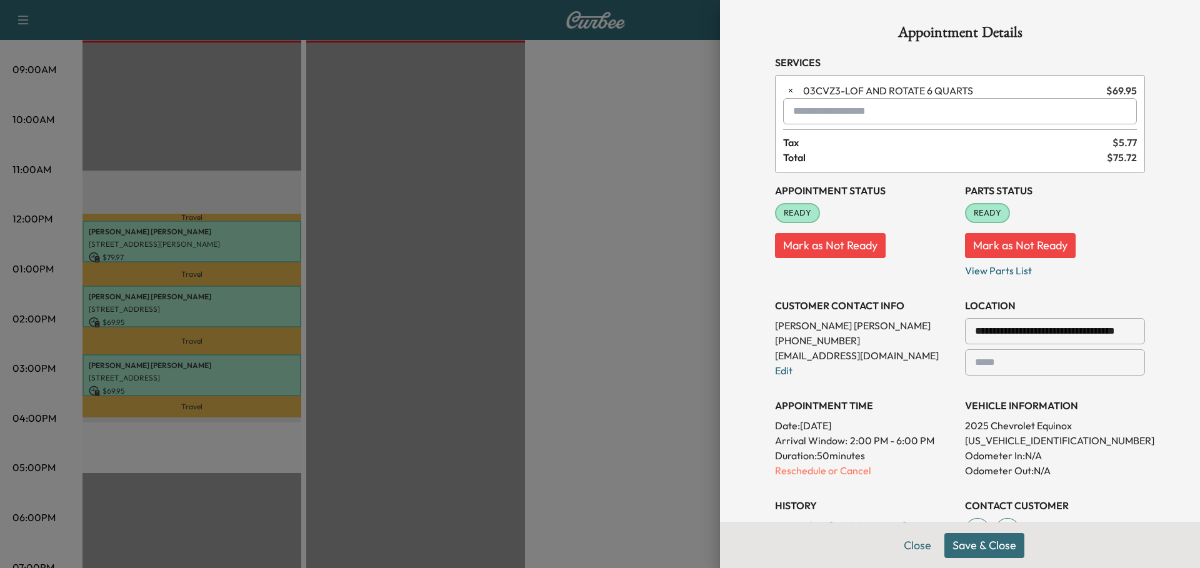
click at [969, 538] on button "Save & Close" at bounding box center [985, 545] width 80 height 25
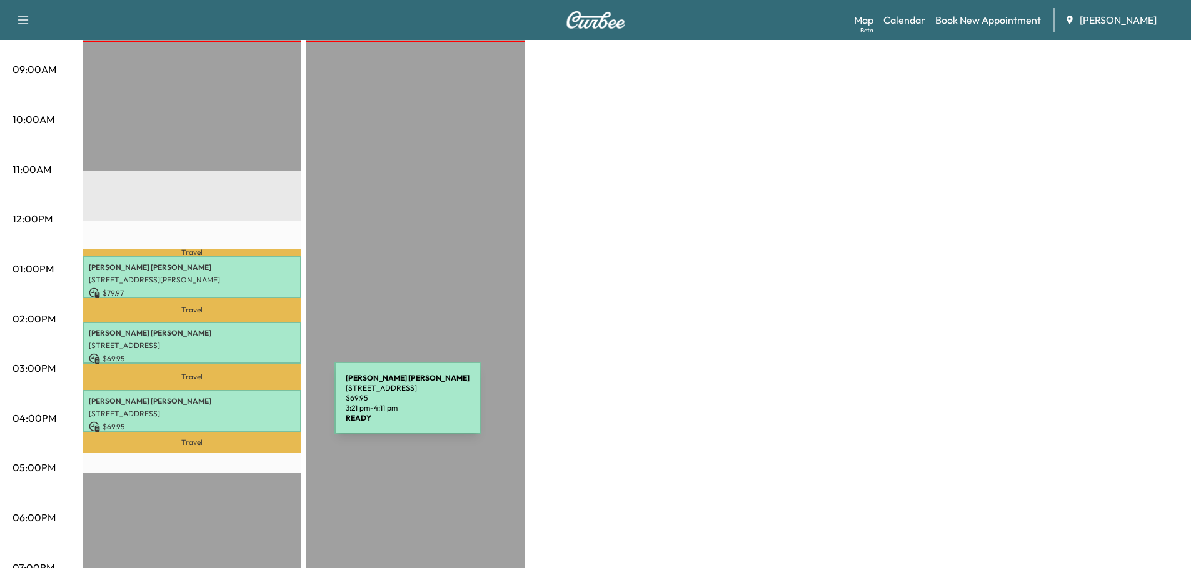
click at [241, 409] on p "[STREET_ADDRESS]" at bounding box center [192, 414] width 206 height 10
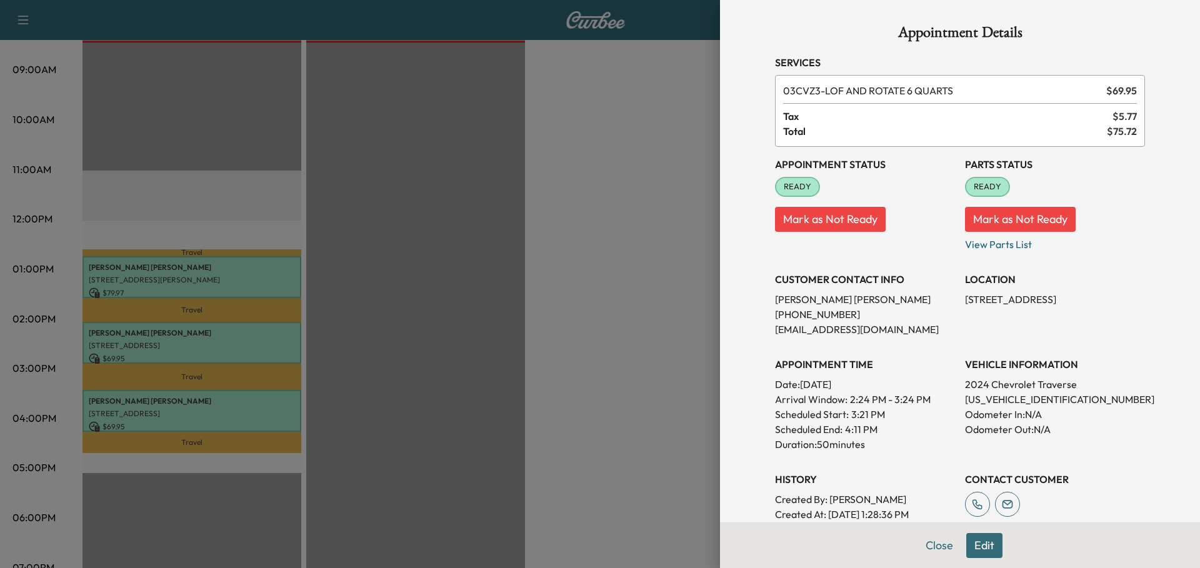
click at [980, 547] on button "Edit" at bounding box center [985, 545] width 36 height 25
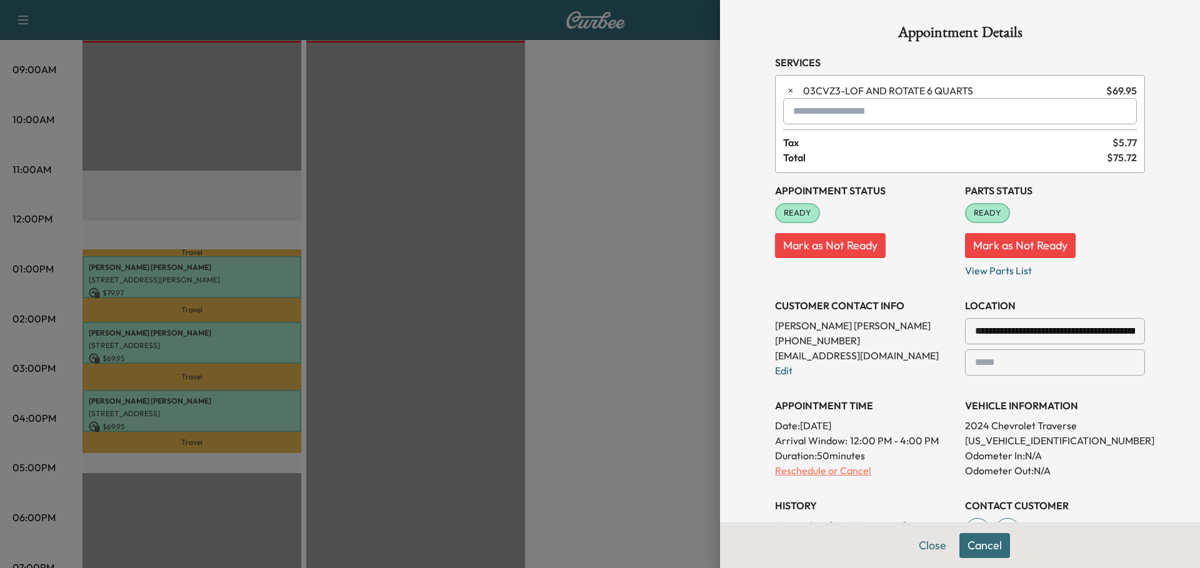
click at [811, 475] on p "Reschedule or Cancel" at bounding box center [865, 470] width 180 height 15
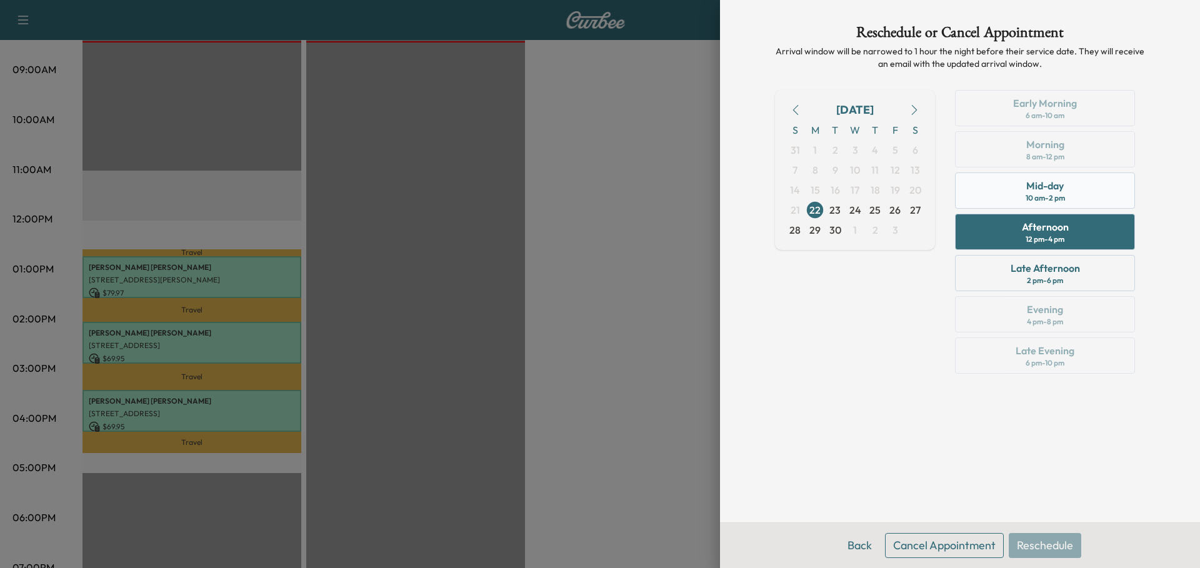
click at [1037, 193] on div "Mid-day" at bounding box center [1046, 185] width 38 height 15
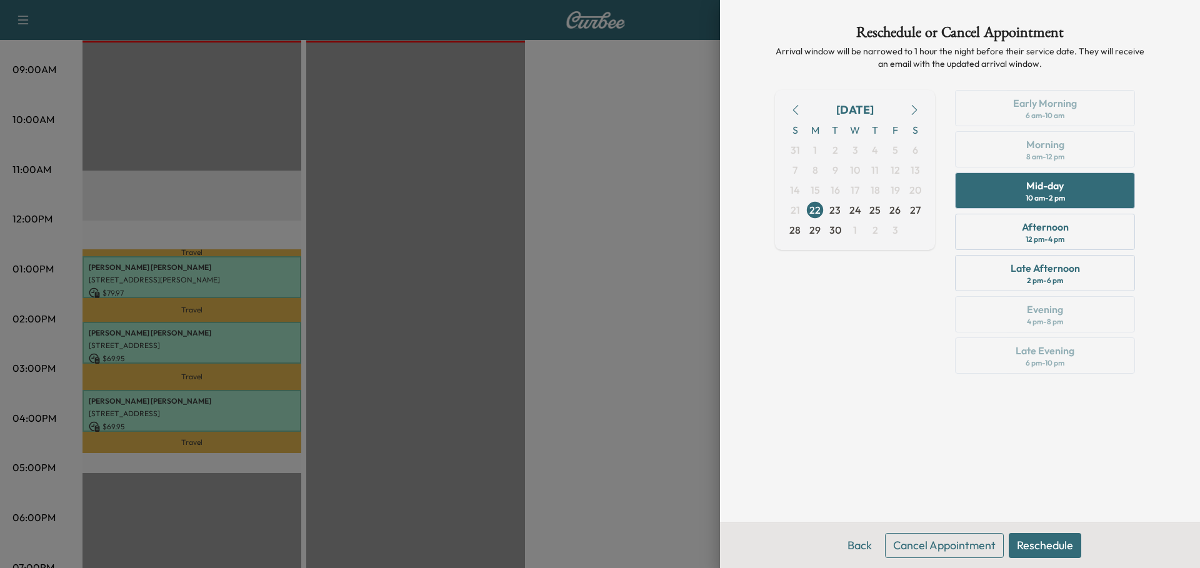
click at [1036, 547] on button "Reschedule" at bounding box center [1045, 545] width 73 height 25
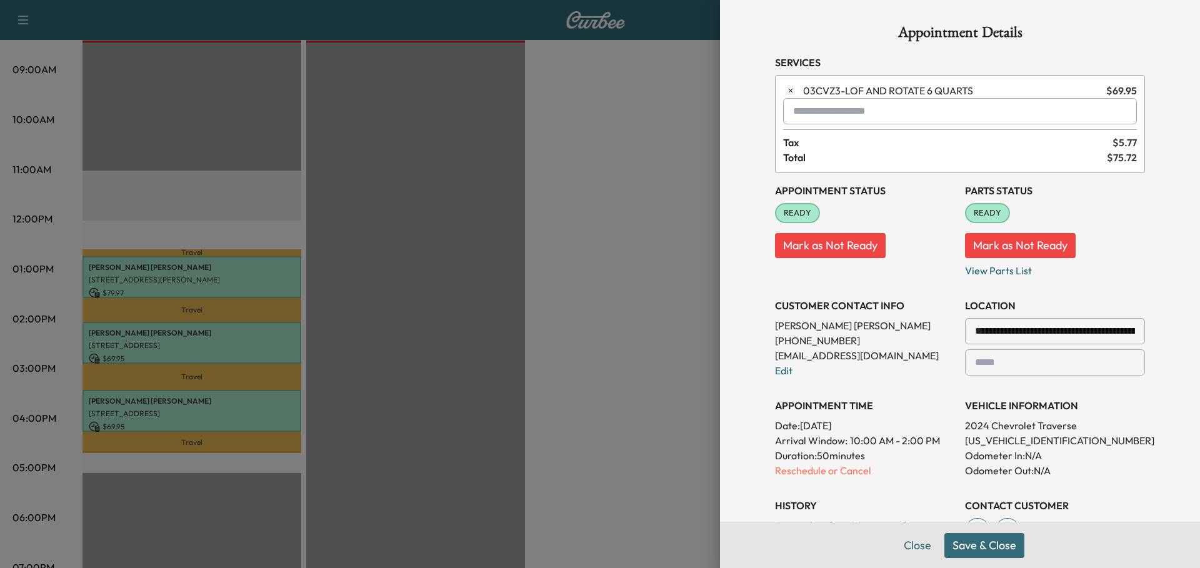
drag, startPoint x: 978, startPoint y: 545, endPoint x: 978, endPoint y: 538, distance: 6.9
click at [978, 545] on button "Save & Close" at bounding box center [985, 545] width 80 height 25
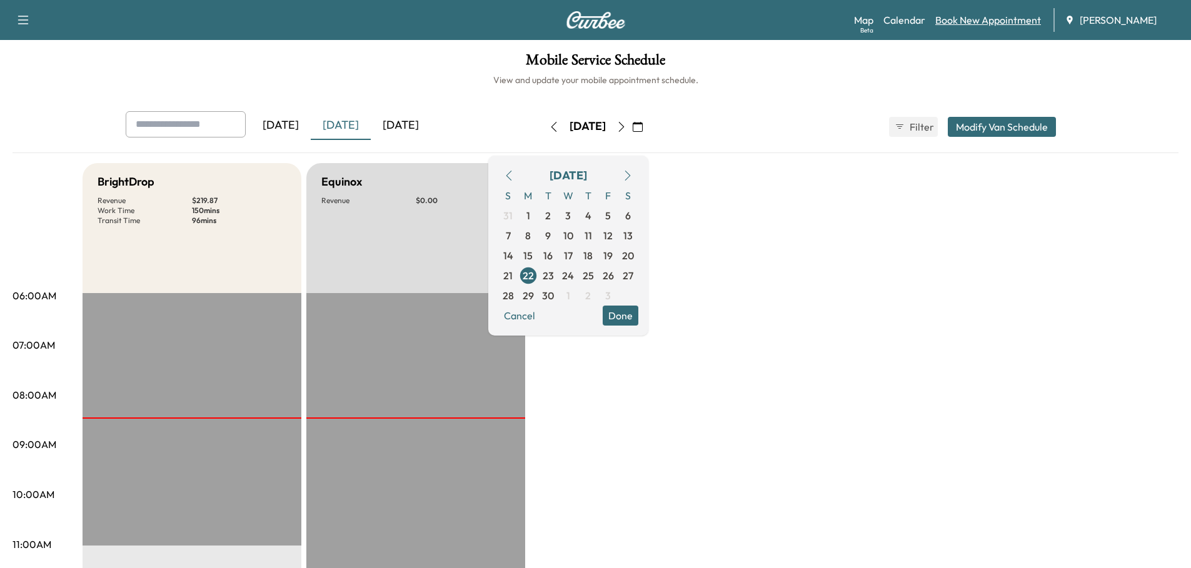
click at [982, 19] on link "Book New Appointment" at bounding box center [988, 20] width 106 height 15
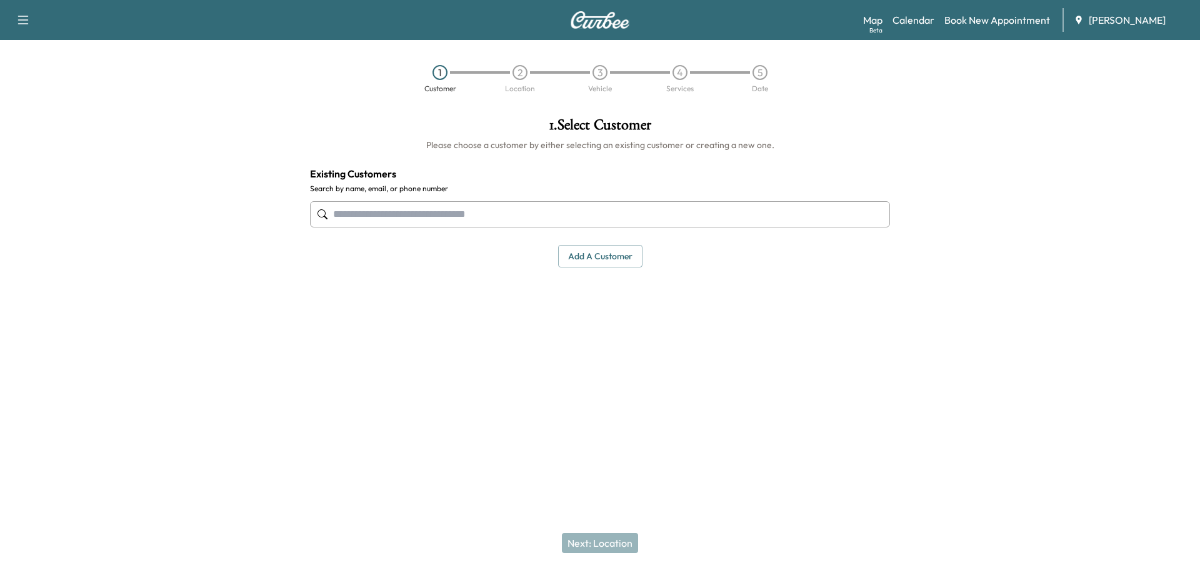
click at [480, 214] on input "text" at bounding box center [600, 214] width 580 height 26
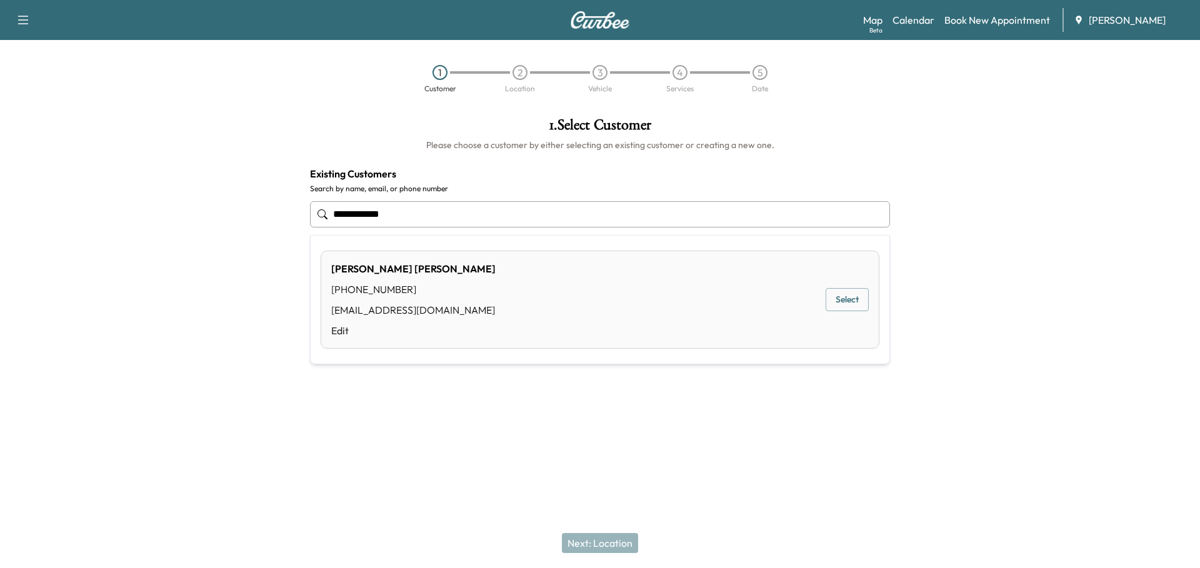
type input "**********"
click at [857, 296] on button "Select" at bounding box center [847, 299] width 43 height 23
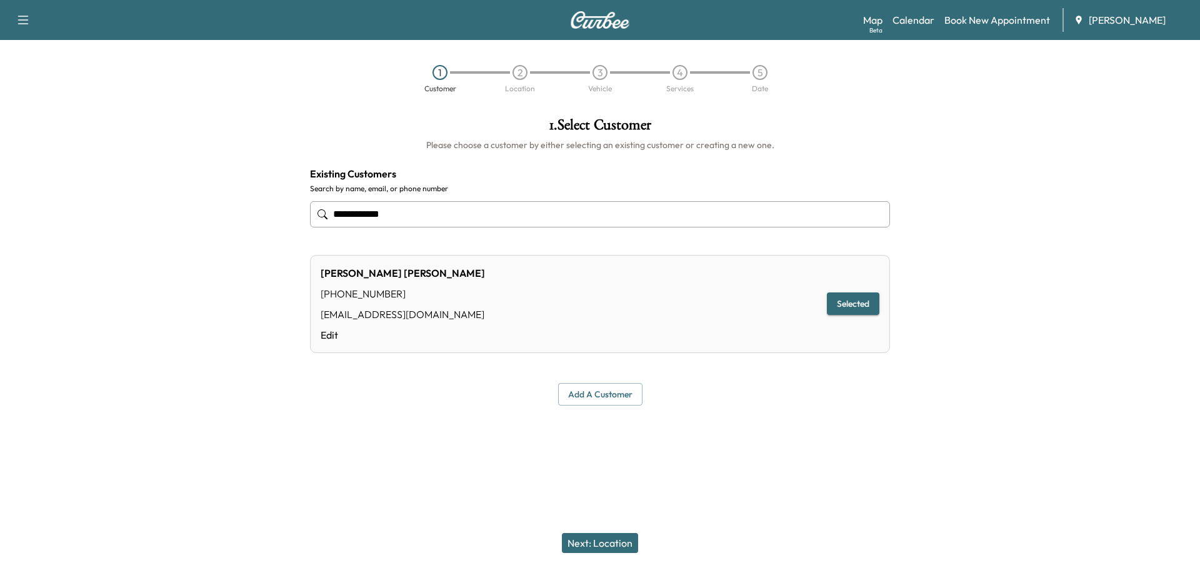
type input "**********"
click at [610, 540] on button "Next: Location" at bounding box center [600, 543] width 76 height 20
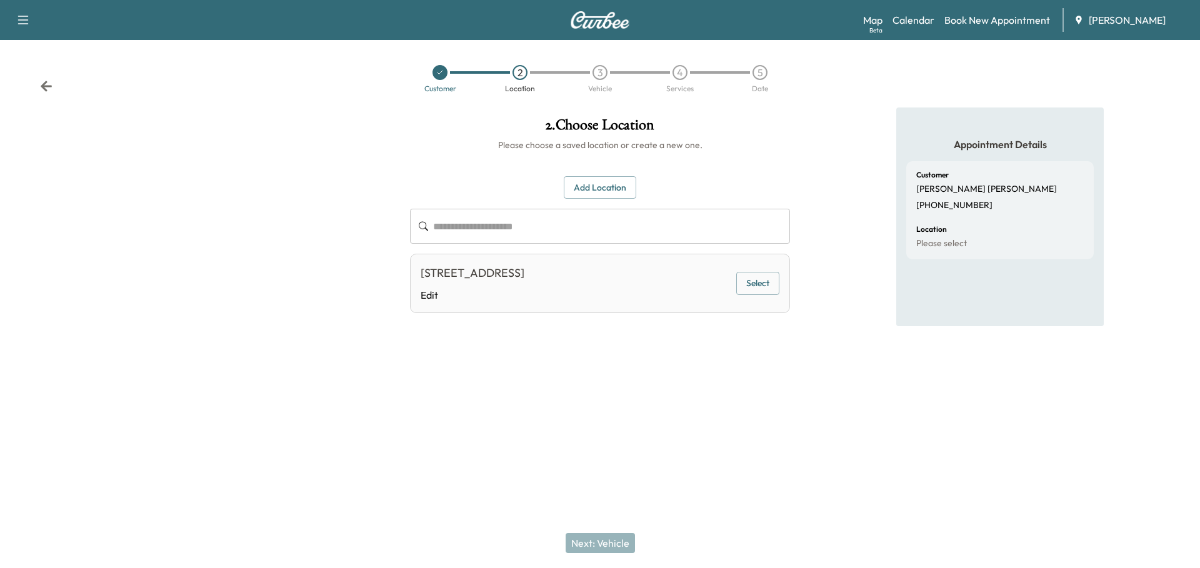
click at [759, 283] on button "Select" at bounding box center [758, 283] width 43 height 23
click at [603, 545] on button "Next: Vehicle" at bounding box center [600, 543] width 69 height 20
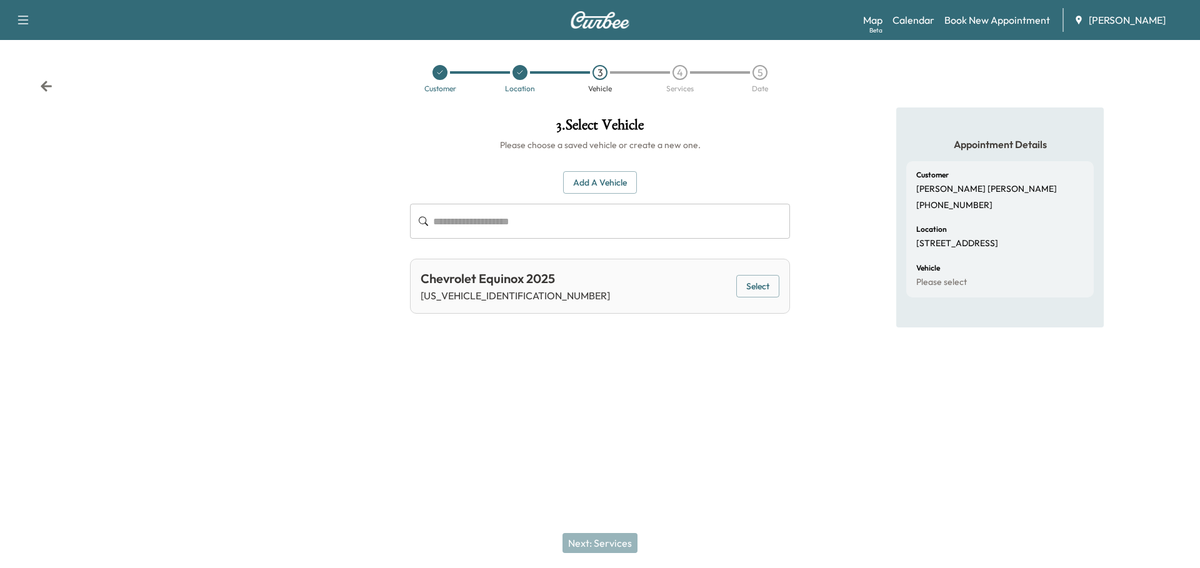
click at [601, 183] on button "Add a Vehicle" at bounding box center [600, 182] width 74 height 23
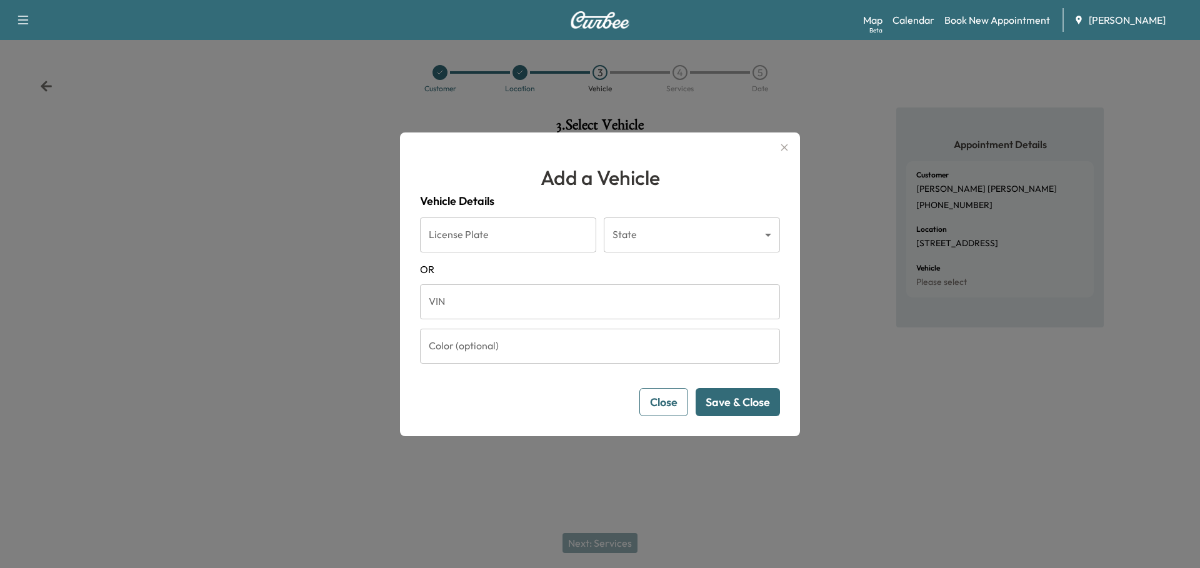
click at [516, 299] on input "VIN" at bounding box center [600, 301] width 360 height 35
paste input "**********"
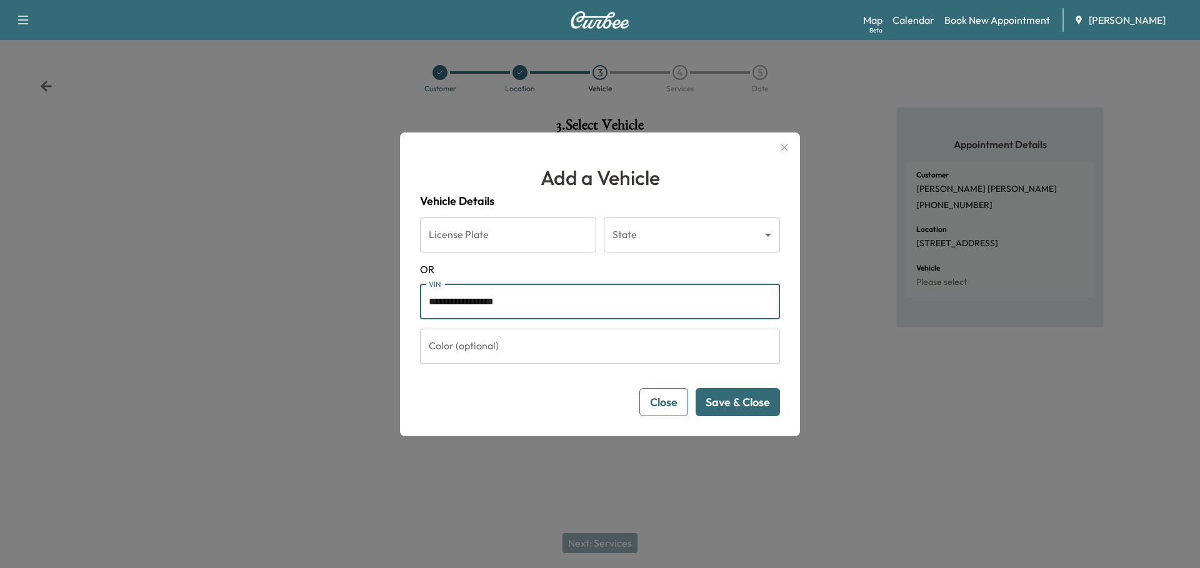
type input "**********"
drag, startPoint x: 535, startPoint y: 304, endPoint x: 401, endPoint y: 304, distance: 133.8
click at [401, 304] on div "**********" at bounding box center [600, 285] width 400 height 304
click at [767, 398] on button "Save & Close" at bounding box center [738, 402] width 84 height 28
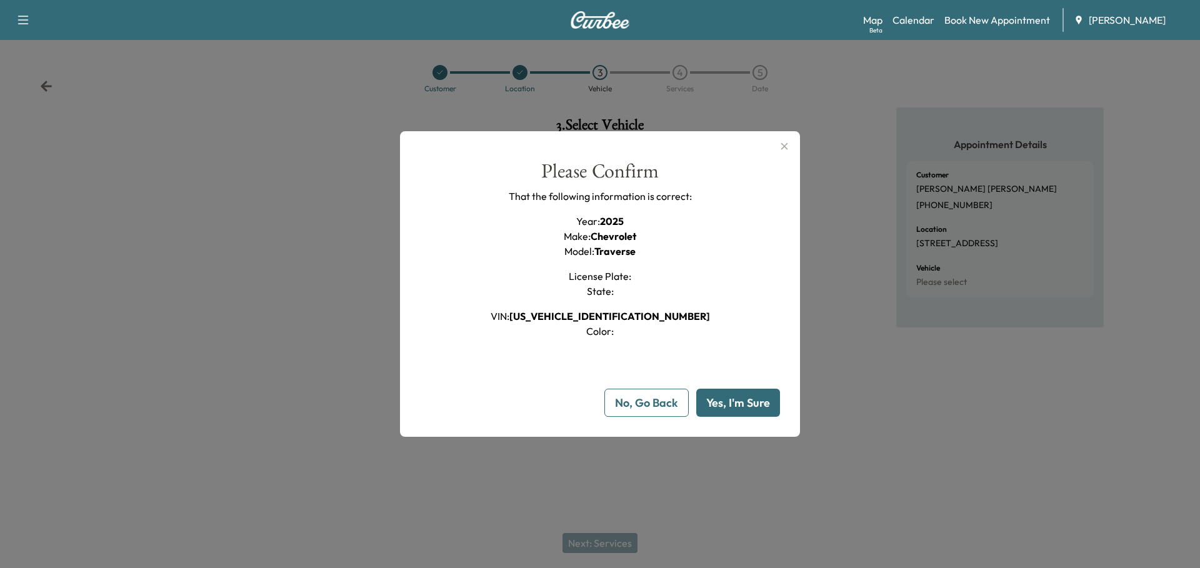
click at [742, 407] on button "Yes, I'm Sure" at bounding box center [738, 403] width 84 height 28
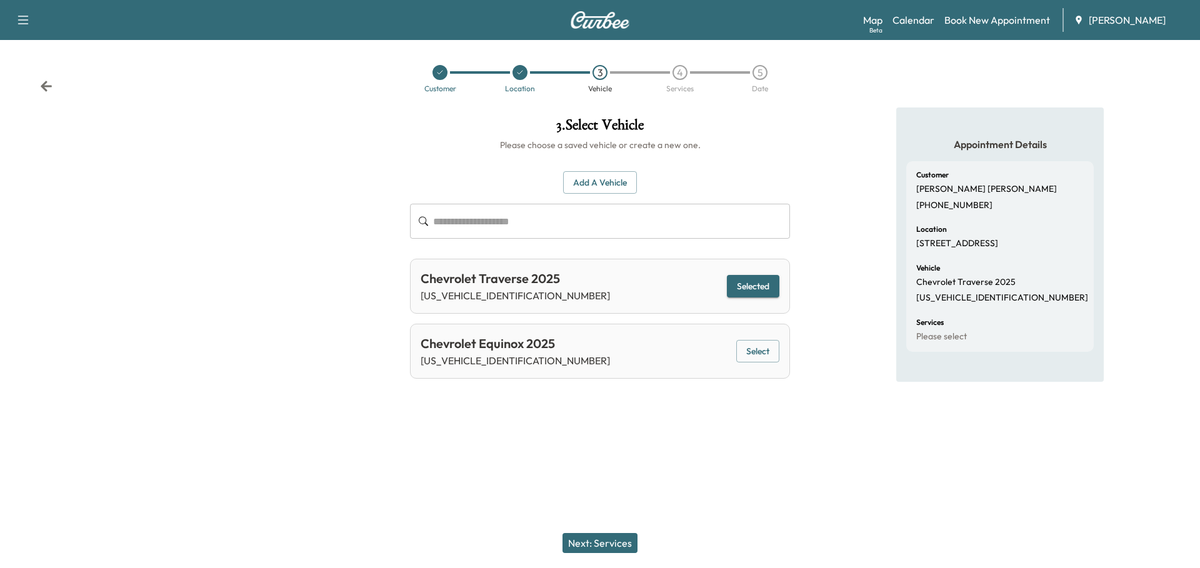
click at [610, 542] on button "Next: Services" at bounding box center [600, 543] width 75 height 20
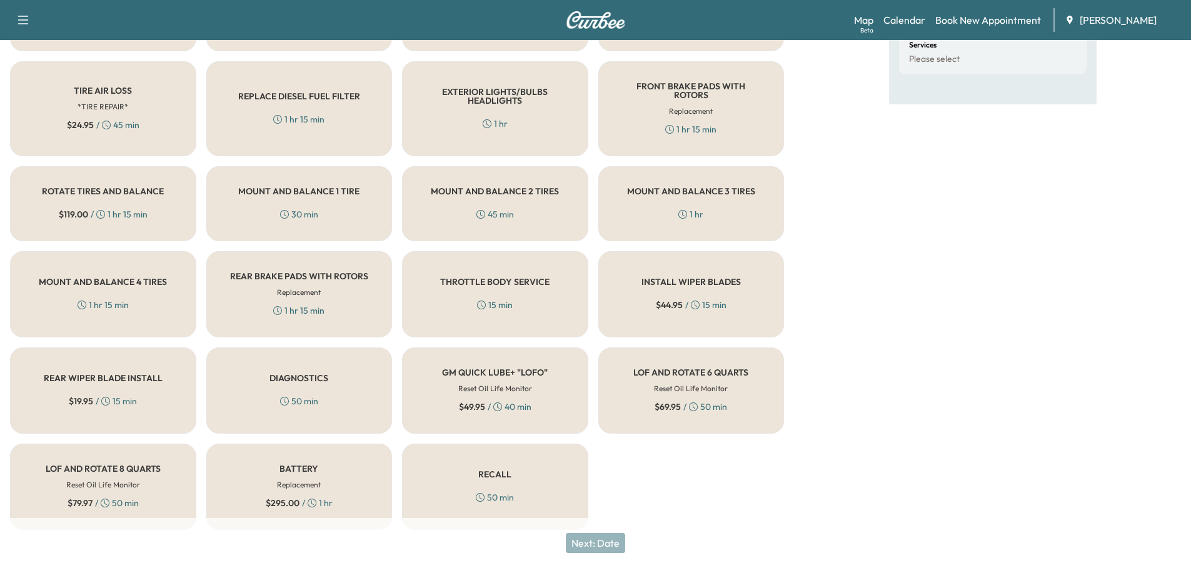
scroll to position [281, 0]
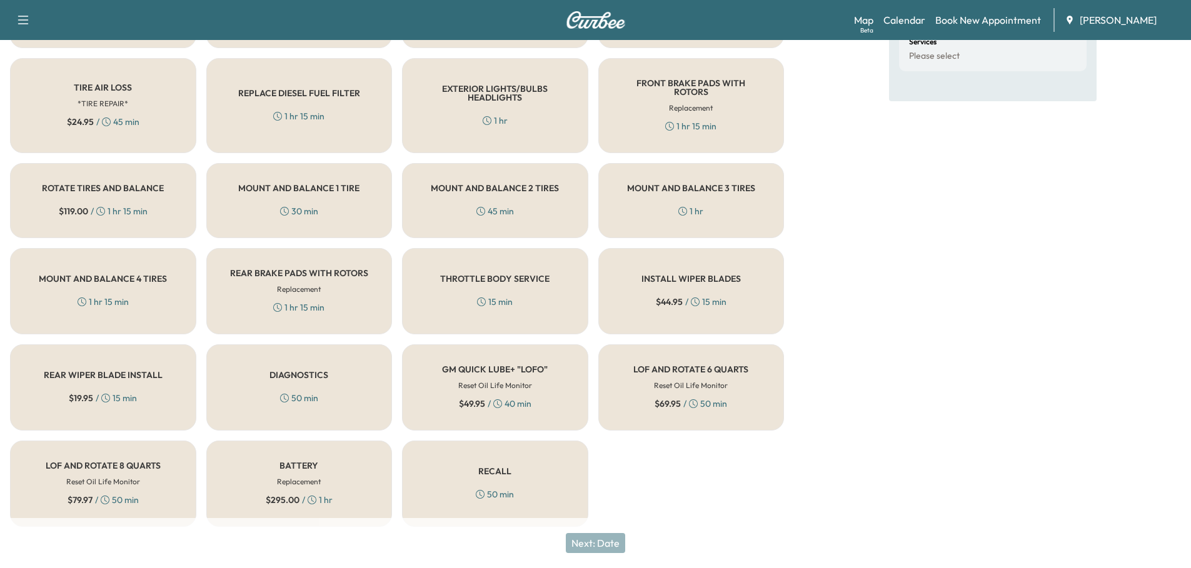
click at [110, 465] on div "LOF AND ROTATE 8 QUARTS Reset Oil Life Monitor $ 79.97 / 50 min" at bounding box center [103, 484] width 186 height 86
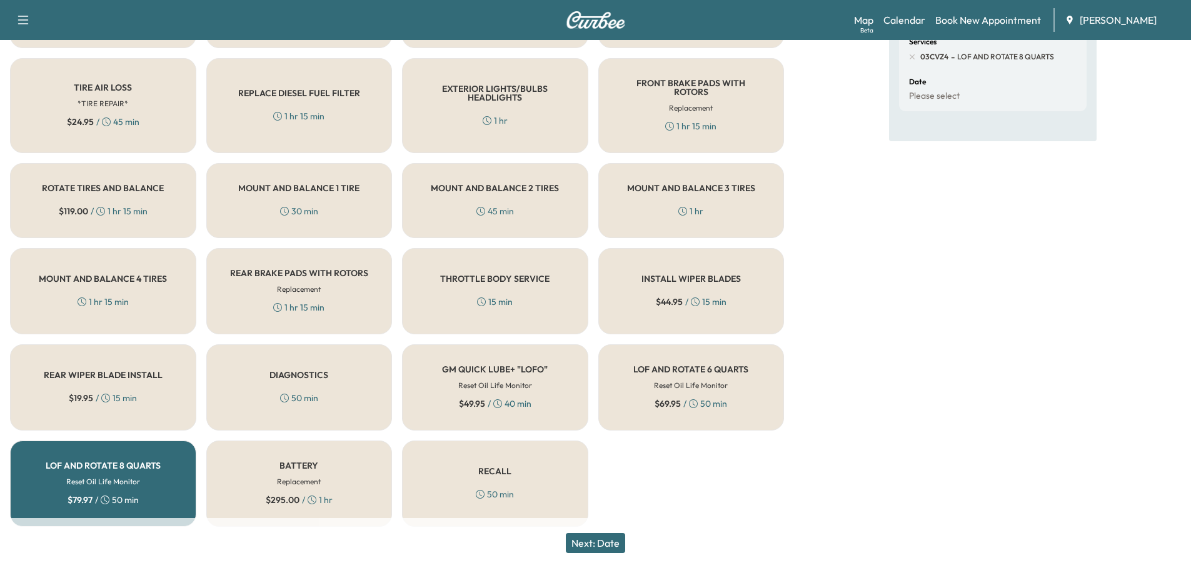
click at [612, 545] on button "Next: Date" at bounding box center [595, 543] width 59 height 20
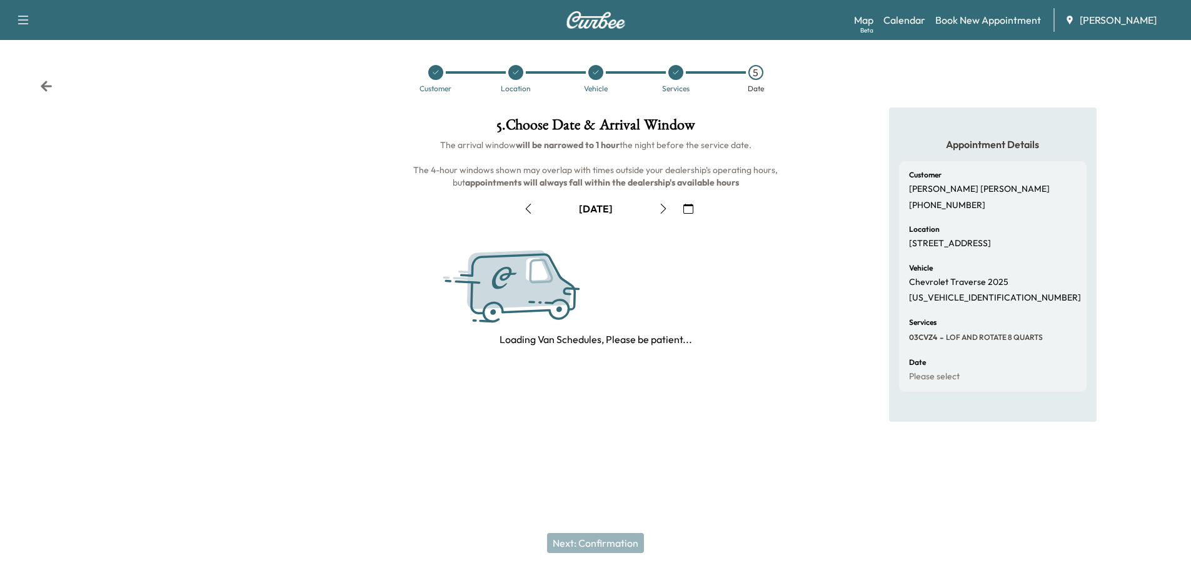
scroll to position [0, 0]
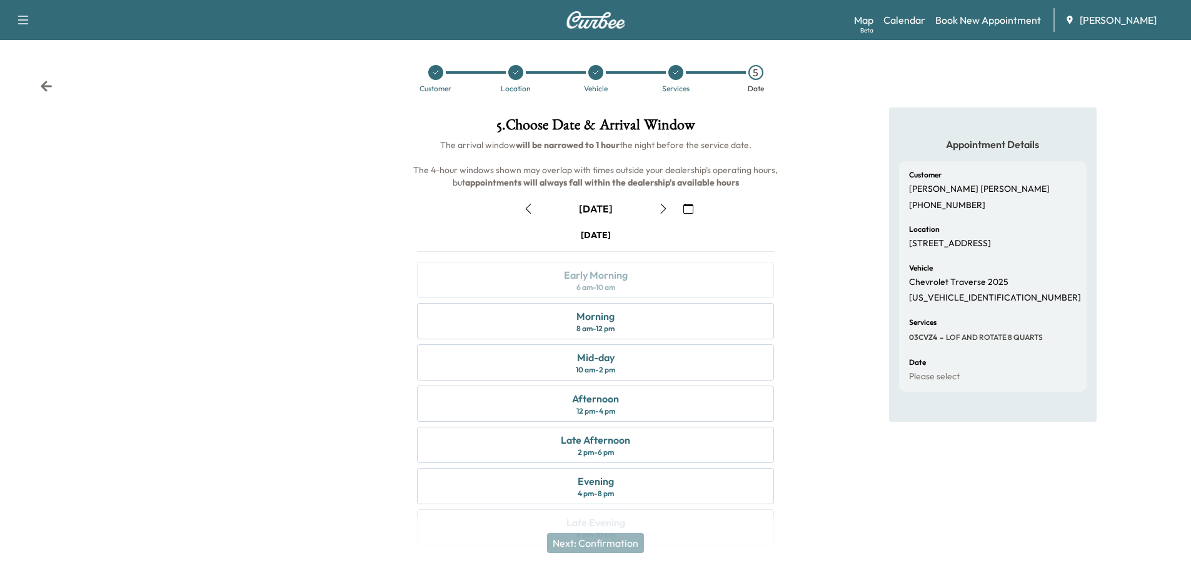
click at [688, 211] on icon "button" at bounding box center [688, 209] width 10 height 10
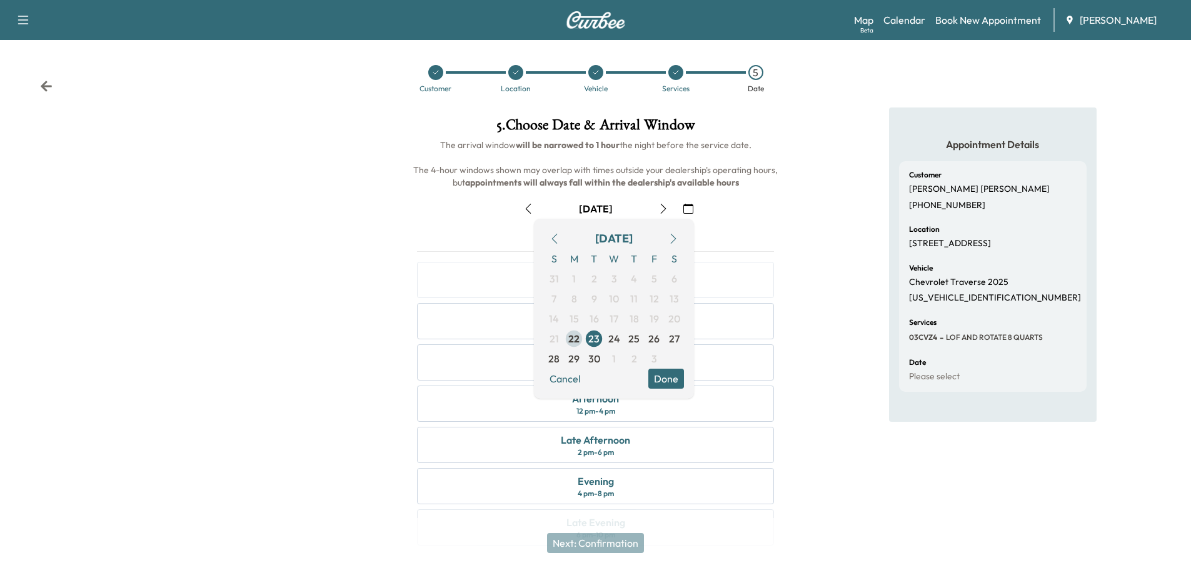
click at [570, 335] on span "22" at bounding box center [573, 338] width 11 height 15
click at [656, 445] on div "Late Afternoon 2 pm - 6 pm" at bounding box center [595, 445] width 357 height 36
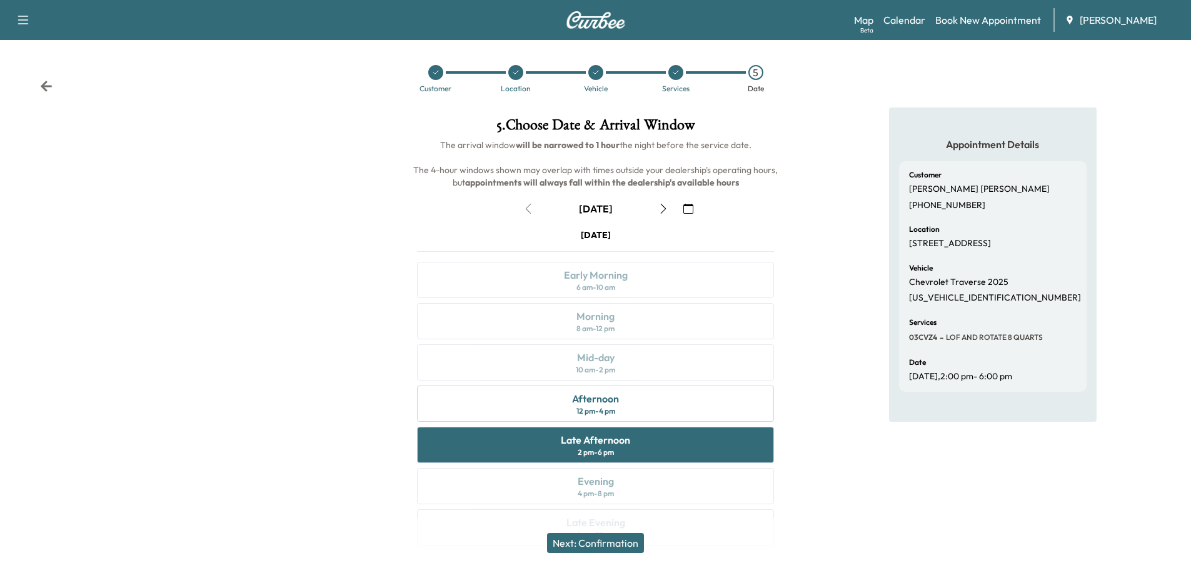
click at [620, 543] on button "Next: Confirmation" at bounding box center [595, 543] width 97 height 20
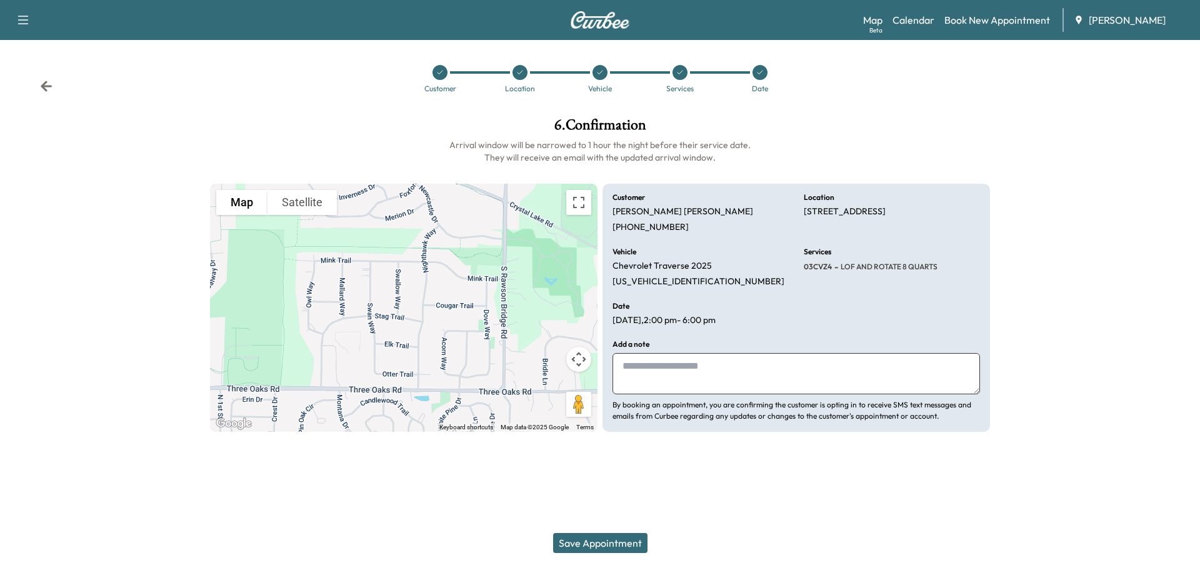
click at [616, 546] on button "Save Appointment" at bounding box center [600, 543] width 94 height 20
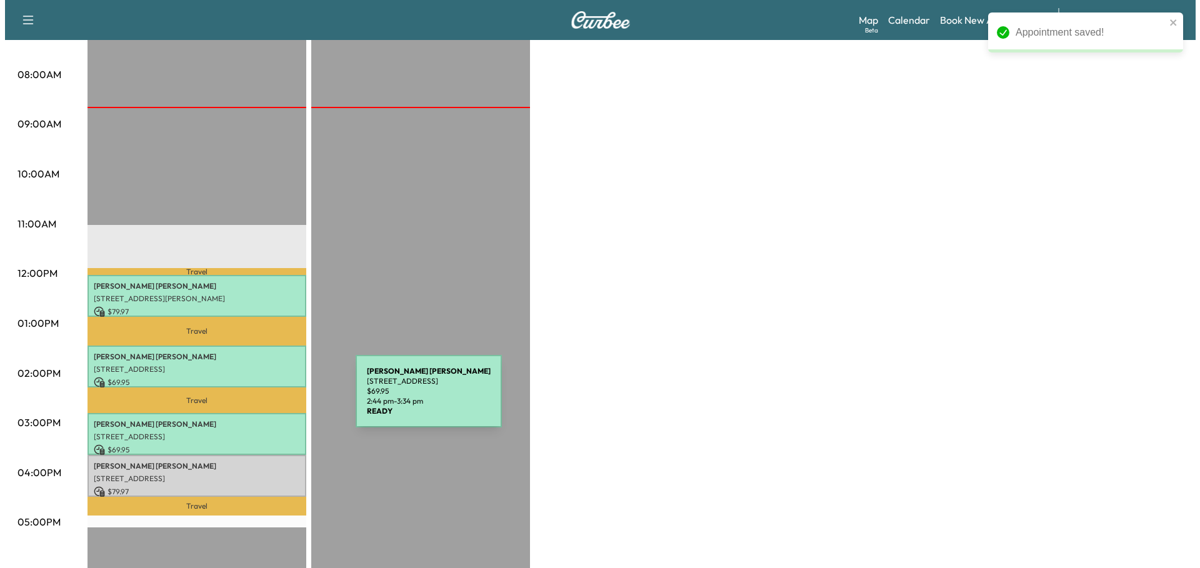
scroll to position [375, 0]
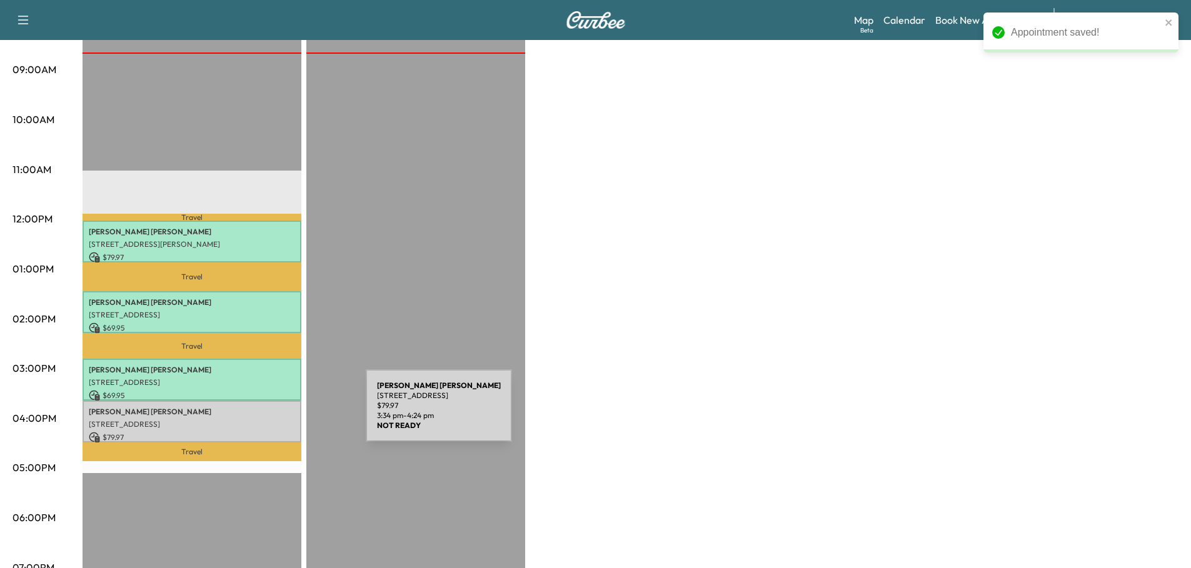
click at [272, 413] on div "[PERSON_NAME] [STREET_ADDRESS][PERSON_NAME] $ 79.97 3:34 pm - 4:24 pm" at bounding box center [192, 422] width 219 height 42
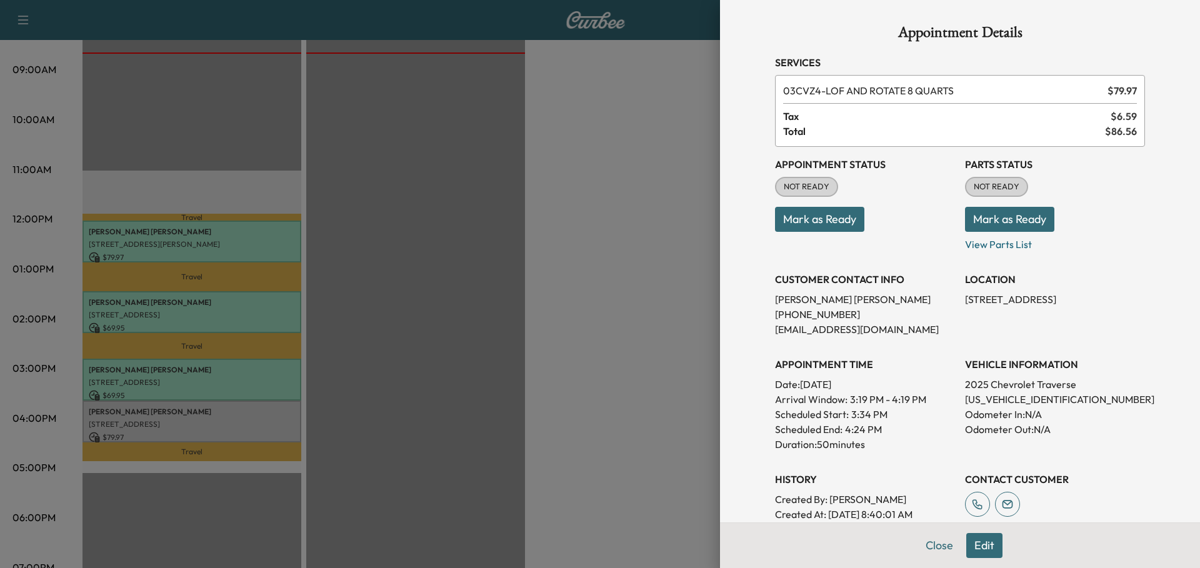
click at [1000, 217] on button "Mark as Ready" at bounding box center [1009, 219] width 89 height 25
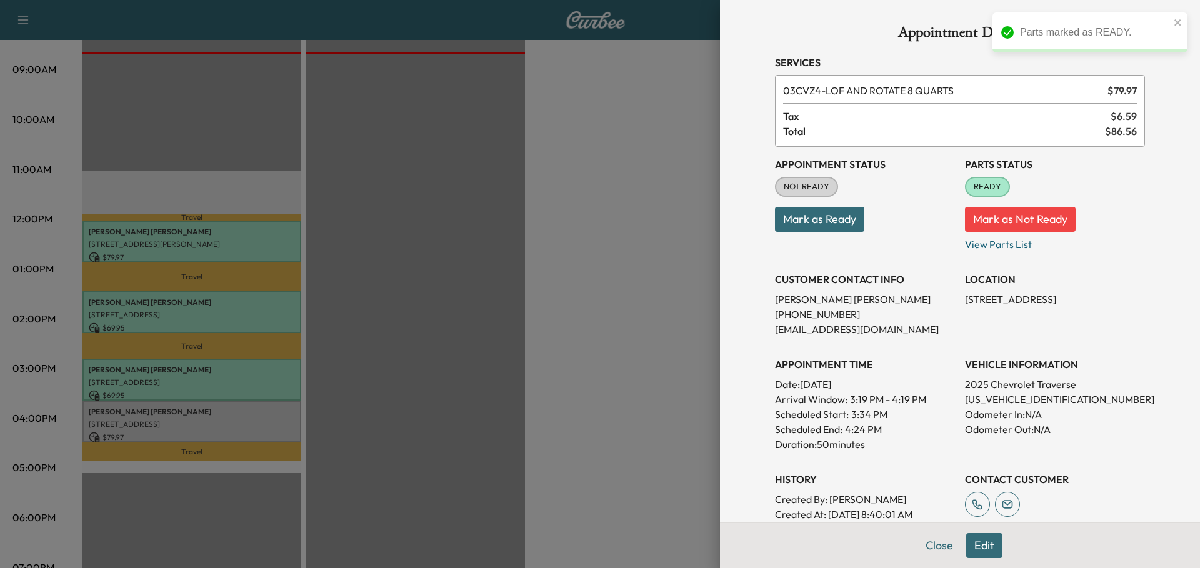
click at [811, 216] on button "Mark as Ready" at bounding box center [819, 219] width 89 height 25
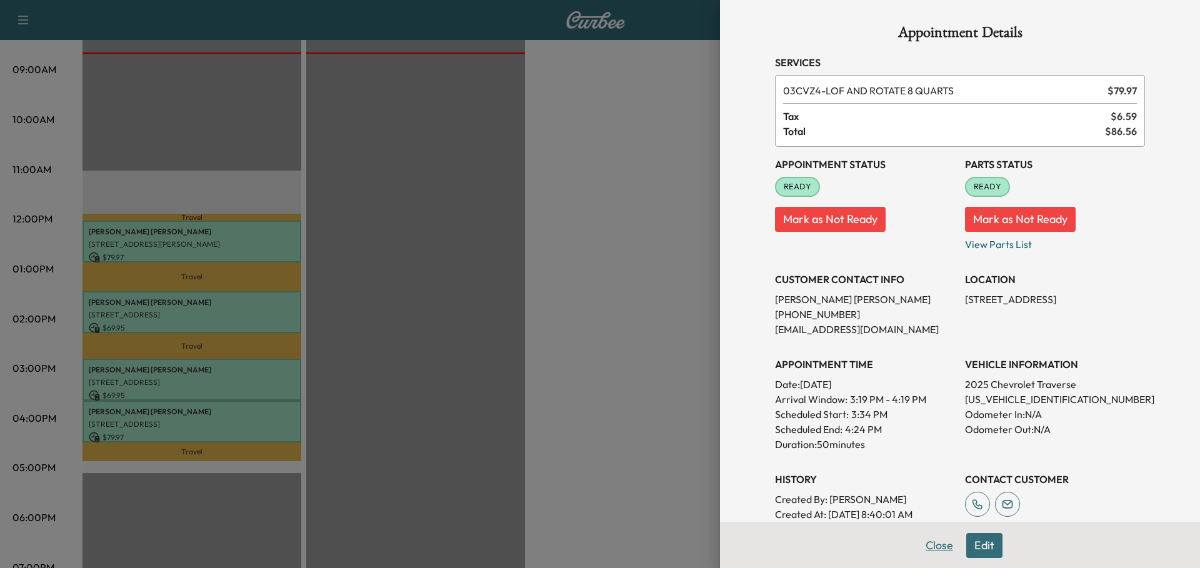
click at [930, 546] on button "Close" at bounding box center [940, 545] width 44 height 25
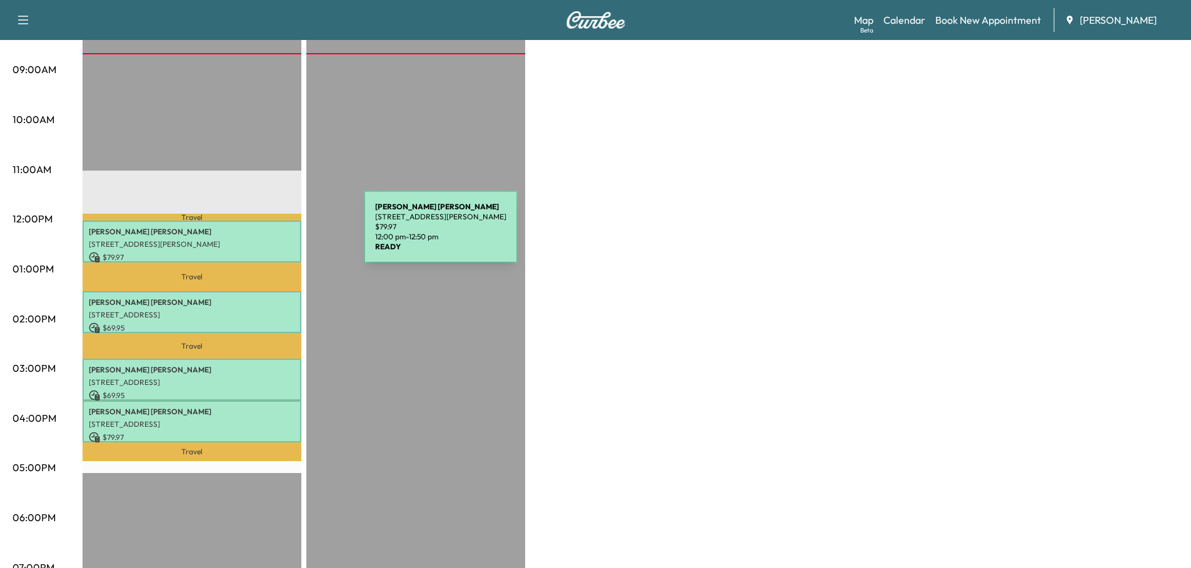
click at [270, 234] on div "[PERSON_NAME] [STREET_ADDRESS][PERSON_NAME] $ 79.97 12:00 pm - 12:50 pm" at bounding box center [192, 242] width 219 height 42
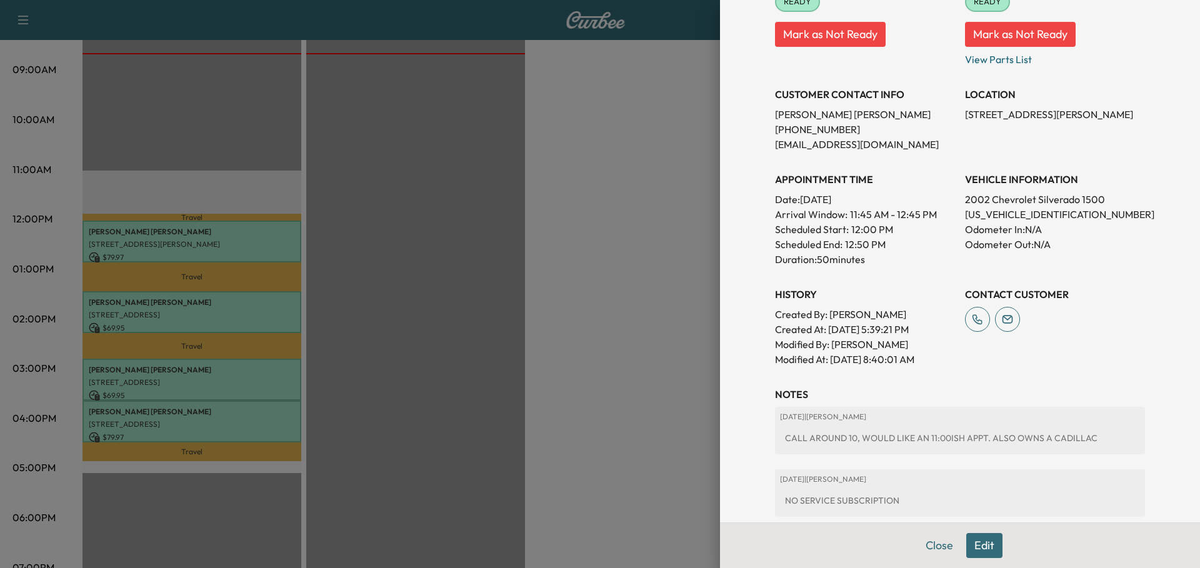
scroll to position [188, 0]
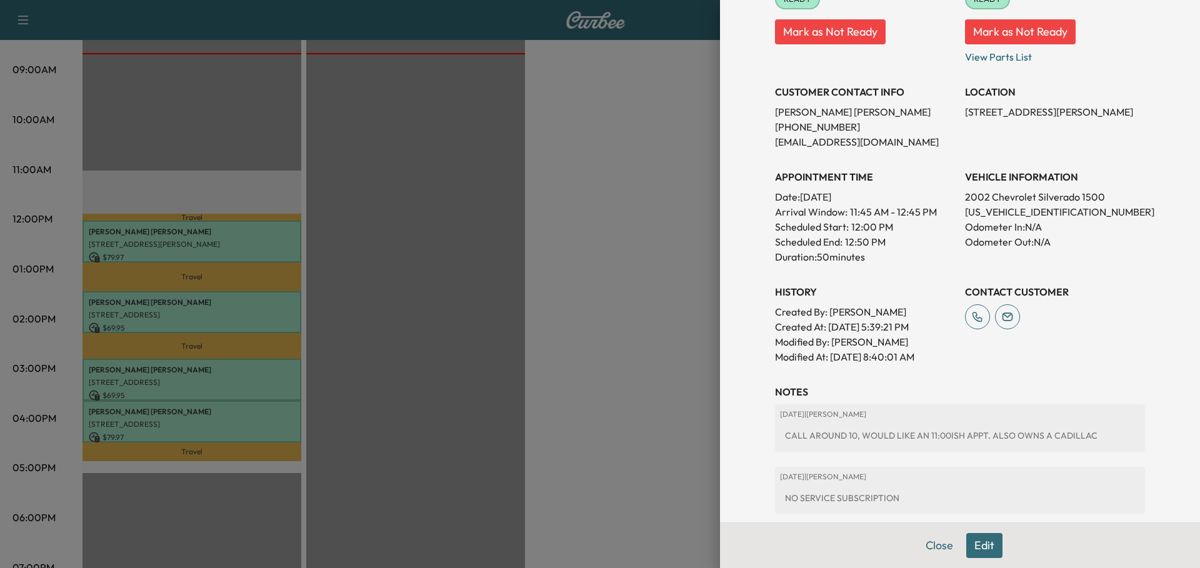
click at [1015, 213] on p "[US_VEHICLE_IDENTIFICATION_NUMBER]" at bounding box center [1055, 211] width 180 height 15
copy p "[US_VEHICLE_IDENTIFICATION_NUMBER]"
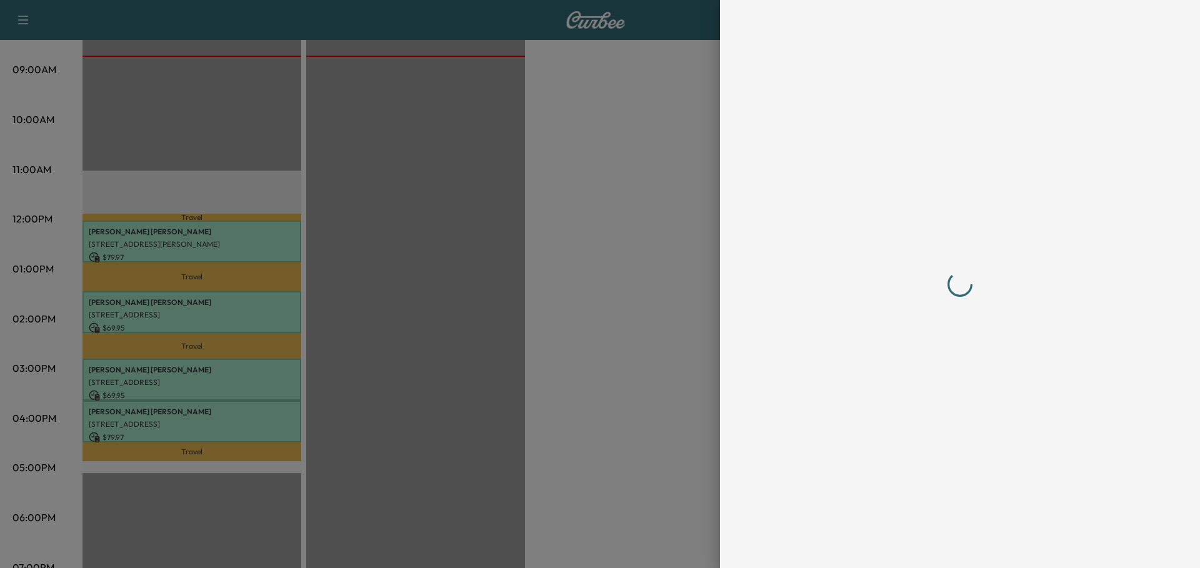
scroll to position [0, 0]
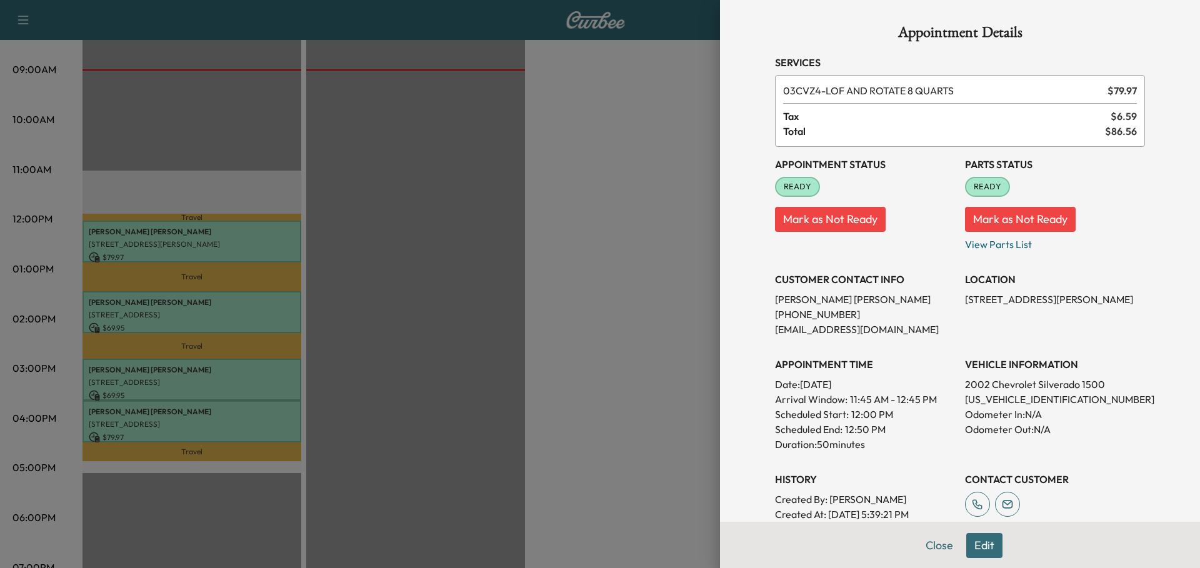
click at [1017, 401] on p "[US_VEHICLE_IDENTIFICATION_NUMBER]" at bounding box center [1055, 399] width 180 height 15
copy p "[US_VEHICLE_IDENTIFICATION_NUMBER]"
click at [243, 378] on div at bounding box center [600, 284] width 1200 height 568
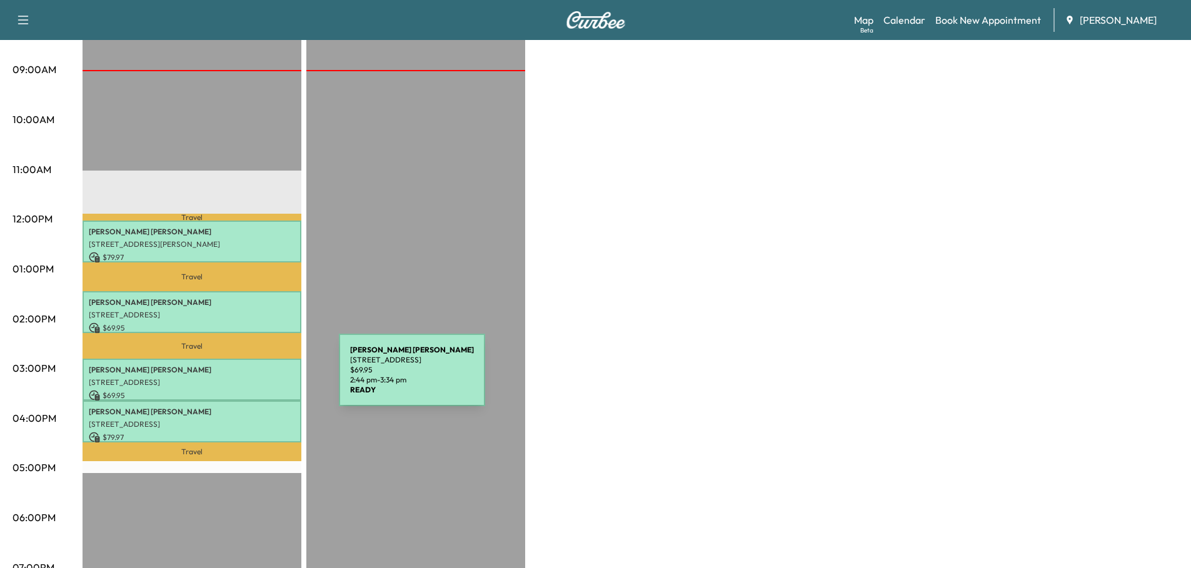
click at [245, 378] on p "[STREET_ADDRESS]" at bounding box center [192, 383] width 206 height 10
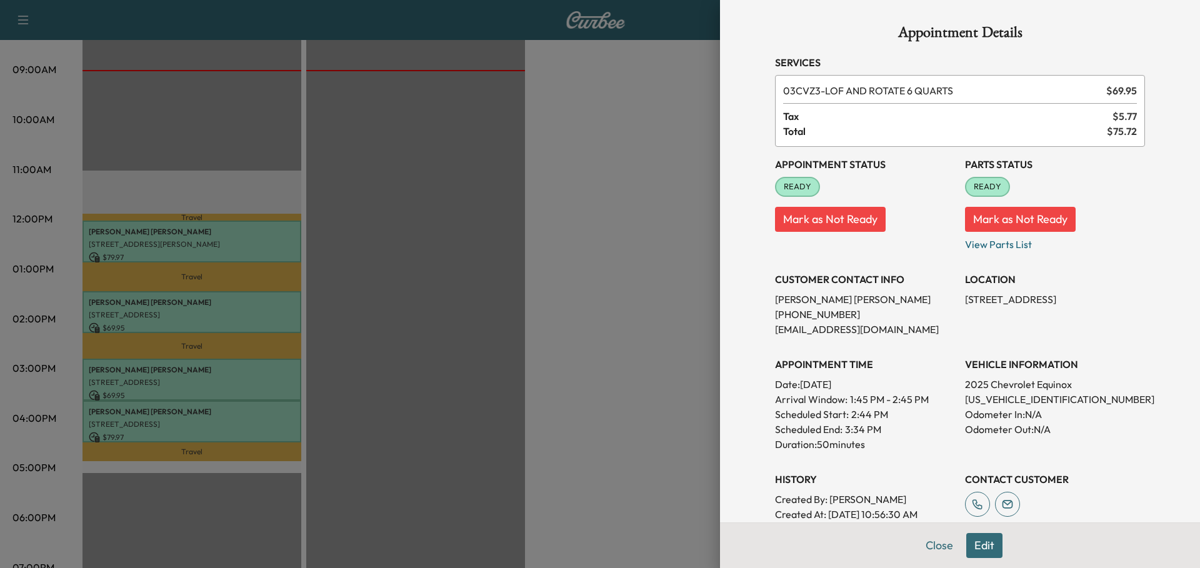
click at [1009, 401] on p "[US_VEHICLE_IDENTIFICATION_NUMBER]" at bounding box center [1055, 399] width 180 height 15
copy p "[US_VEHICLE_IDENTIFICATION_NUMBER]"
click at [528, 218] on div at bounding box center [600, 284] width 1200 height 568
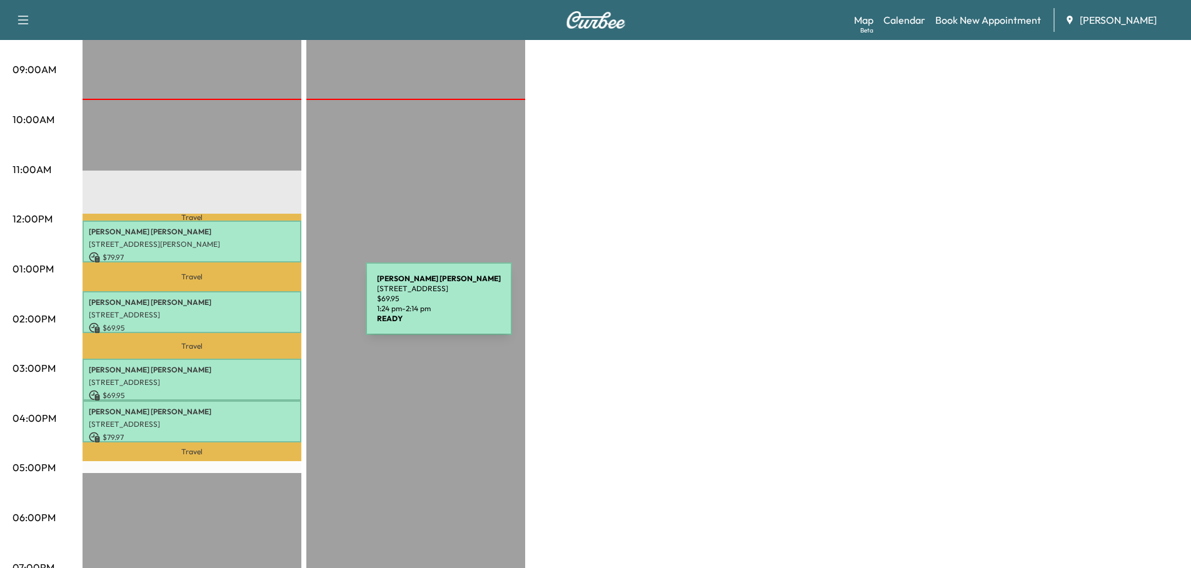
click at [272, 310] on p "[STREET_ADDRESS]" at bounding box center [192, 315] width 206 height 10
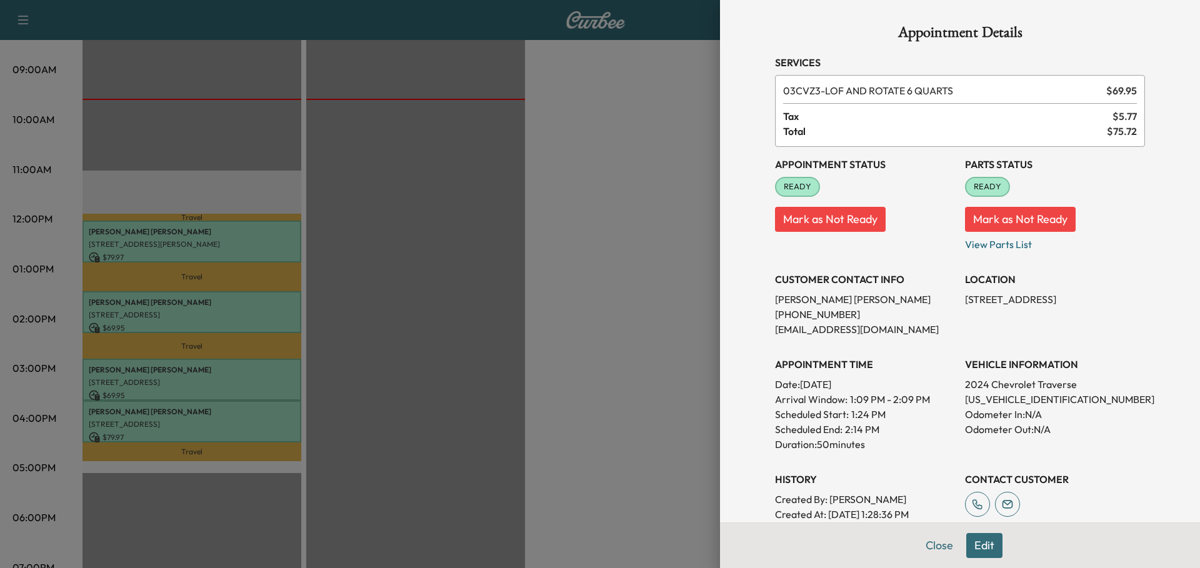
click at [1014, 404] on p "[US_VEHICLE_IDENTIFICATION_NUMBER]" at bounding box center [1055, 399] width 180 height 15
copy p "[US_VEHICLE_IDENTIFICATION_NUMBER]"
click at [527, 298] on div at bounding box center [600, 284] width 1200 height 568
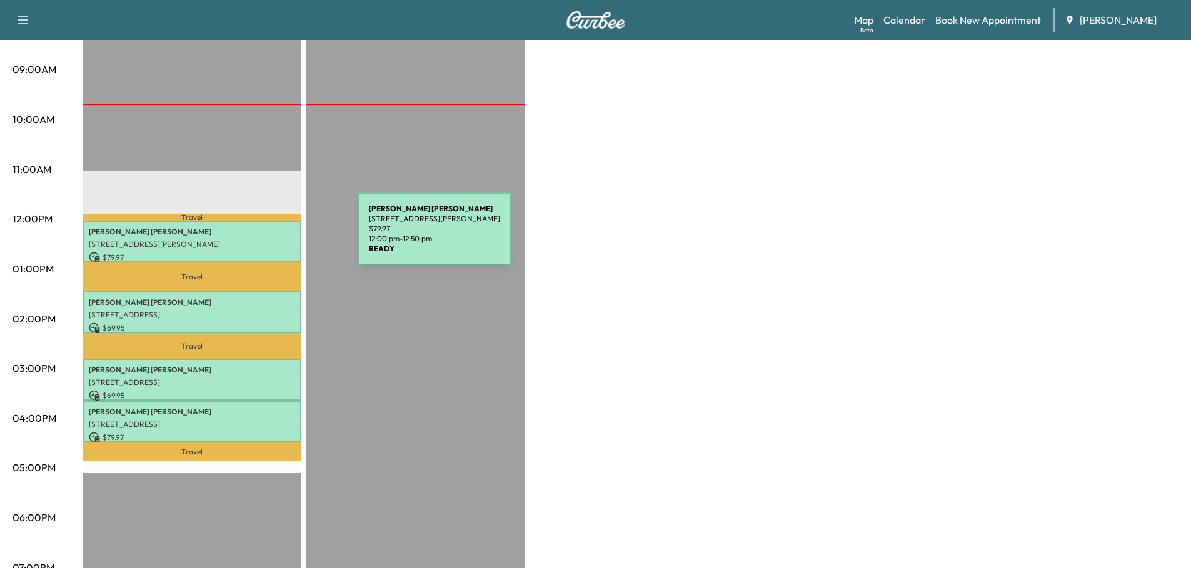
click at [264, 239] on p "[STREET_ADDRESS][PERSON_NAME]" at bounding box center [192, 244] width 206 height 10
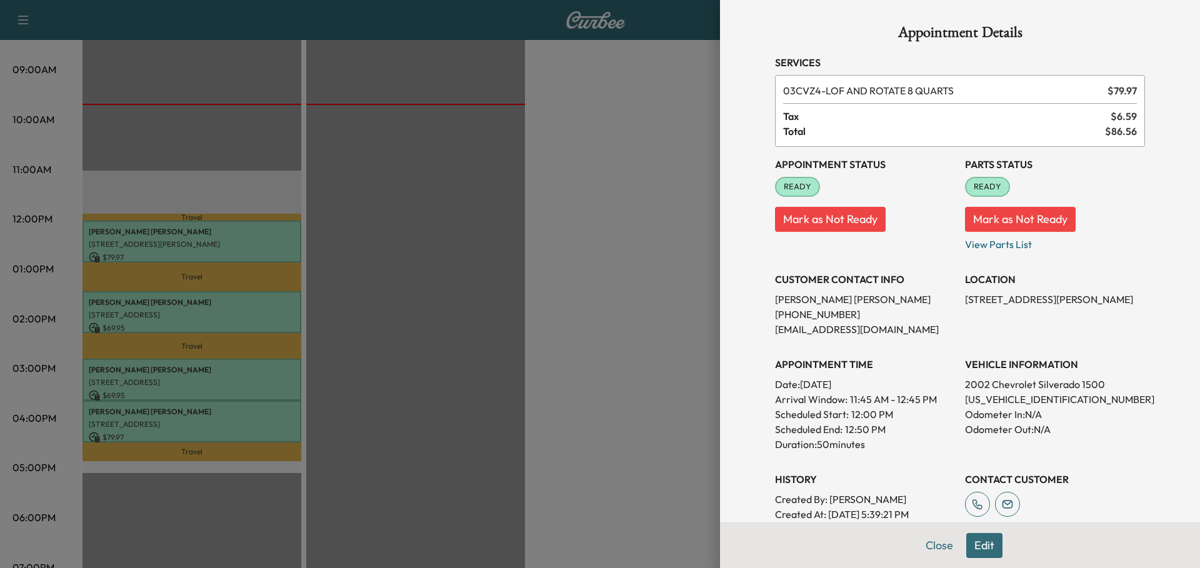
click at [997, 399] on p "[US_VEHICLE_IDENTIFICATION_NUMBER]" at bounding box center [1055, 399] width 180 height 15
copy p "[US_VEHICLE_IDENTIFICATION_NUMBER]"
